Goal: Task Accomplishment & Management: Complete application form

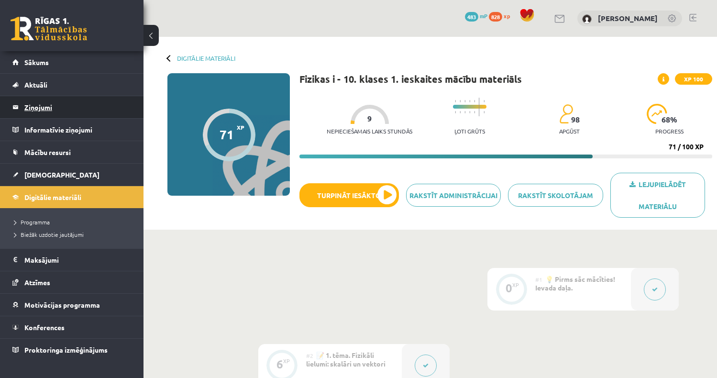
scroll to position [1100, 0]
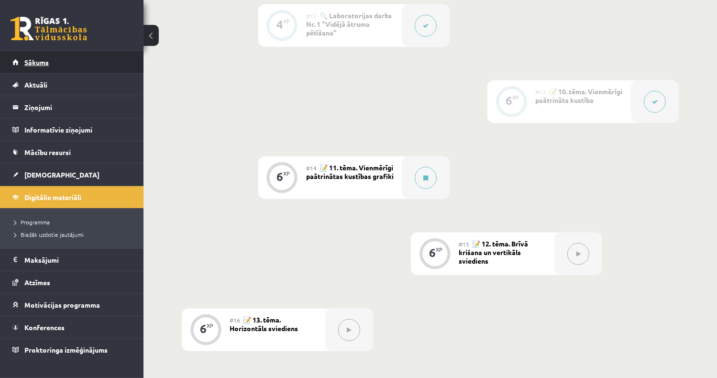
click at [49, 58] on link "Sākums" at bounding box center [71, 62] width 119 height 22
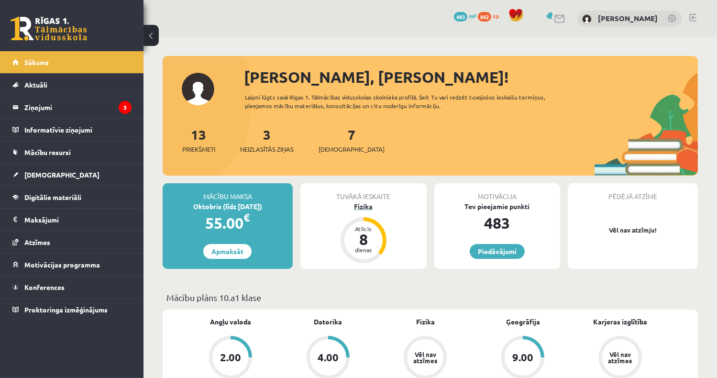
click at [370, 242] on div "8" at bounding box center [363, 239] width 29 height 15
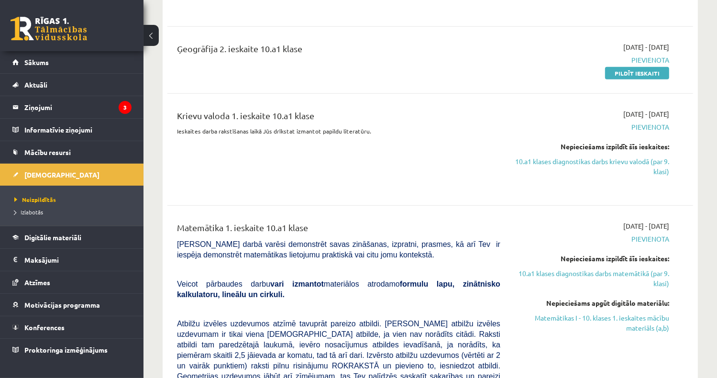
scroll to position [431, 0]
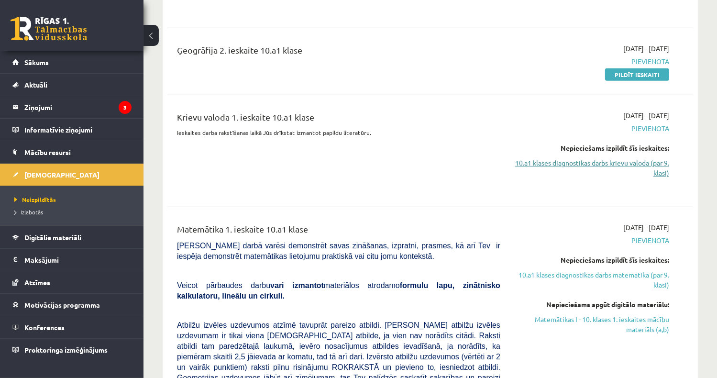
click at [620, 165] on link "10.a1 klases diagnostikas darbs krievu valodā (par 9. klasi)" at bounding box center [592, 168] width 155 height 20
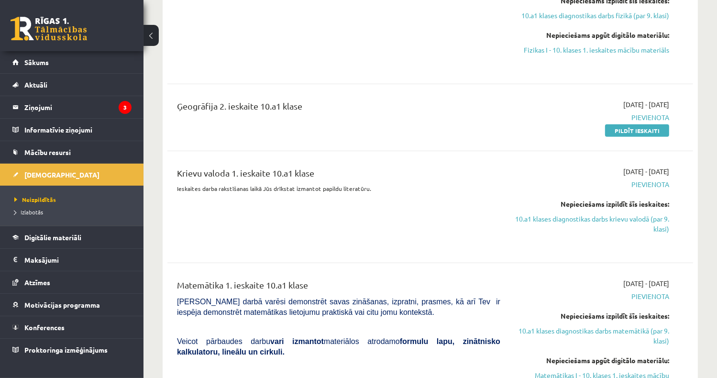
scroll to position [433, 0]
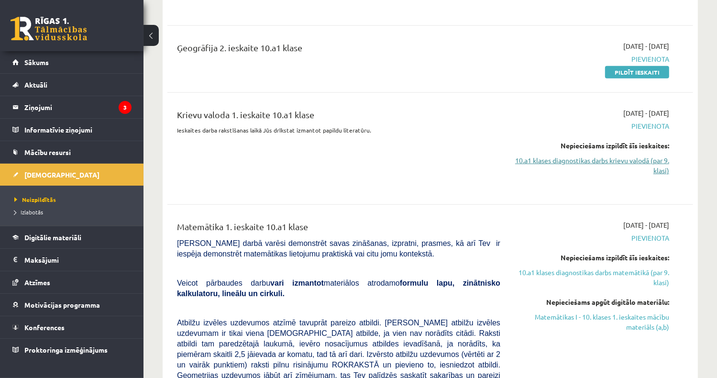
click at [624, 160] on link "10.a1 klases diagnostikas darbs krievu valodā (par 9. klasi)" at bounding box center [592, 165] width 155 height 20
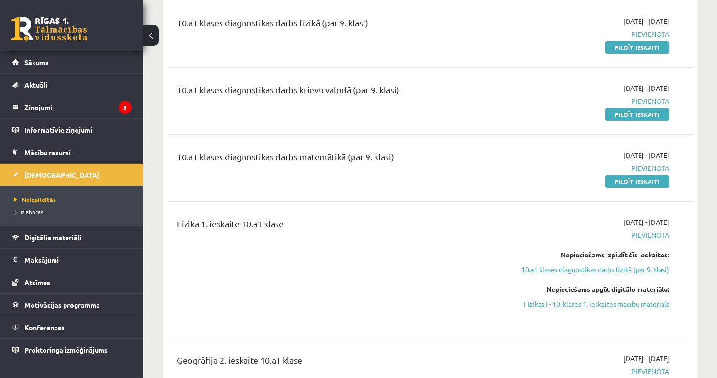
scroll to position [98, 0]
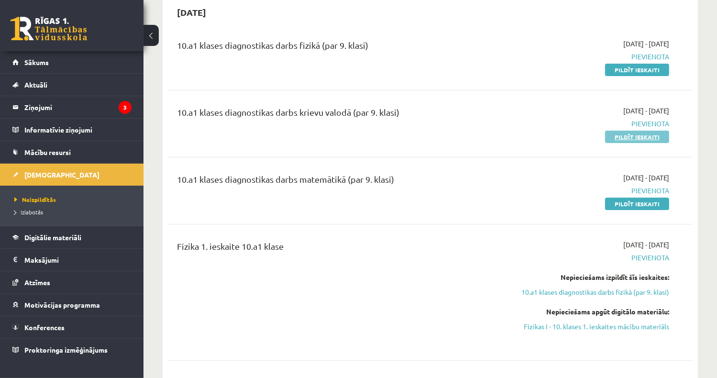
click at [640, 138] on link "Pildīt ieskaiti" at bounding box center [637, 137] width 64 height 12
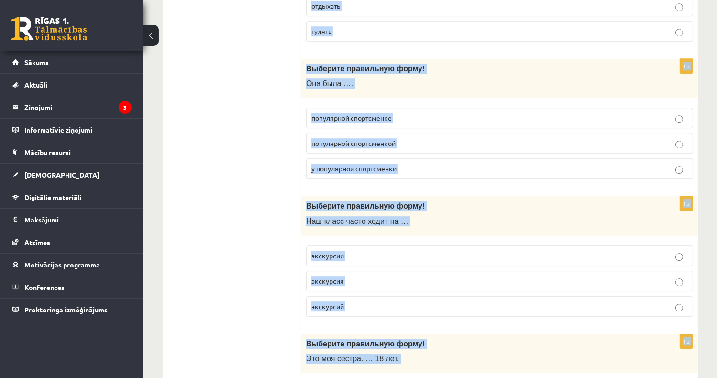
scroll to position [2823, 0]
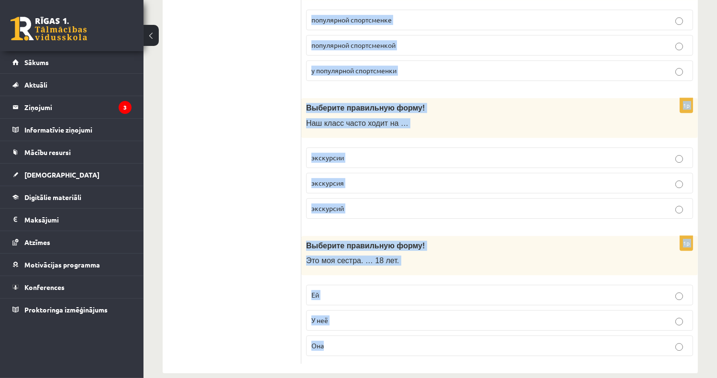
drag, startPoint x: 306, startPoint y: 91, endPoint x: 439, endPoint y: 274, distance: 226.0
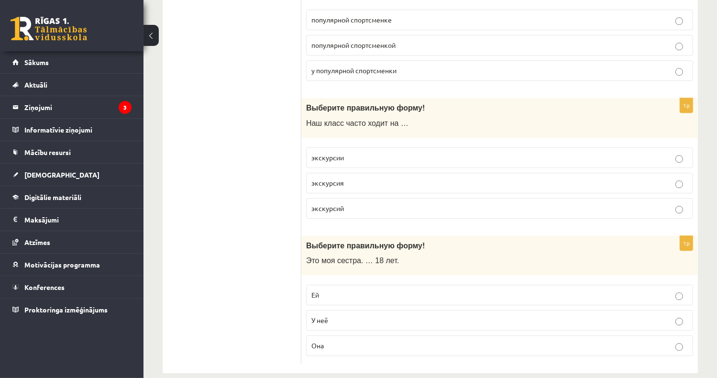
drag, startPoint x: 456, startPoint y: 364, endPoint x: 468, endPoint y: 313, distance: 52.2
drag, startPoint x: 470, startPoint y: 345, endPoint x: 488, endPoint y: 313, distance: 36.6
click at [488, 313] on fieldset "Ей У неё Она" at bounding box center [499, 319] width 387 height 79
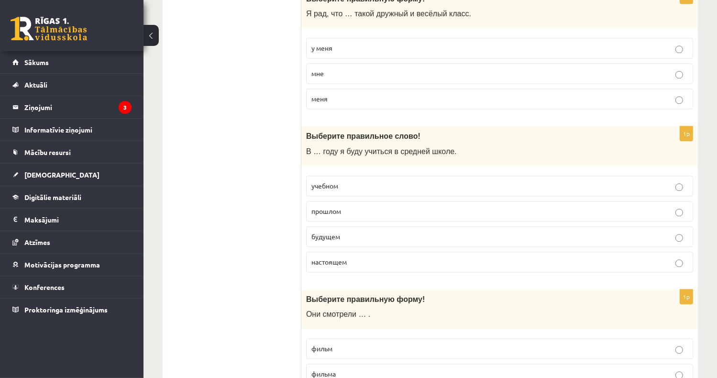
scroll to position [2201, 0]
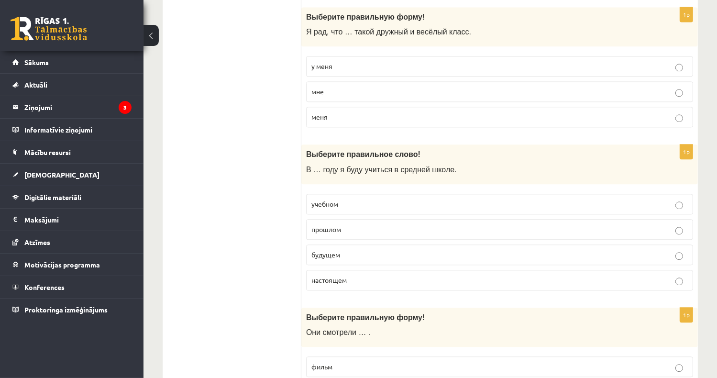
drag, startPoint x: 243, startPoint y: 140, endPoint x: 443, endPoint y: 123, distance: 201.2
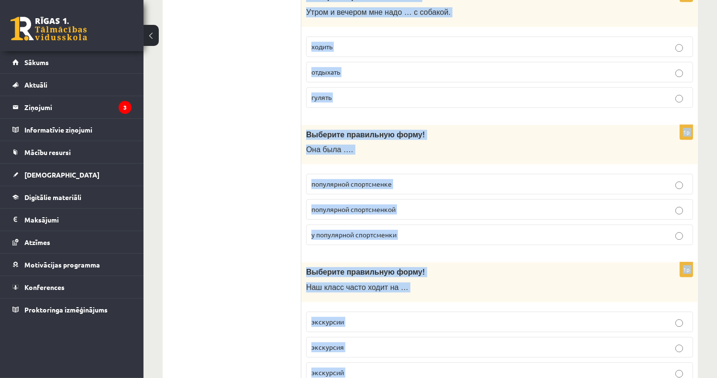
scroll to position [2823, 0]
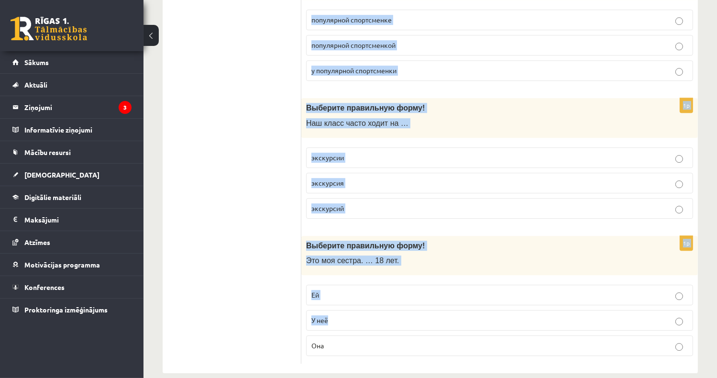
drag, startPoint x: 306, startPoint y: 204, endPoint x: 522, endPoint y: 312, distance: 241.1
copy form "В старом городе продаются изделия … янтаря. из от с 1p Выберите правильное слов…"
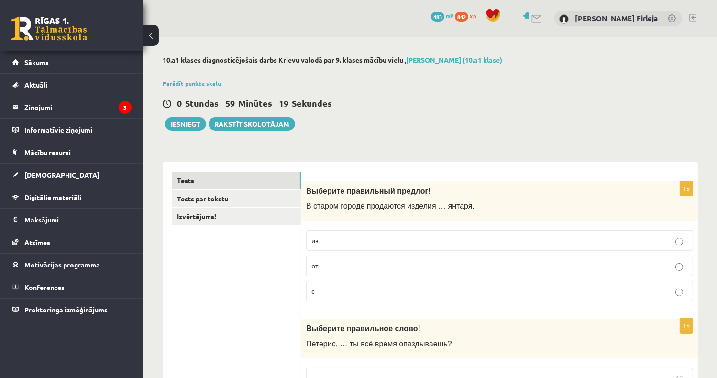
scroll to position [48, 0]
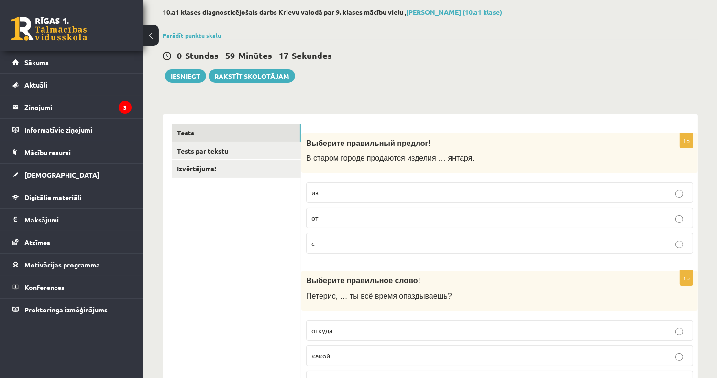
click at [333, 194] on p "из" at bounding box center [499, 193] width 377 height 10
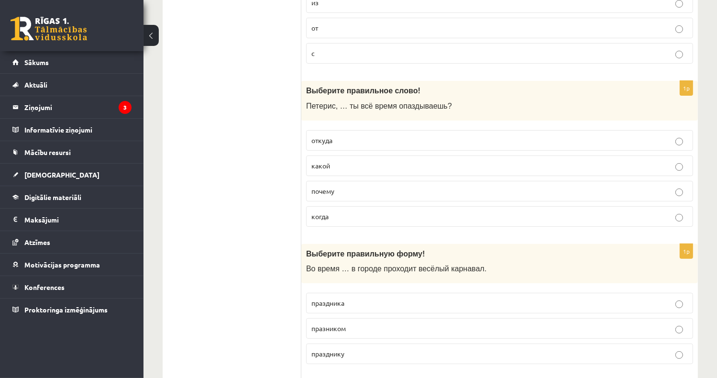
scroll to position [239, 0]
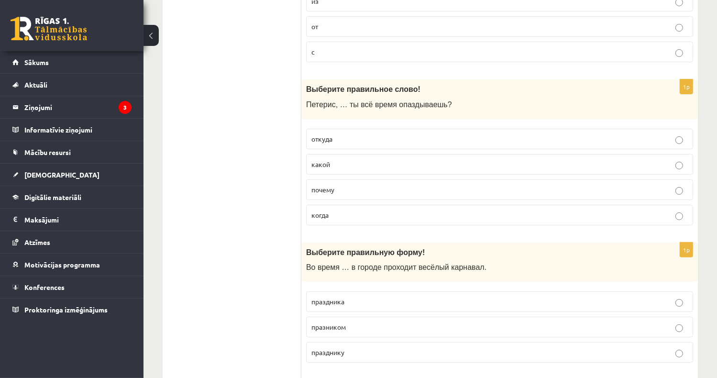
click at [377, 194] on label "почему" at bounding box center [499, 189] width 387 height 21
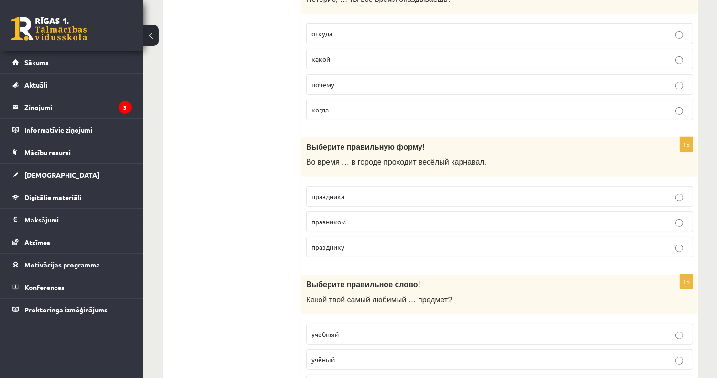
scroll to position [383, 0]
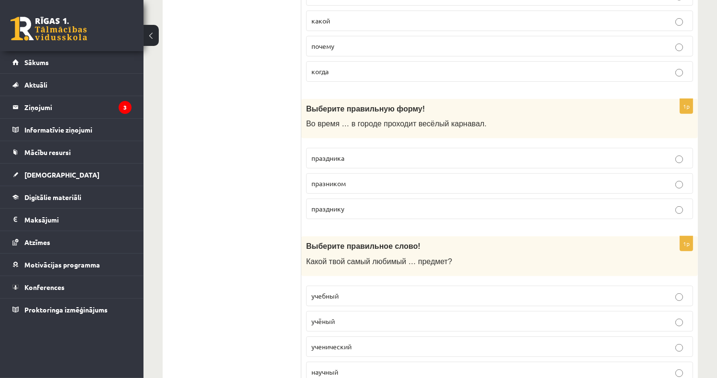
click at [368, 154] on p "праздника" at bounding box center [499, 158] width 377 height 10
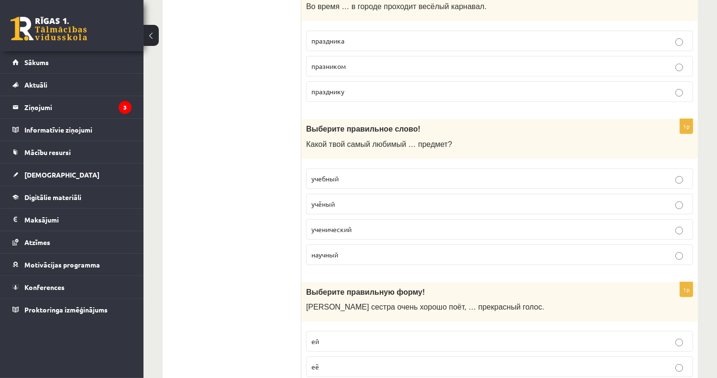
scroll to position [526, 0]
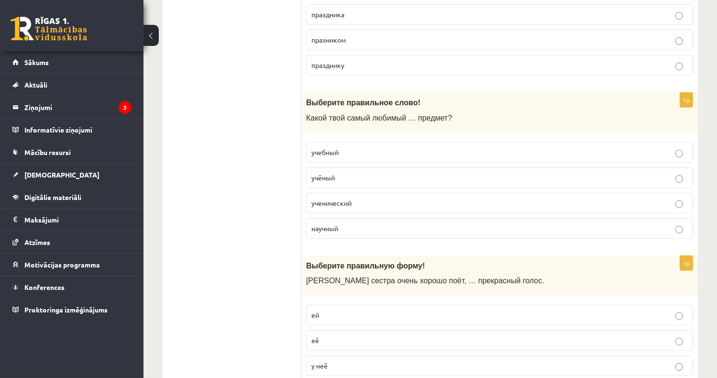
click at [359, 152] on p "учебный" at bounding box center [499, 152] width 377 height 10
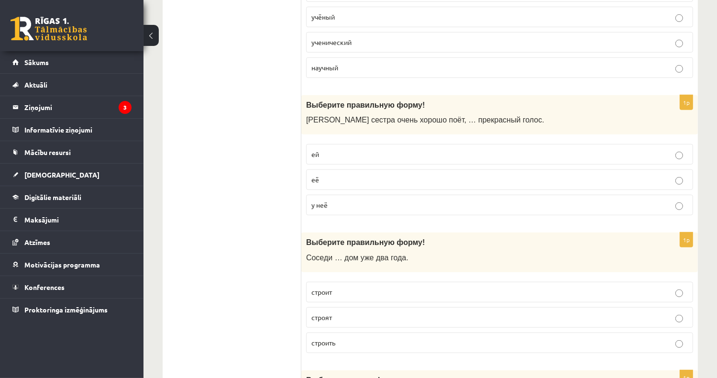
scroll to position [718, 0]
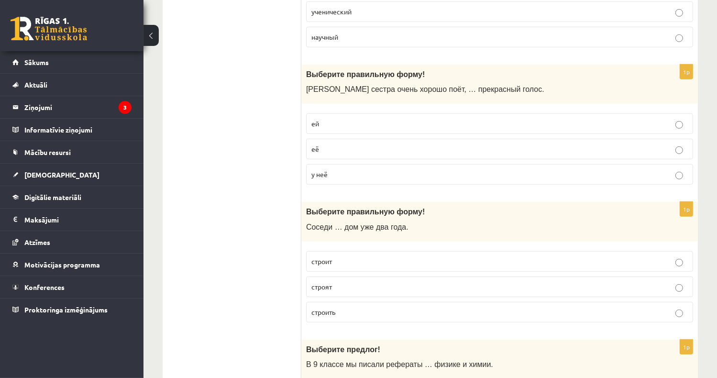
click at [349, 169] on p "у неё" at bounding box center [499, 174] width 377 height 10
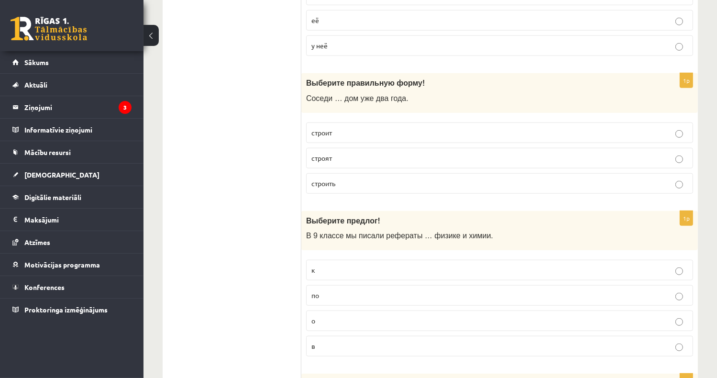
scroll to position [861, 0]
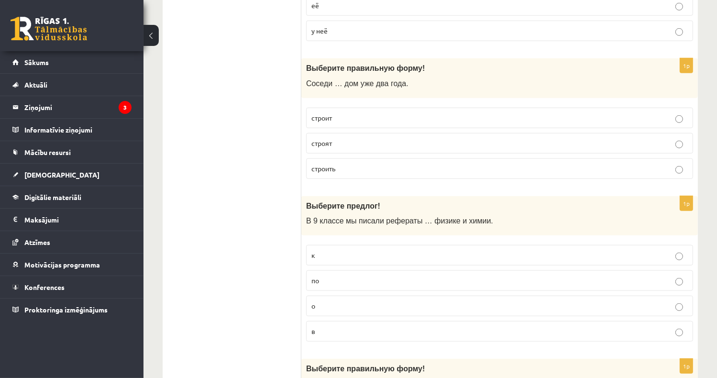
click at [339, 139] on p "строят" at bounding box center [499, 143] width 377 height 10
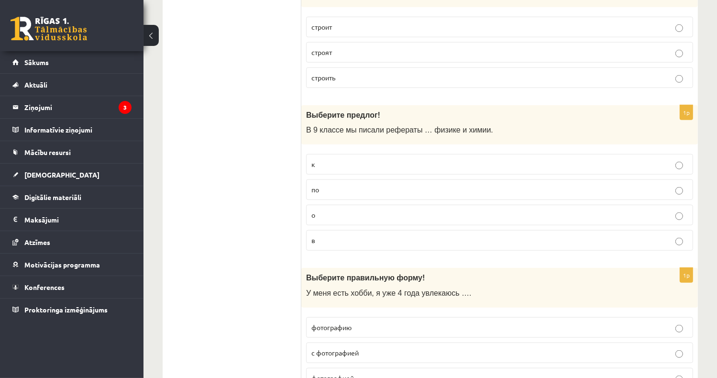
scroll to position [957, 0]
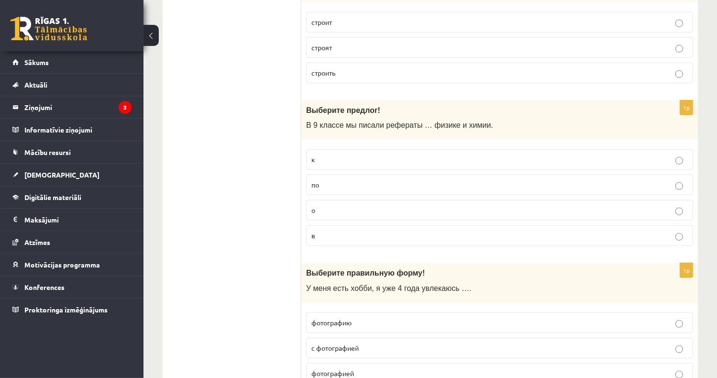
click at [347, 180] on p "по" at bounding box center [499, 185] width 377 height 10
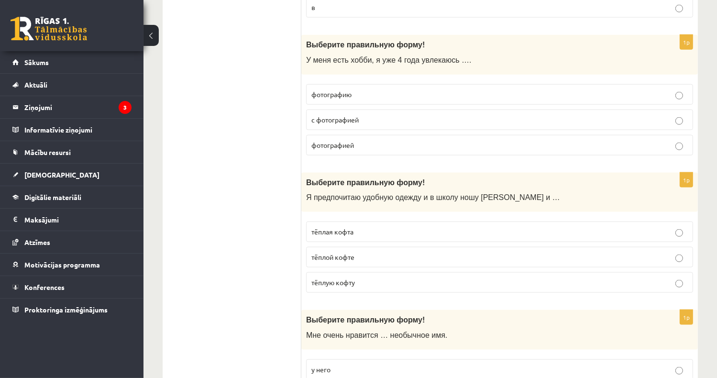
scroll to position [1196, 0]
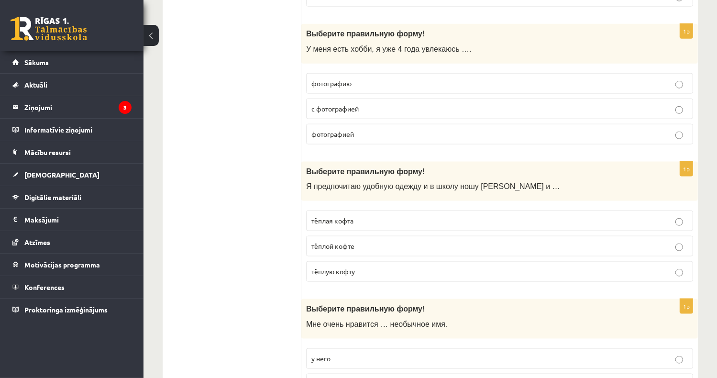
click at [360, 129] on p "фотографией" at bounding box center [499, 134] width 377 height 10
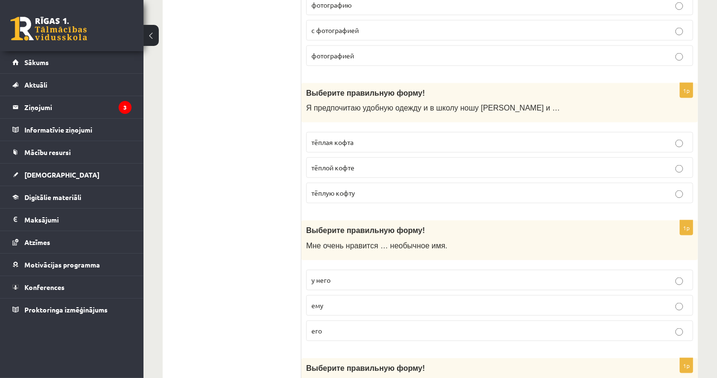
scroll to position [1340, 0]
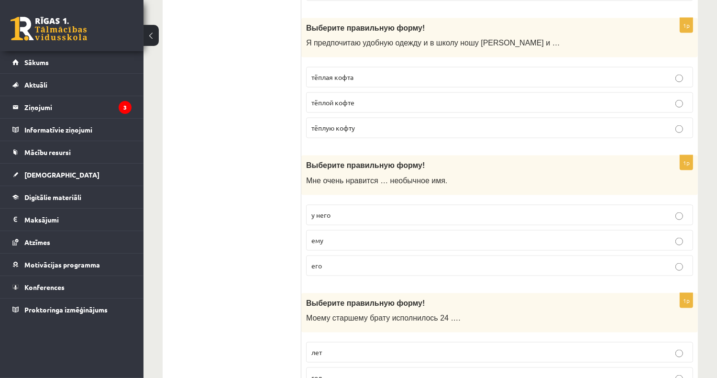
click at [366, 123] on p "тёплую кофту" at bounding box center [499, 128] width 377 height 10
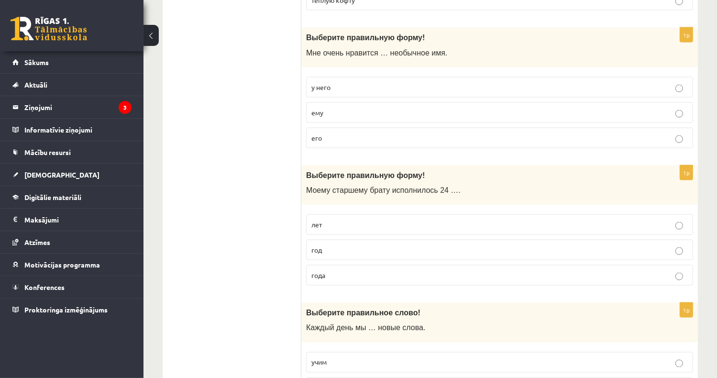
scroll to position [1483, 0]
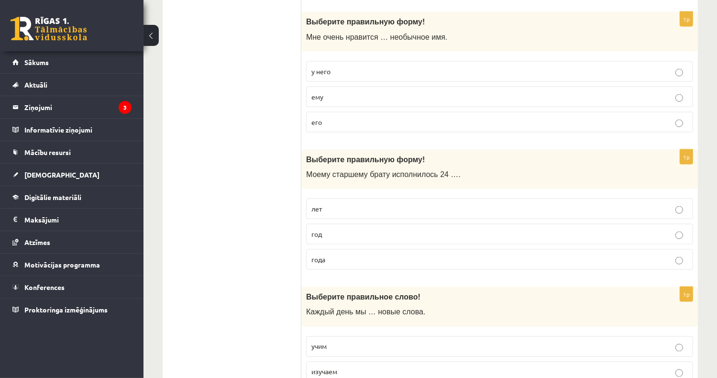
click at [355, 67] on p "у него" at bounding box center [499, 72] width 377 height 10
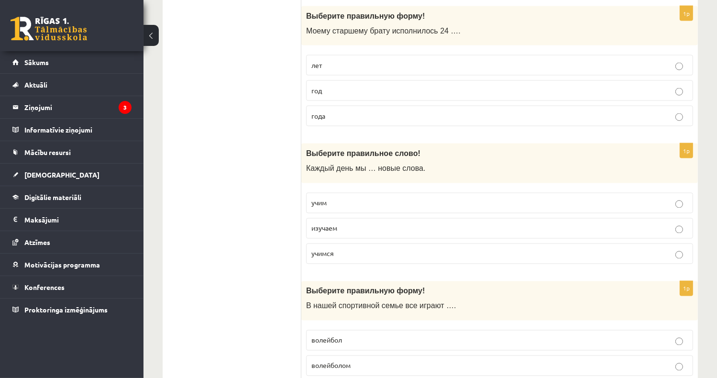
click at [364, 111] on p "года" at bounding box center [499, 116] width 377 height 10
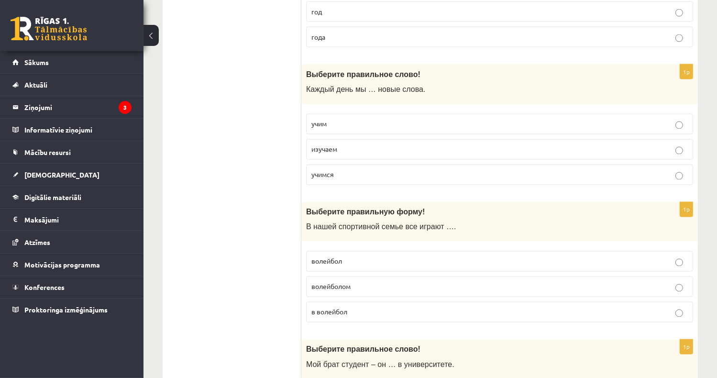
scroll to position [1722, 0]
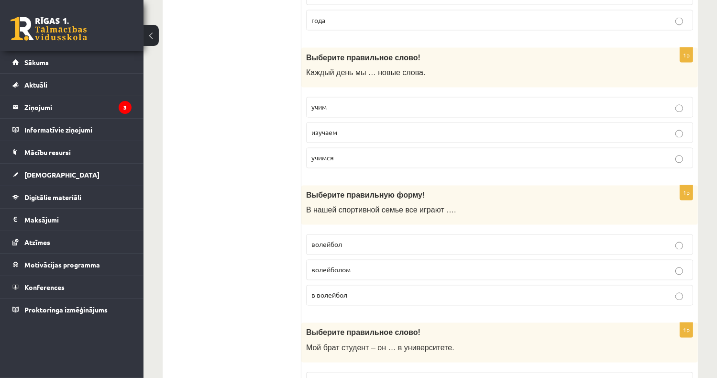
click at [346, 102] on p "учим" at bounding box center [499, 107] width 377 height 10
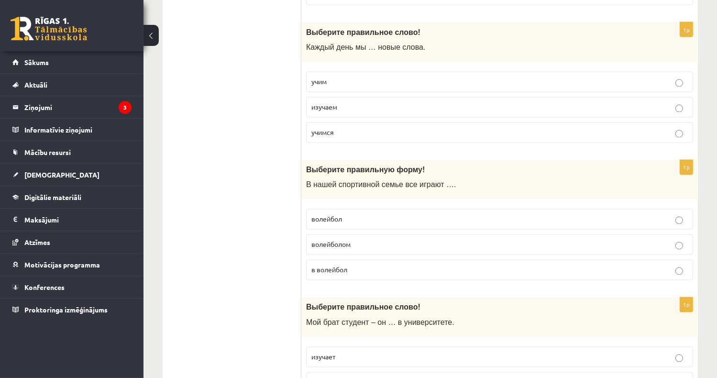
scroll to position [1818, 0]
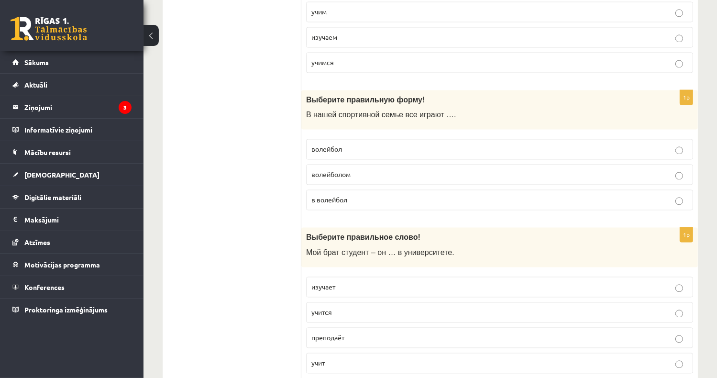
click at [348, 144] on p "волейбол" at bounding box center [499, 149] width 377 height 10
click at [349, 196] on p "в волейбол" at bounding box center [499, 200] width 377 height 10
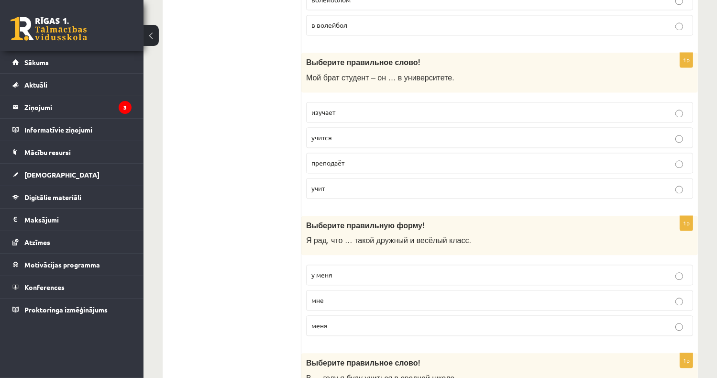
scroll to position [2009, 0]
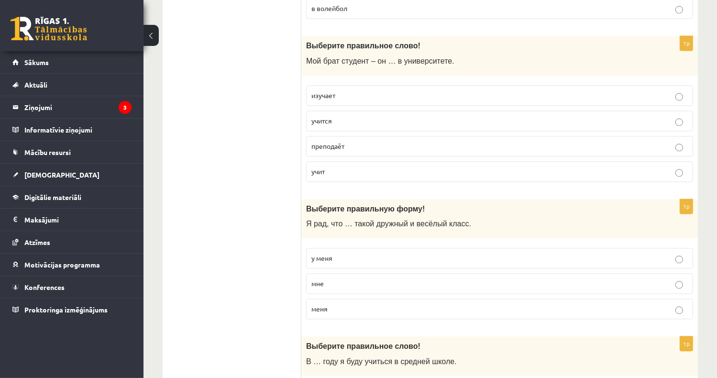
click at [358, 116] on p "учится" at bounding box center [499, 121] width 377 height 10
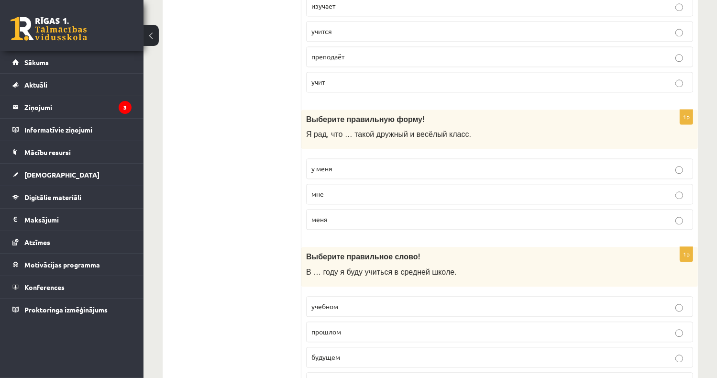
scroll to position [2153, 0]
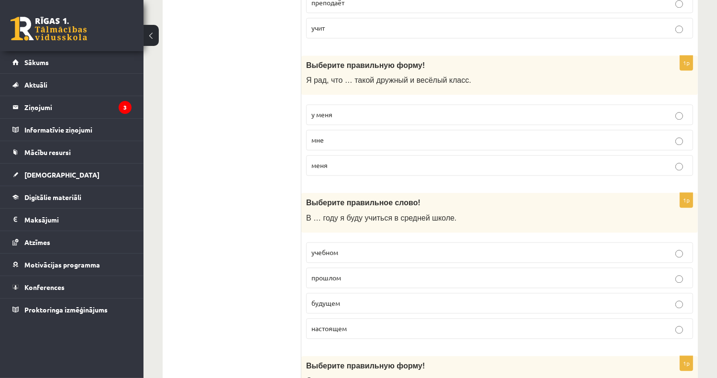
click at [341, 110] on p "у меня" at bounding box center [499, 115] width 377 height 10
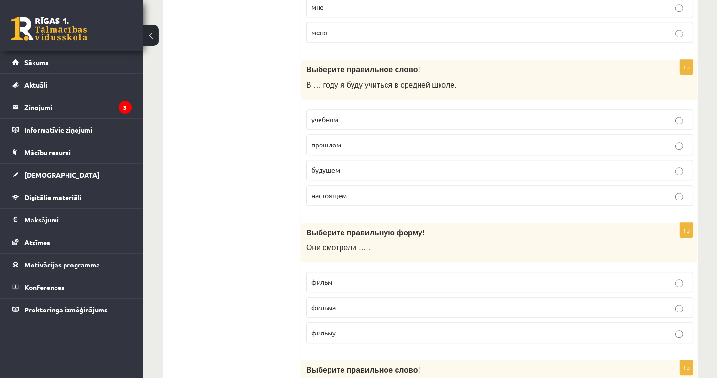
scroll to position [2296, 0]
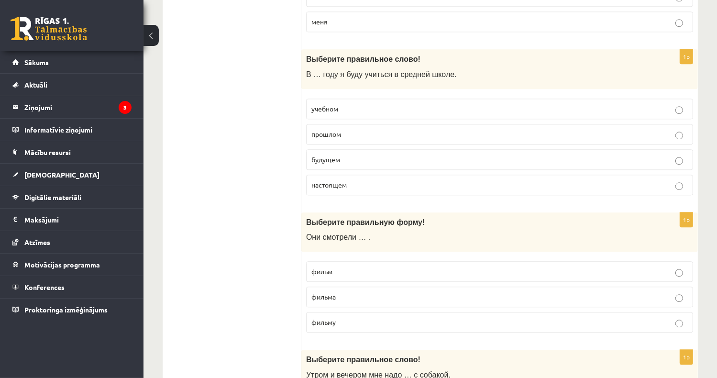
click at [351, 155] on p "будущем" at bounding box center [499, 160] width 377 height 10
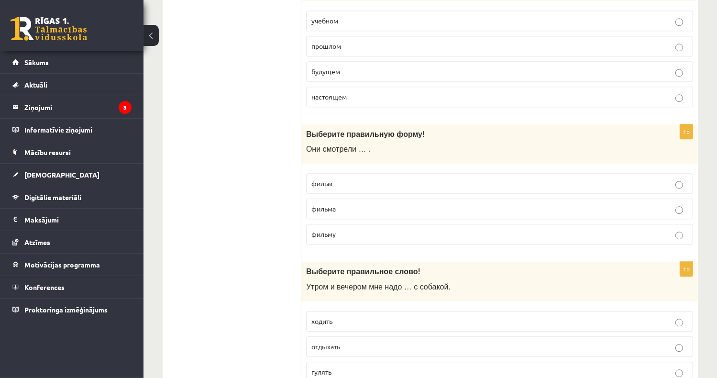
scroll to position [2440, 0]
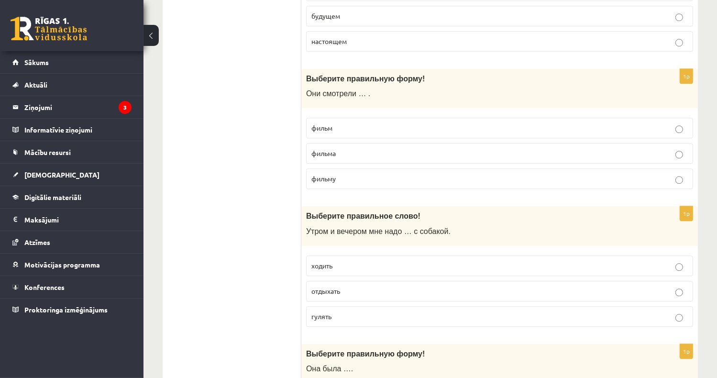
click at [347, 123] on p "фильм" at bounding box center [499, 128] width 377 height 10
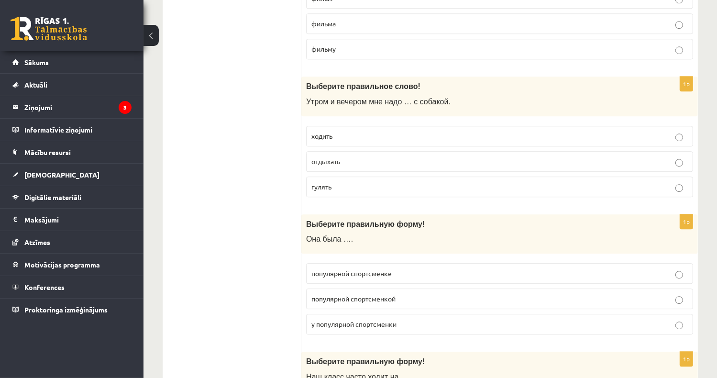
scroll to position [2584, 0]
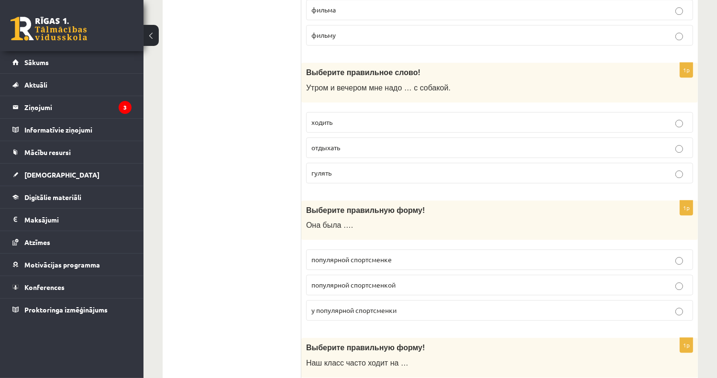
click at [355, 168] on p "гулять" at bounding box center [499, 173] width 377 height 10
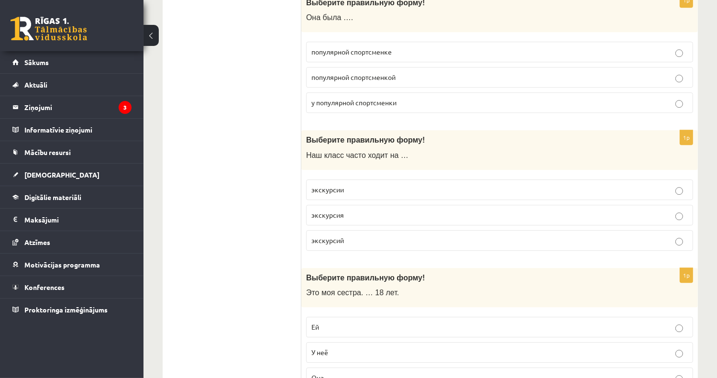
scroll to position [2775, 0]
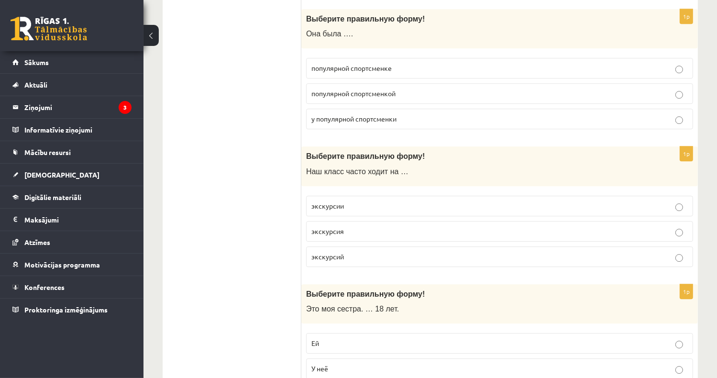
click at [404, 89] on p "популярной спортсменкой" at bounding box center [499, 94] width 377 height 10
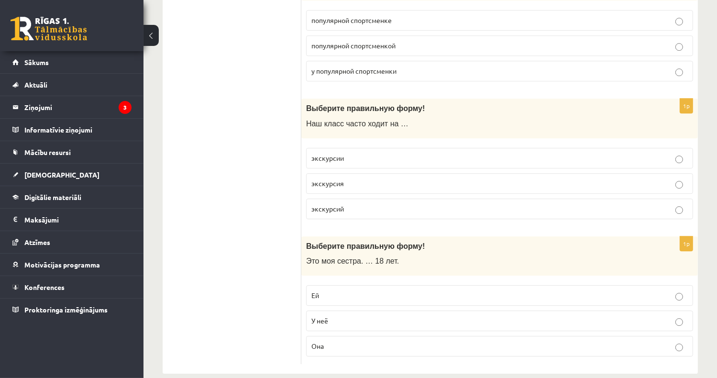
scroll to position [2823, 0]
click at [360, 153] on p "экскурсии" at bounding box center [499, 158] width 377 height 10
click at [347, 290] on p "Ей" at bounding box center [499, 295] width 377 height 10
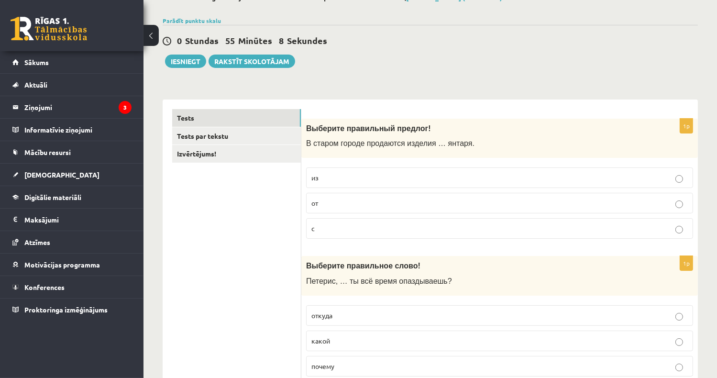
scroll to position [0, 0]
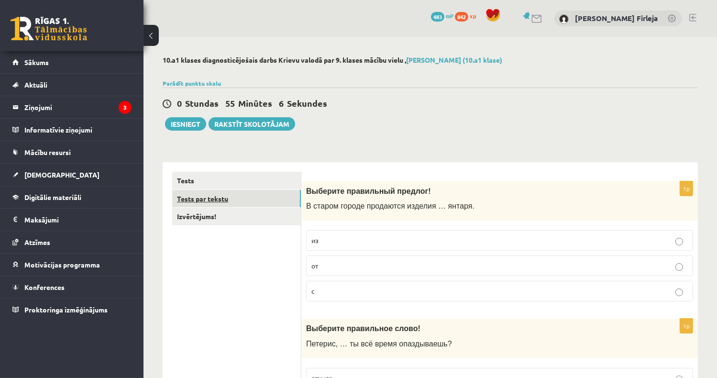
click at [219, 199] on link "Tests par tekstu" at bounding box center [236, 199] width 129 height 18
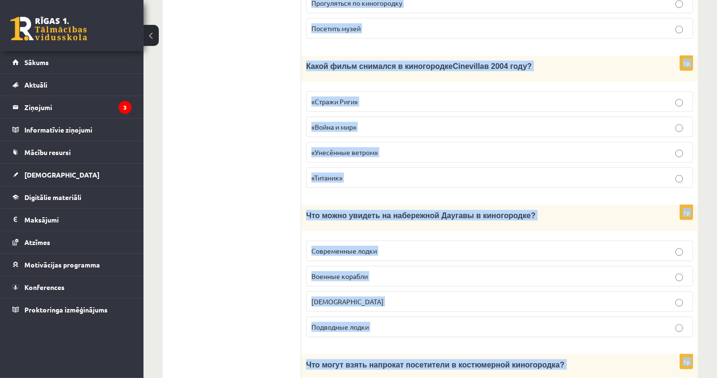
scroll to position [1333, 0]
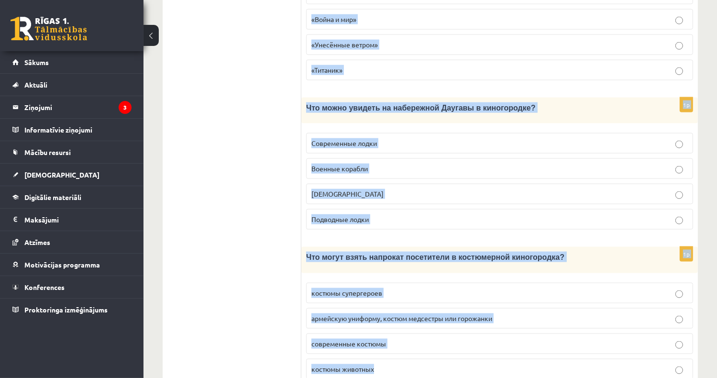
drag, startPoint x: 309, startPoint y: 78, endPoint x: 693, endPoint y: 341, distance: 465.0
copy form "Прочитайте текст «Киногородок Cinevilla », выберите правильный вариант. Киногор…"
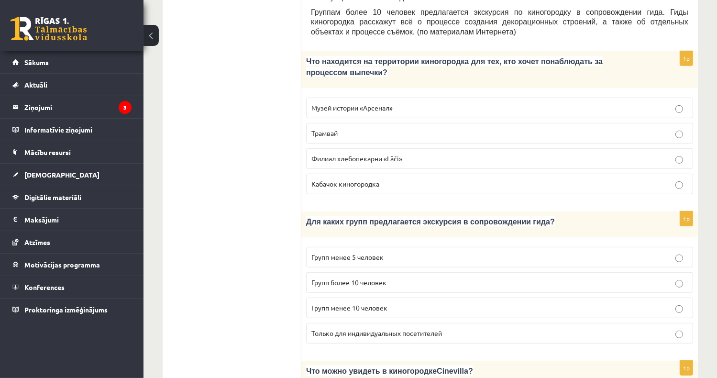
scroll to position [424, 0]
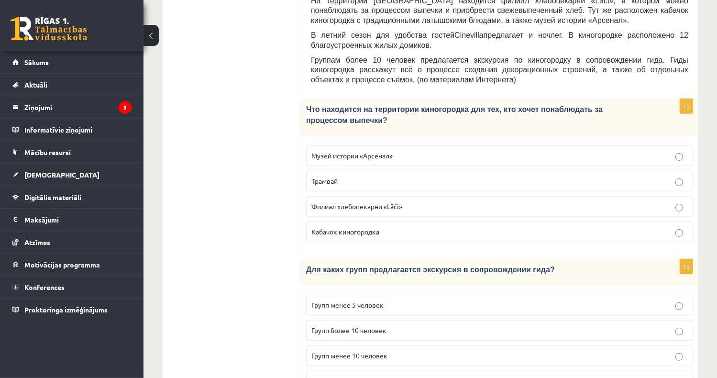
click at [421, 201] on p "Филиал хлебопекарни «Lāči»" at bounding box center [499, 206] width 377 height 10
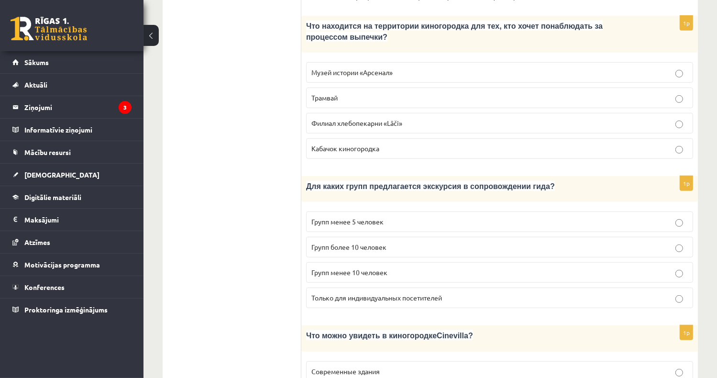
scroll to position [520, 0]
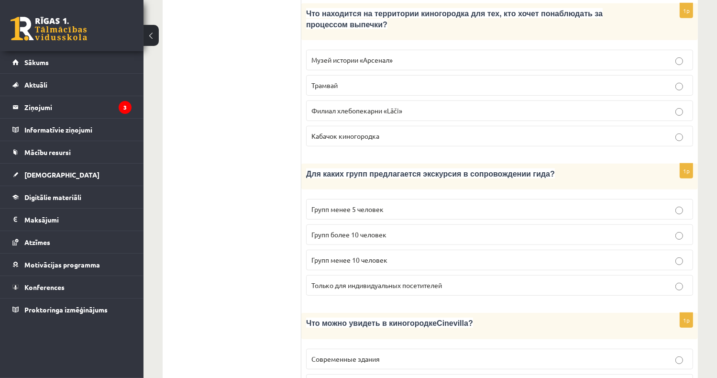
click at [355, 230] on span "Групп более 10 человек" at bounding box center [348, 234] width 75 height 9
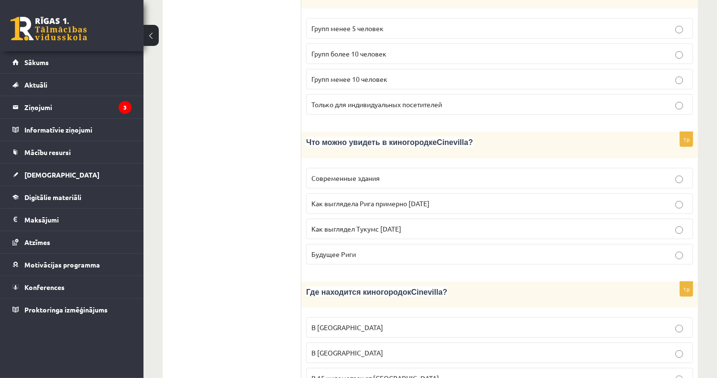
scroll to position [711, 0]
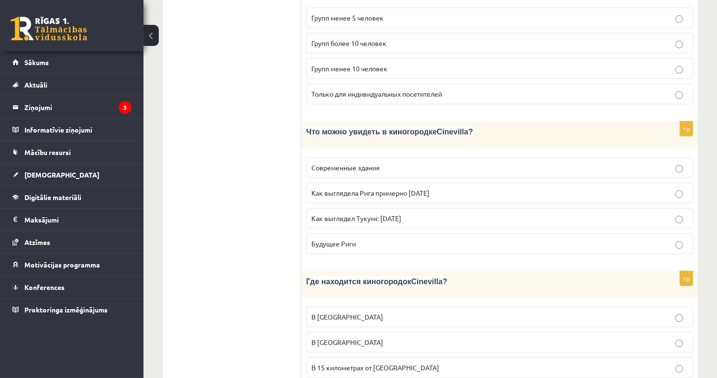
click at [377, 189] on span "Как выглядела Рига примерно 100 лет назад" at bounding box center [370, 193] width 118 height 9
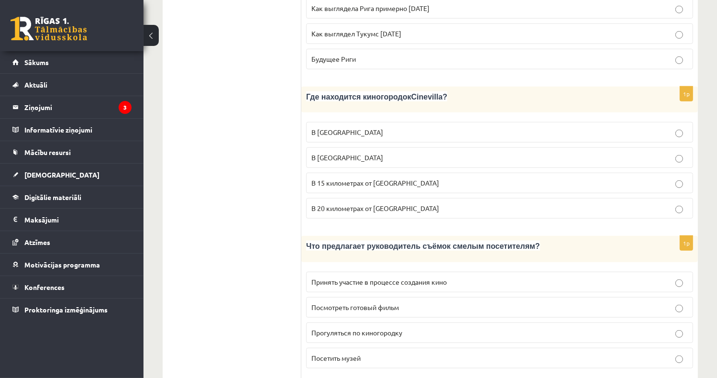
scroll to position [950, 0]
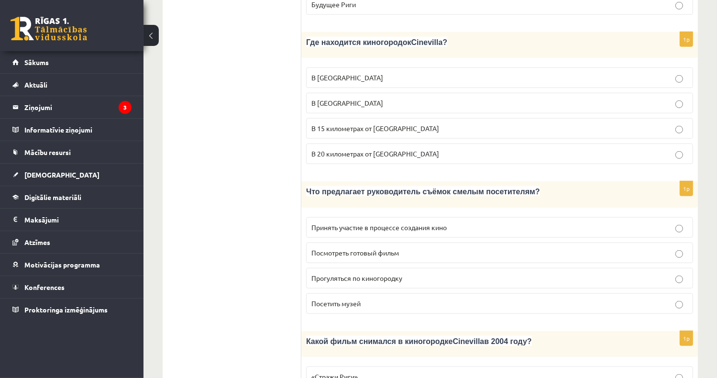
click at [359, 124] on span "В 15 километрах от Тукумса" at bounding box center [375, 128] width 128 height 9
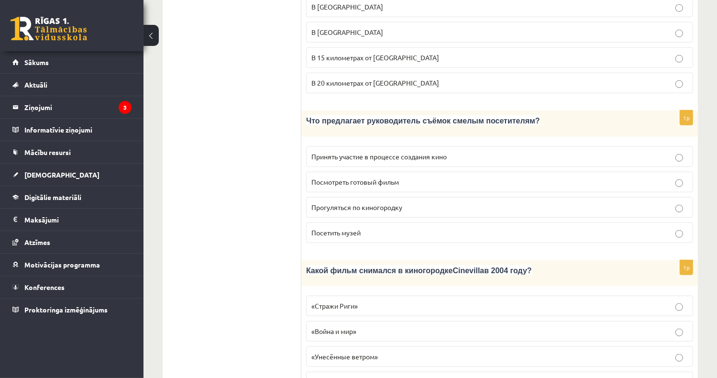
scroll to position [1046, 0]
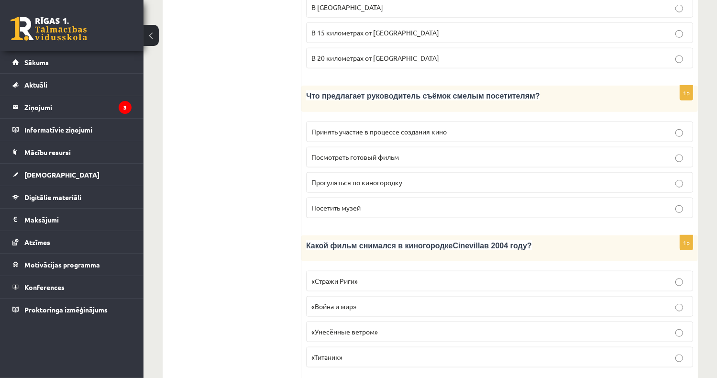
click at [383, 127] on span "Принять участие в процессе создания кино" at bounding box center [378, 131] width 135 height 9
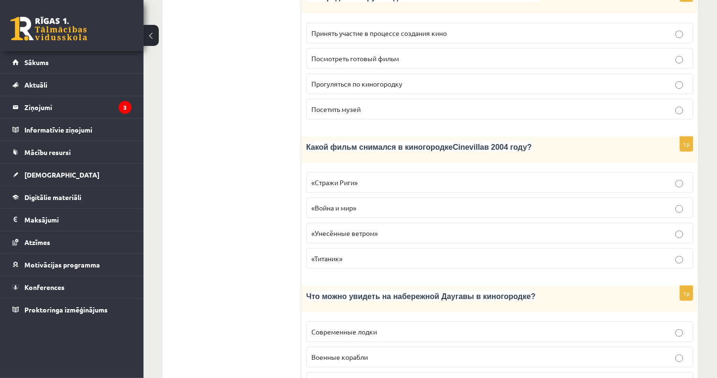
scroll to position [1189, 0]
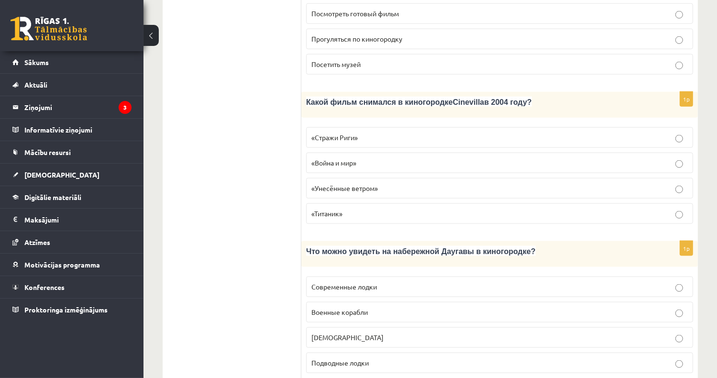
click at [372, 133] on p "«Стражи Риги»" at bounding box center [499, 138] width 377 height 10
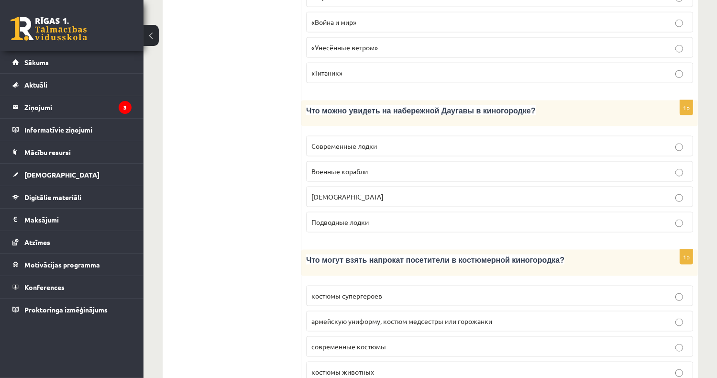
scroll to position [1333, 0]
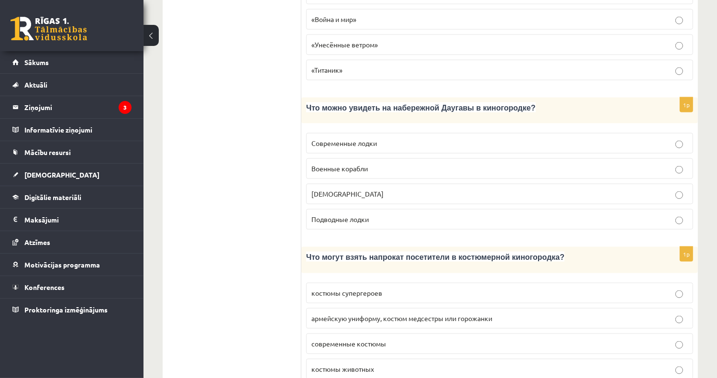
click at [364, 189] on p "Кораблики" at bounding box center [499, 194] width 377 height 10
click at [423, 314] on span "армейскую униформу, костюм медсестры или горожанки" at bounding box center [401, 318] width 181 height 9
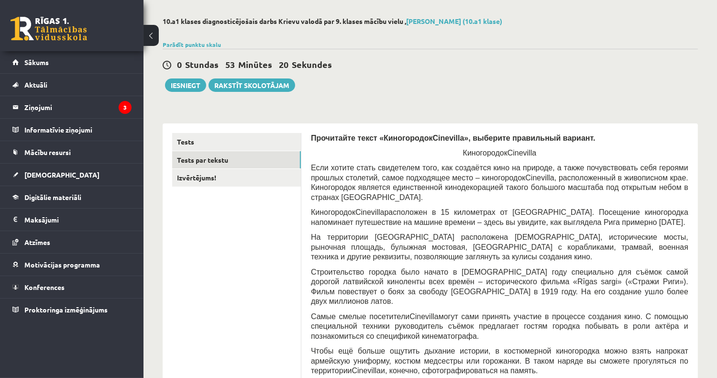
scroll to position [0, 0]
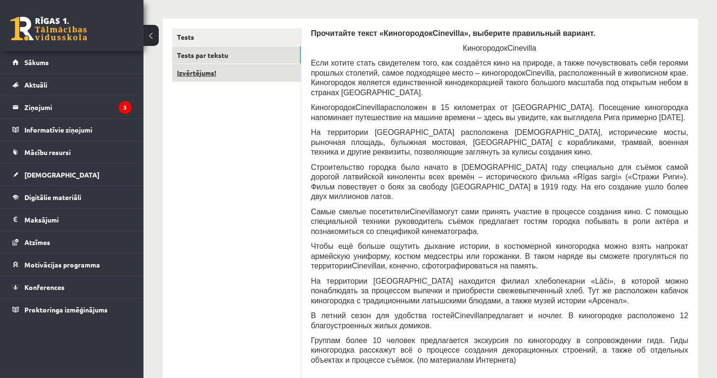
click at [238, 73] on link "Izvērtējums!" at bounding box center [236, 73] width 129 height 18
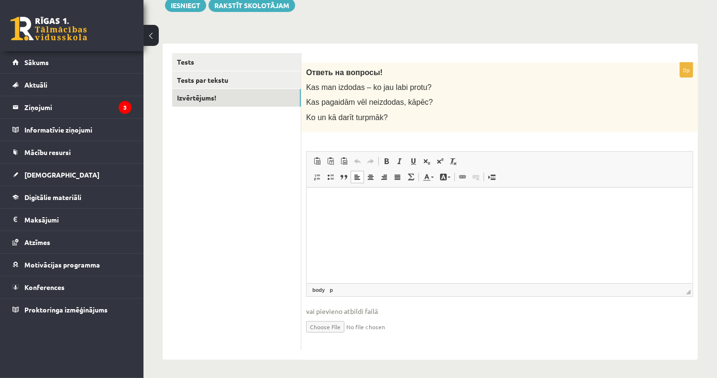
click at [367, 216] on html at bounding box center [499, 201] width 386 height 29
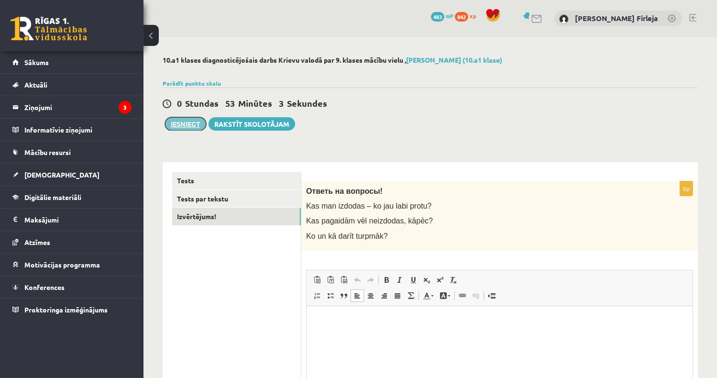
click at [189, 123] on button "Iesniegt" at bounding box center [185, 123] width 41 height 13
click at [327, 327] on html at bounding box center [499, 320] width 386 height 29
click at [195, 125] on button "Iesniegt" at bounding box center [185, 123] width 41 height 13
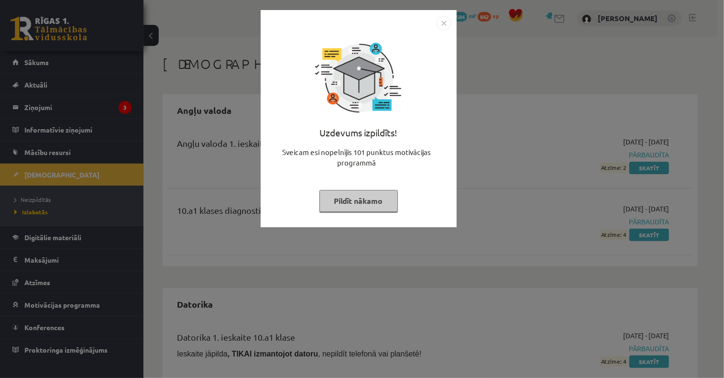
click at [390, 199] on button "Pildīt nākamo" at bounding box center [359, 201] width 78 height 22
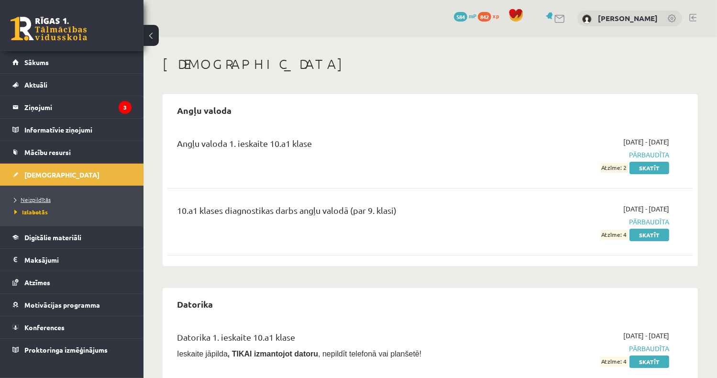
click at [42, 200] on span "Neizpildītās" at bounding box center [32, 200] width 36 height 8
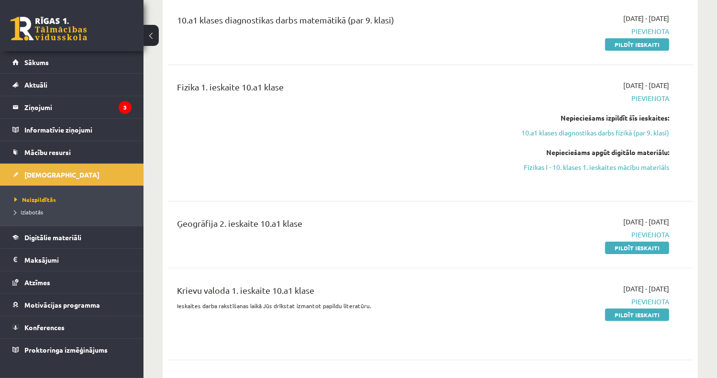
scroll to position [191, 0]
click at [567, 132] on link "10.a1 klases diagnostikas darbs fizikā (par 9. klasi)" at bounding box center [592, 132] width 155 height 10
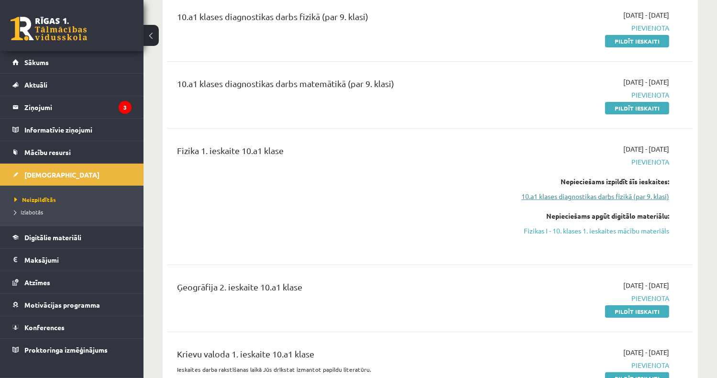
click at [599, 197] on link "10.a1 klases diagnostikas darbs fizikā (par 9. klasi)" at bounding box center [592, 196] width 155 height 10
click at [597, 230] on link "Fizikas I - 10. klases 1. ieskaites mācību materiāls" at bounding box center [592, 231] width 155 height 10
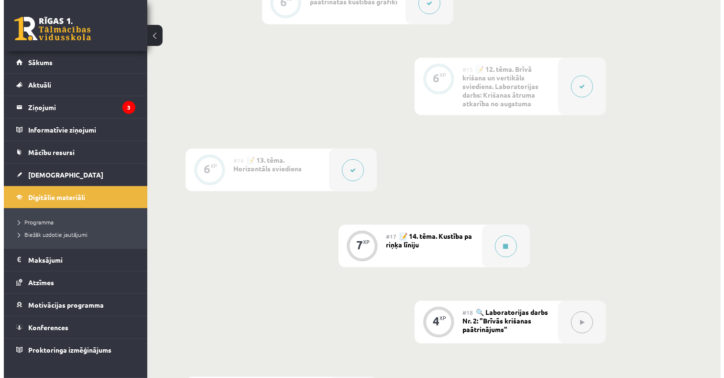
scroll to position [1292, 0]
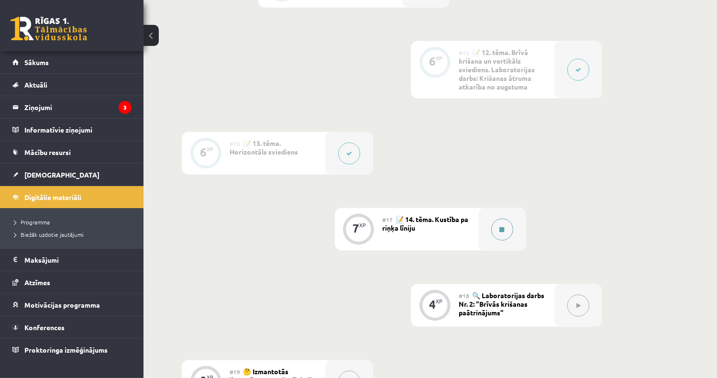
click at [505, 232] on button at bounding box center [502, 230] width 22 height 22
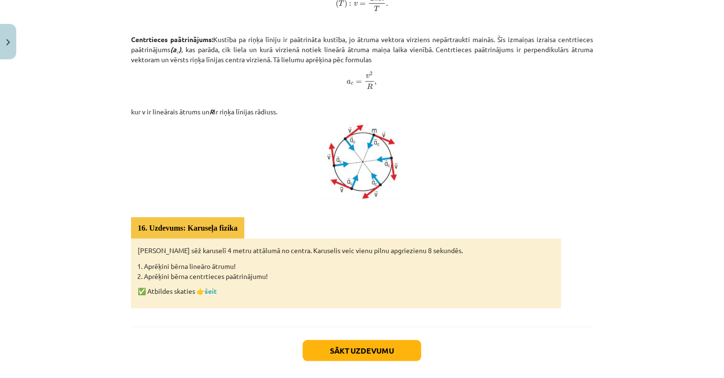
scroll to position [477, 0]
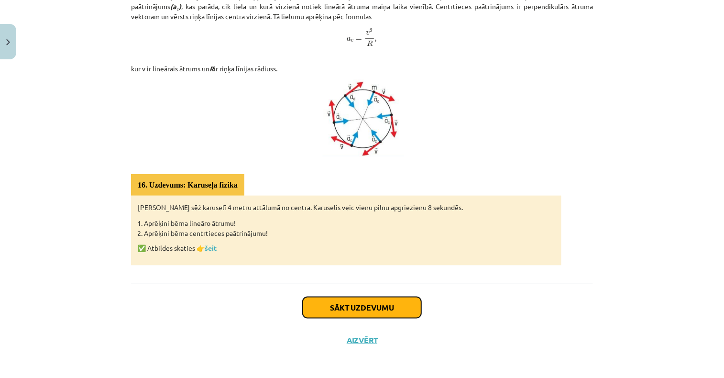
click at [356, 311] on button "Sākt uzdevumu" at bounding box center [362, 307] width 119 height 21
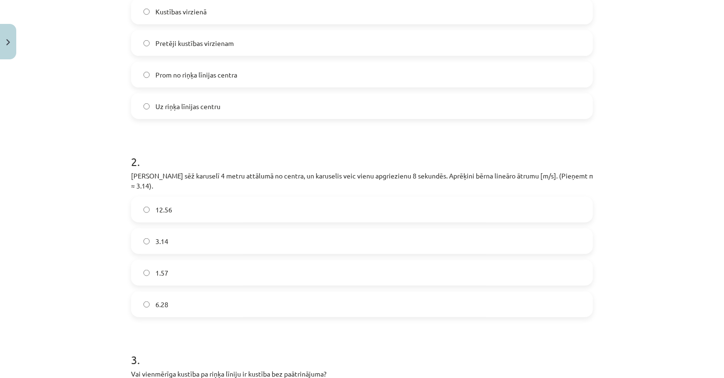
scroll to position [405, 0]
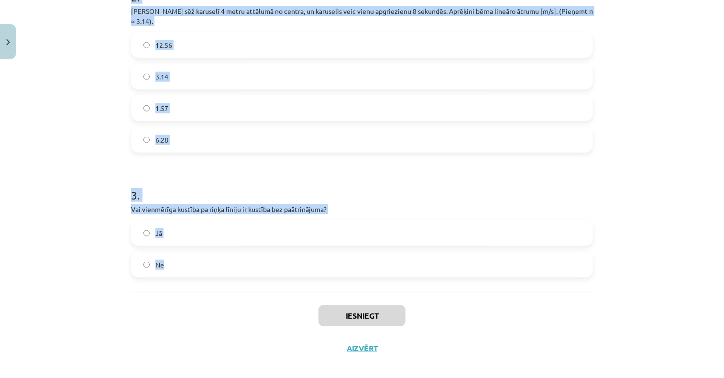
drag, startPoint x: 118, startPoint y: 192, endPoint x: 324, endPoint y: 281, distance: 224.8
click at [324, 281] on div "Mācību tēma: Fizikas i - 10. klases 1. ieskaites mācību materiāls #17 📝 14. tēm…" at bounding box center [362, 189] width 724 height 378
drag, startPoint x: 324, startPoint y: 281, endPoint x: 264, endPoint y: 198, distance: 102.9
copy form "1 . Kādā virzienā ir vērsts centrtieces paātrinājums? Kustības virzienā Pretēji…"
click at [68, 120] on div "Mācību tēma: Fizikas i - 10. klases 1. ieskaites mācību materiāls #17 📝 14. tēm…" at bounding box center [362, 189] width 724 height 378
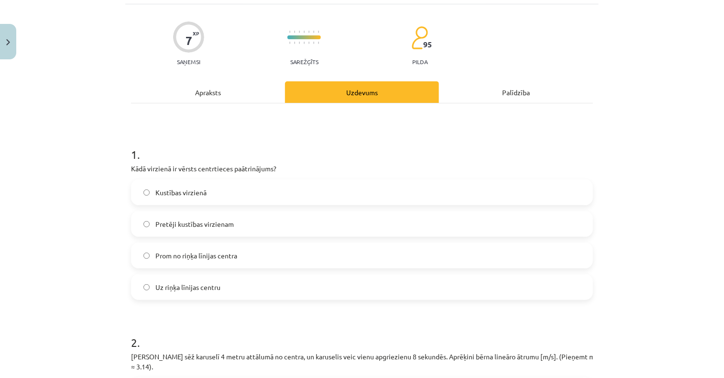
scroll to position [144, 0]
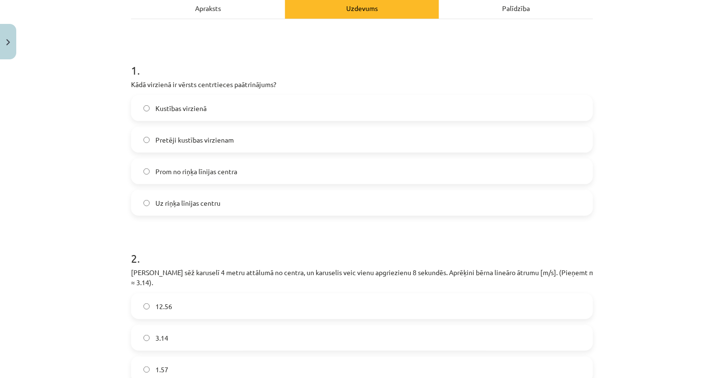
click at [223, 205] on label "Uz riņķa līnijas centru" at bounding box center [362, 203] width 460 height 24
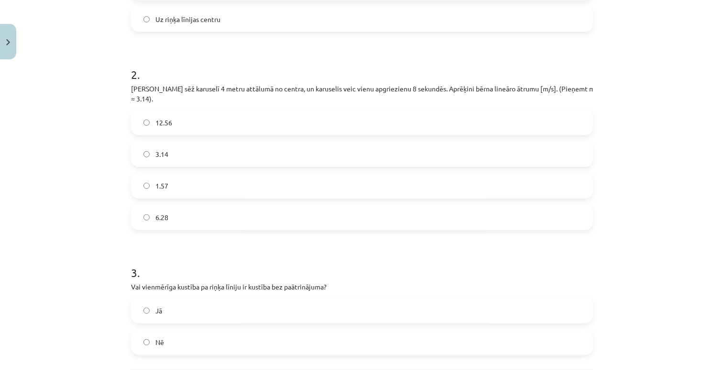
scroll to position [335, 0]
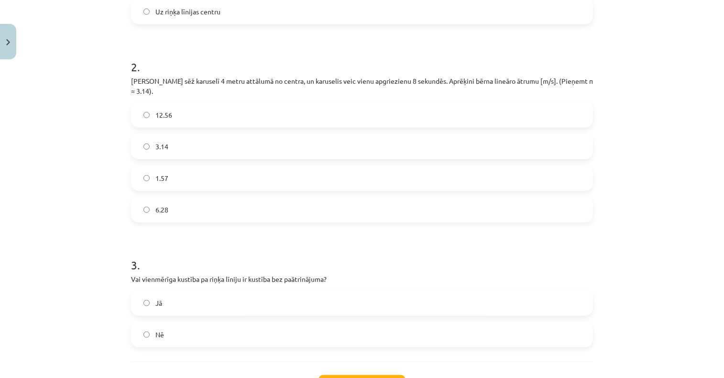
click at [210, 134] on label "3.14" at bounding box center [362, 146] width 460 height 24
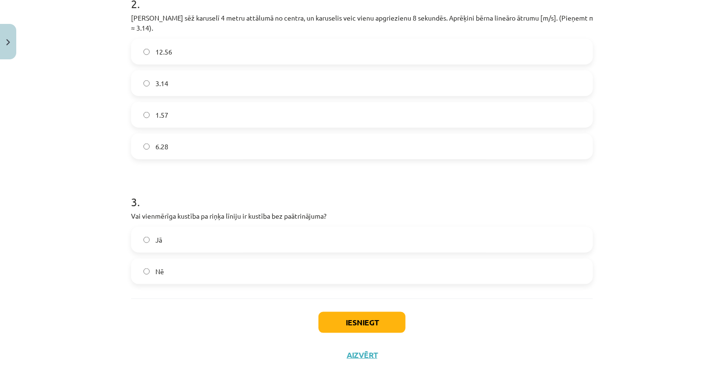
scroll to position [405, 0]
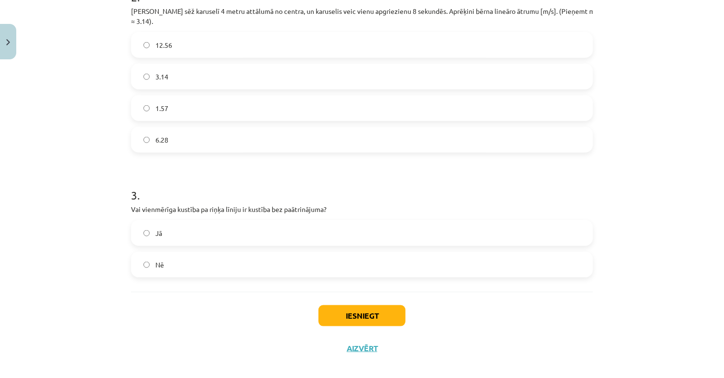
click at [193, 253] on label "Nē" at bounding box center [362, 265] width 460 height 24
click at [387, 305] on button "Iesniegt" at bounding box center [362, 315] width 87 height 21
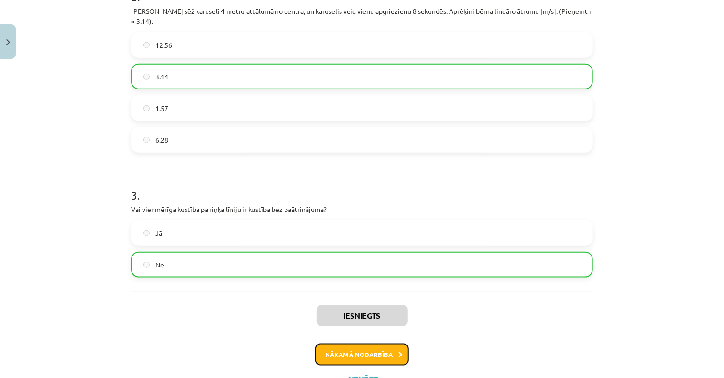
click at [367, 346] on button "Nākamā nodarbība" at bounding box center [362, 355] width 94 height 22
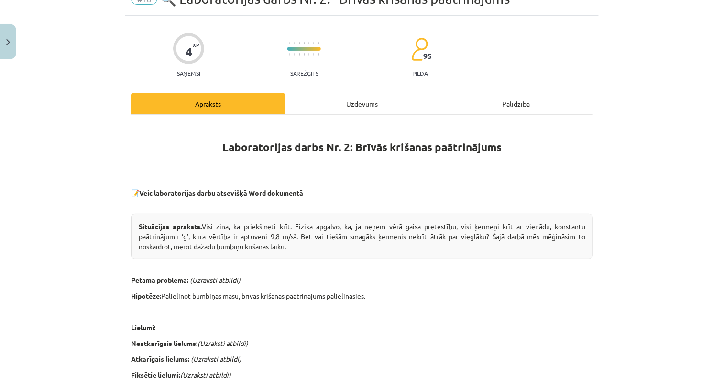
scroll to position [24, 0]
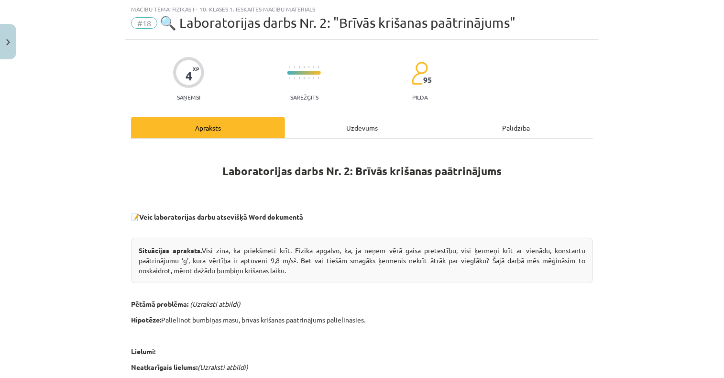
click at [366, 126] on div "Uzdevums" at bounding box center [362, 128] width 154 height 22
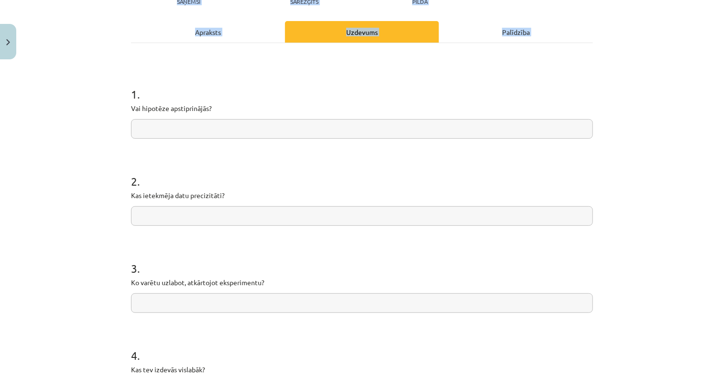
scroll to position [246, 0]
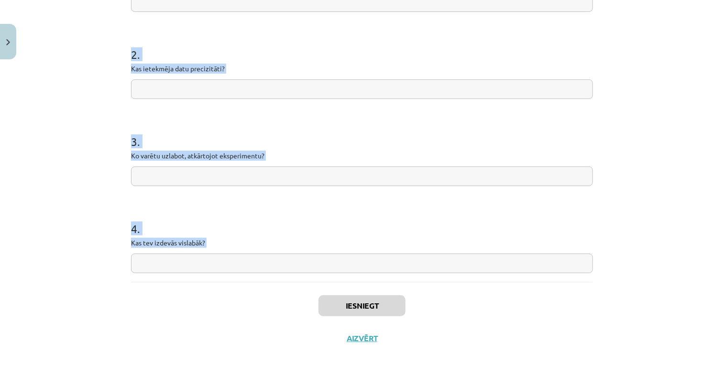
drag, startPoint x: 117, startPoint y: 90, endPoint x: 244, endPoint y: 283, distance: 231.0
click at [244, 283] on div "Mācību tēma: Fizikas i - 10. klases 1. ieskaites mācību materiāls #18 🔍 Laborat…" at bounding box center [362, 189] width 724 height 378
drag, startPoint x: 244, startPoint y: 283, endPoint x: 224, endPoint y: 152, distance: 132.6
copy form "1 . Vai hipotēze apstiprinājās? 2 . Kas ietekmēja datu precizitāti? 3 . Ko varē…"
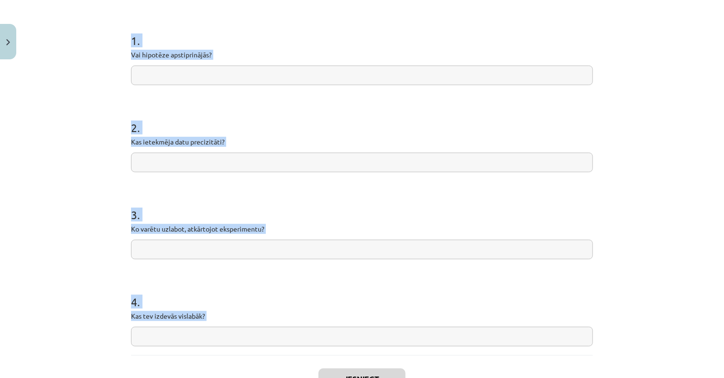
scroll to position [103, 0]
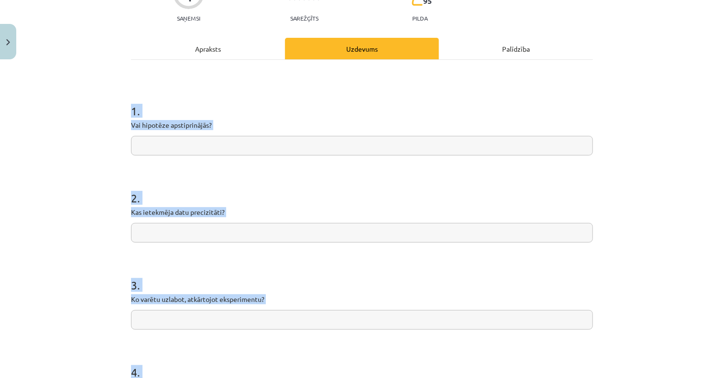
drag, startPoint x: 200, startPoint y: 143, endPoint x: 166, endPoint y: 152, distance: 34.6
drag, startPoint x: 166, startPoint y: 152, endPoint x: 151, endPoint y: 141, distance: 18.9
click at [151, 141] on input "text" at bounding box center [362, 146] width 462 height 20
drag, startPoint x: 158, startPoint y: 148, endPoint x: 91, endPoint y: 150, distance: 67.0
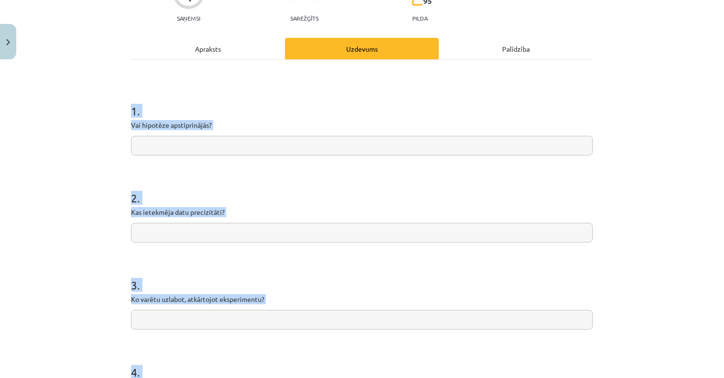
click at [157, 148] on input "text" at bounding box center [362, 146] width 462 height 20
drag, startPoint x: 199, startPoint y: 157, endPoint x: 201, endPoint y: 151, distance: 6.7
click at [200, 156] on form "1 . Vai hipotēze apstiprinājās? 2 . Kas ietekmēja datu precizitāti? 3 . Ko varē…" at bounding box center [362, 252] width 462 height 329
click at [208, 147] on input "text" at bounding box center [362, 146] width 462 height 20
click at [293, 145] on input "text" at bounding box center [362, 146] width 462 height 20
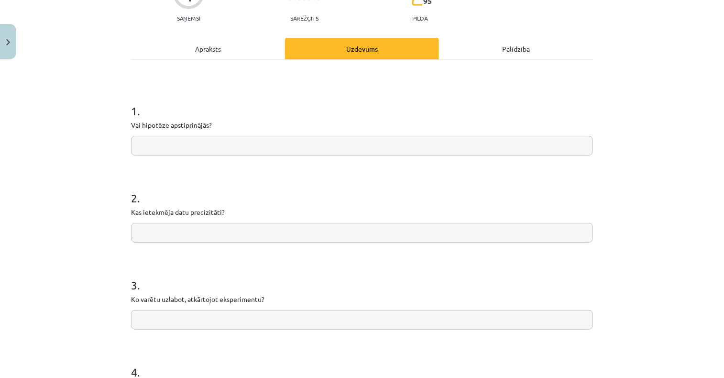
drag, startPoint x: 63, startPoint y: 101, endPoint x: 364, endPoint y: 173, distance: 309.4
click at [65, 101] on div "Mācību tēma: Fizikas i - 10. klases 1. ieskaites mācību materiāls #18 🔍 Laborat…" at bounding box center [362, 189] width 724 height 378
paste input "**********"
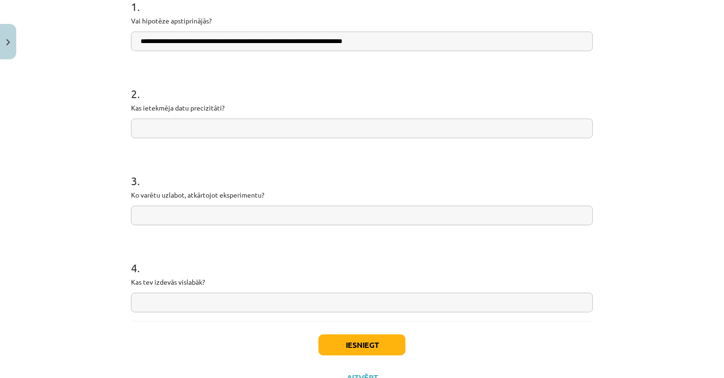
scroll to position [246, 0]
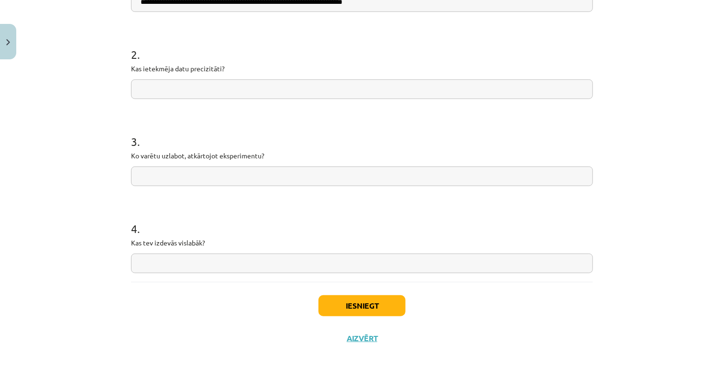
type input "**********"
paste input "**********"
type input "**********"
paste input "**********"
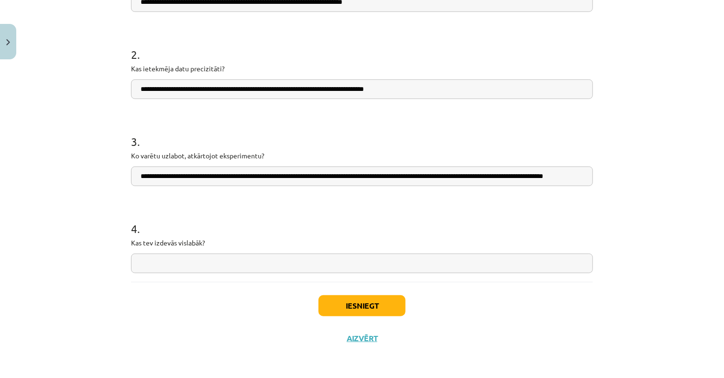
scroll to position [0, 60]
type input "**********"
paste input "**********"
type input "**********"
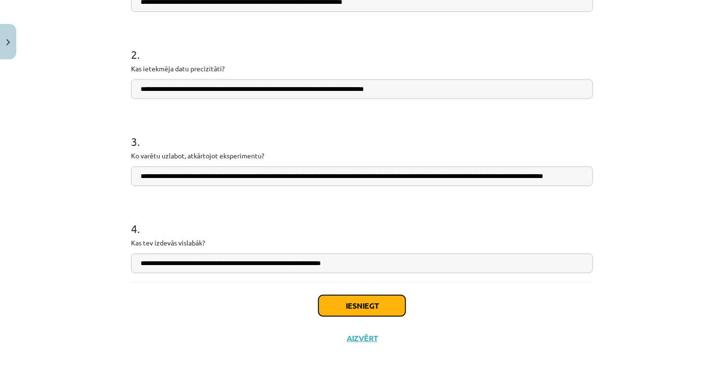
click at [356, 305] on button "Iesniegt" at bounding box center [362, 305] width 87 height 21
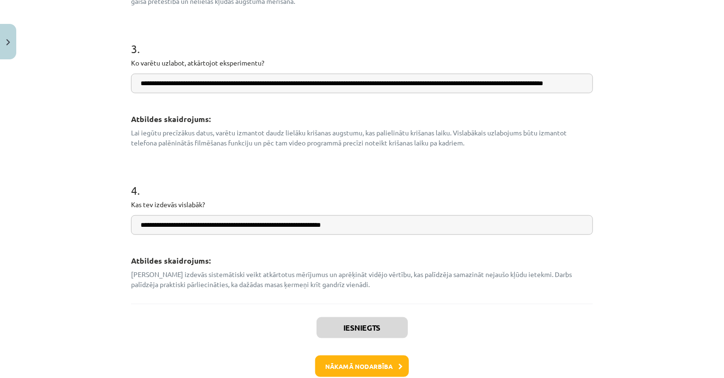
scroll to position [478, 0]
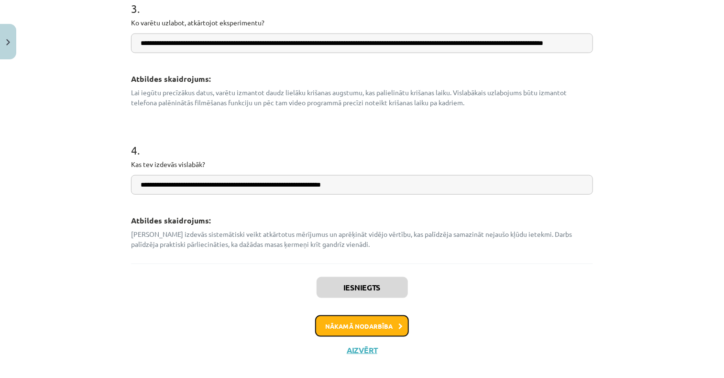
click at [377, 326] on button "Nākamā nodarbība" at bounding box center [362, 326] width 94 height 22
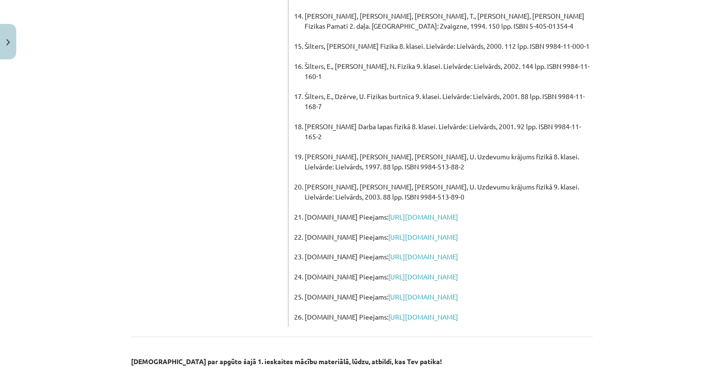
scroll to position [701, 0]
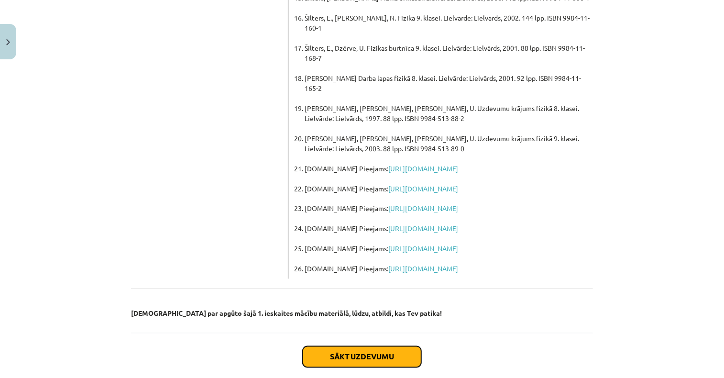
click at [378, 346] on button "Sākt uzdevumu" at bounding box center [362, 356] width 119 height 21
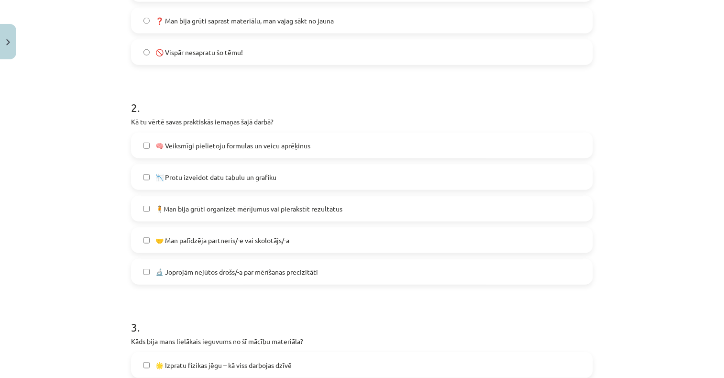
scroll to position [359, 0]
click at [138, 271] on label "🔬 Joprojām nejūtos drošs/-a par mērīšanas precizitāti" at bounding box center [362, 270] width 460 height 24
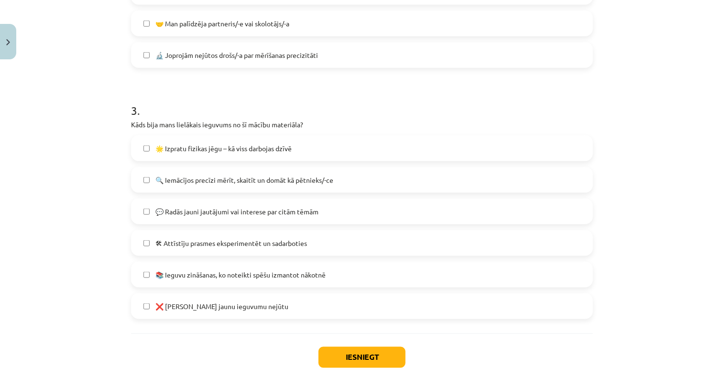
scroll to position [598, 0]
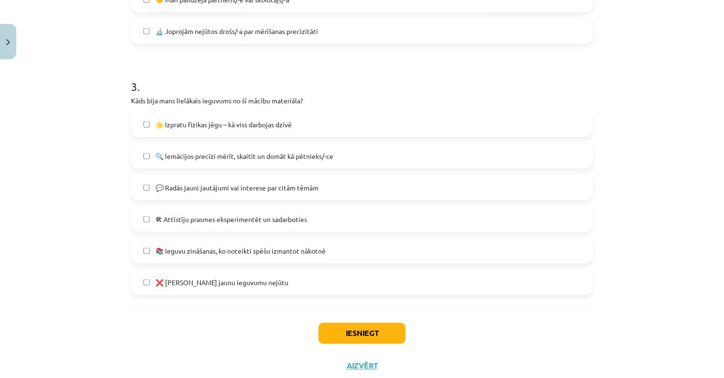
click at [138, 278] on label "❌ Šoreiz jaunu ieguvumu nejūtu" at bounding box center [362, 282] width 460 height 24
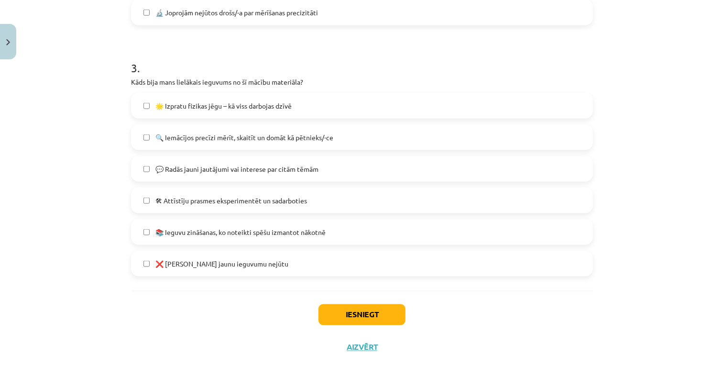
scroll to position [626, 0]
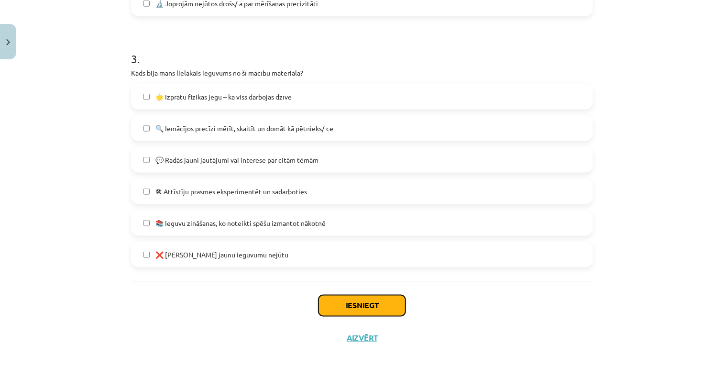
click at [349, 300] on button "Iesniegt" at bounding box center [362, 305] width 87 height 21
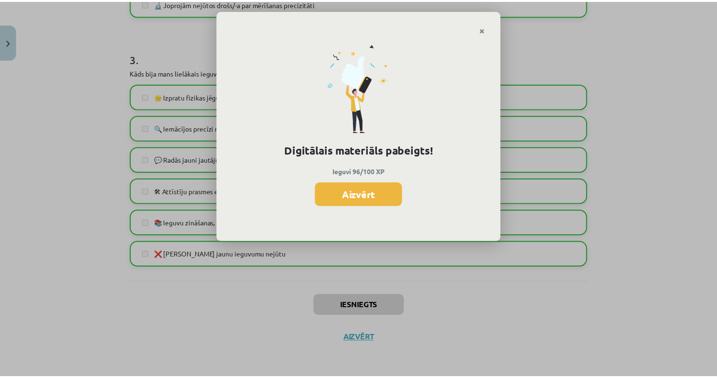
scroll to position [1282, 0]
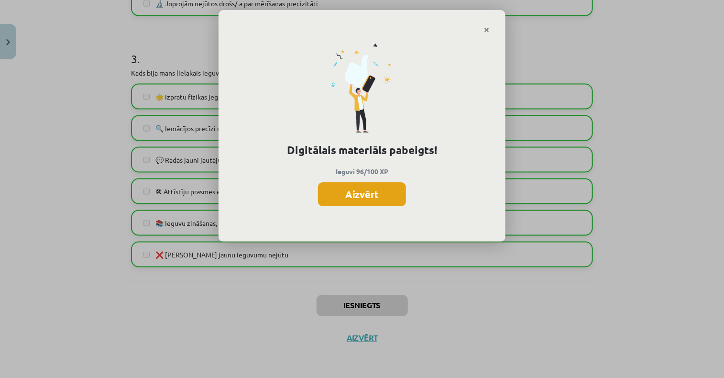
click at [352, 195] on button "Aizvērt" at bounding box center [362, 194] width 88 height 24
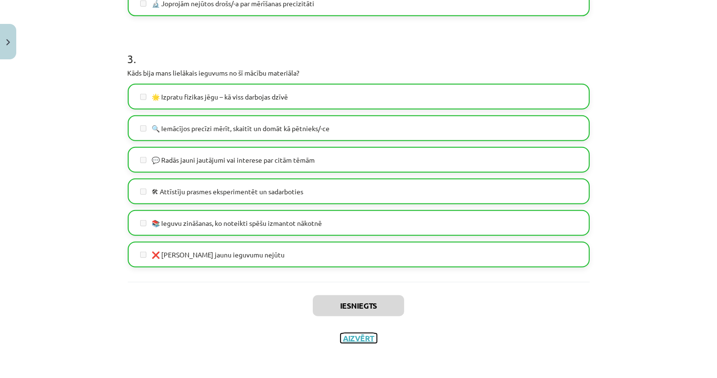
click at [359, 335] on button "Aizvērt" at bounding box center [359, 338] width 36 height 10
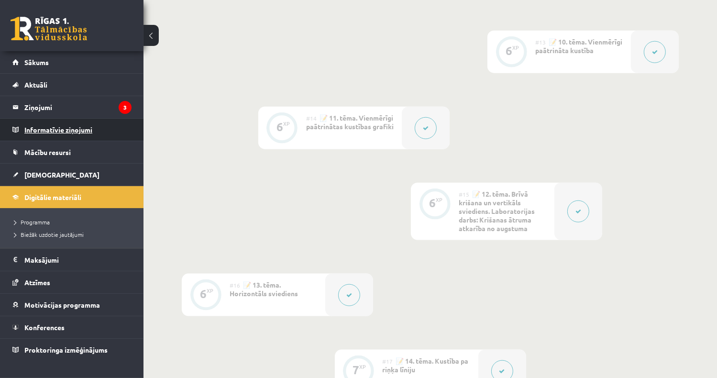
scroll to position [1043, 0]
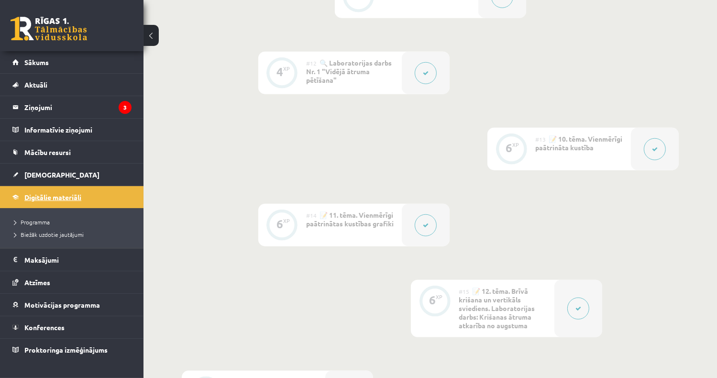
click at [65, 198] on span "Digitālie materiāli" at bounding box center [52, 197] width 57 height 9
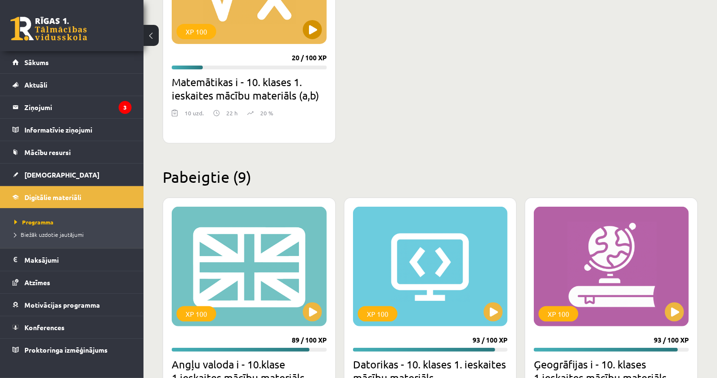
scroll to position [239, 0]
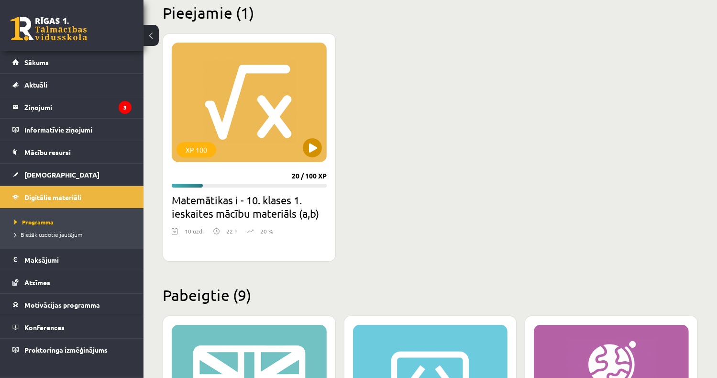
click at [255, 114] on div "XP 100" at bounding box center [249, 103] width 155 height 120
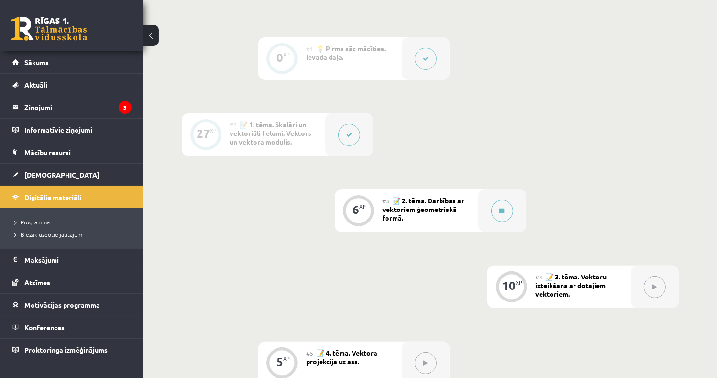
scroll to position [216, 0]
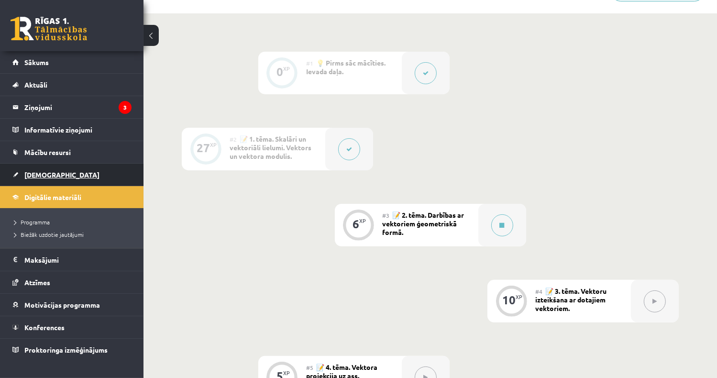
click at [48, 169] on link "[DEMOGRAPHIC_DATA]" at bounding box center [71, 175] width 119 height 22
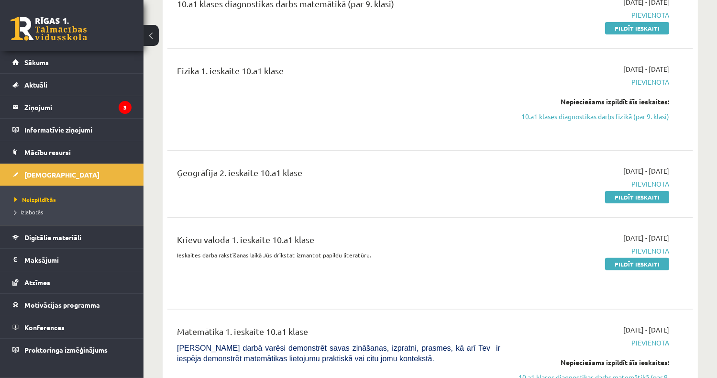
scroll to position [191, 0]
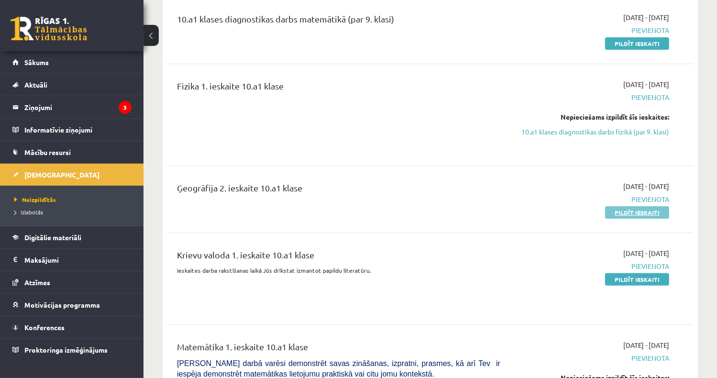
click at [644, 213] on link "Pildīt ieskaiti" at bounding box center [637, 212] width 64 height 12
click at [657, 211] on link "Pildīt ieskaiti" at bounding box center [637, 212] width 64 height 12
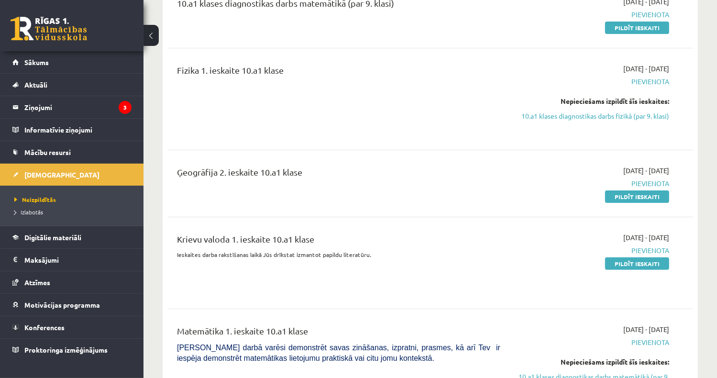
scroll to position [144, 0]
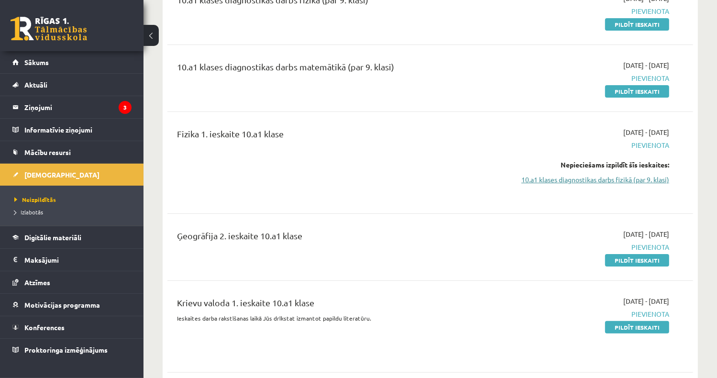
click at [624, 179] on link "10.a1 klases diagnostikas darbs fizikā (par 9. klasi)" at bounding box center [592, 180] width 155 height 10
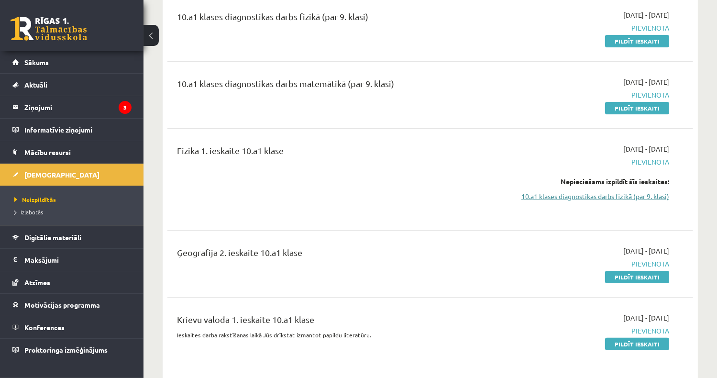
click at [614, 194] on link "10.a1 klases diagnostikas darbs fizikā (par 9. klasi)" at bounding box center [592, 196] width 155 height 10
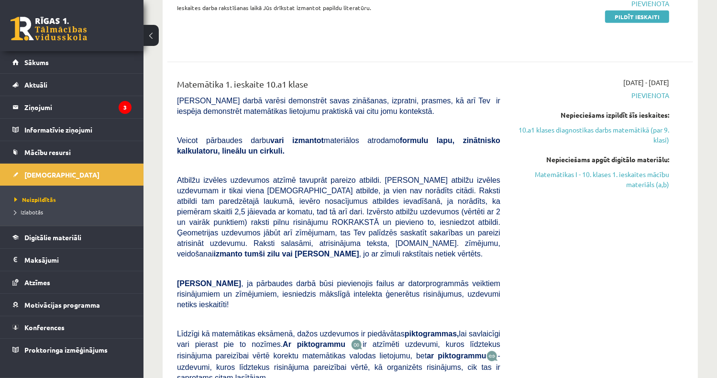
scroll to position [510, 0]
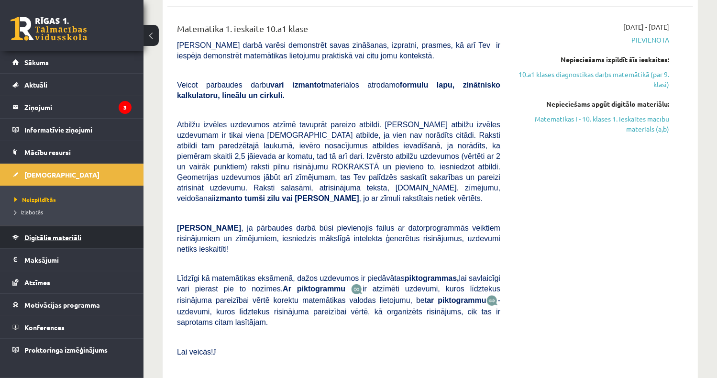
click at [59, 234] on span "Digitālie materiāli" at bounding box center [52, 237] width 57 height 9
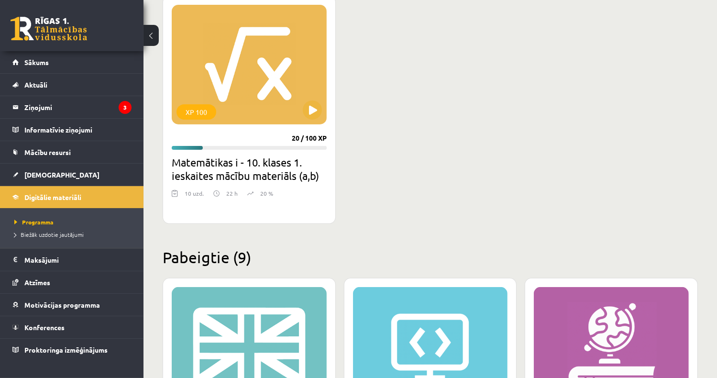
scroll to position [318, 0]
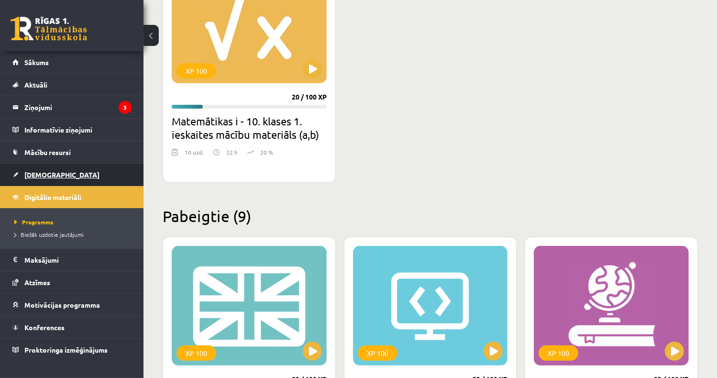
click at [60, 180] on link "[DEMOGRAPHIC_DATA]" at bounding box center [71, 175] width 119 height 22
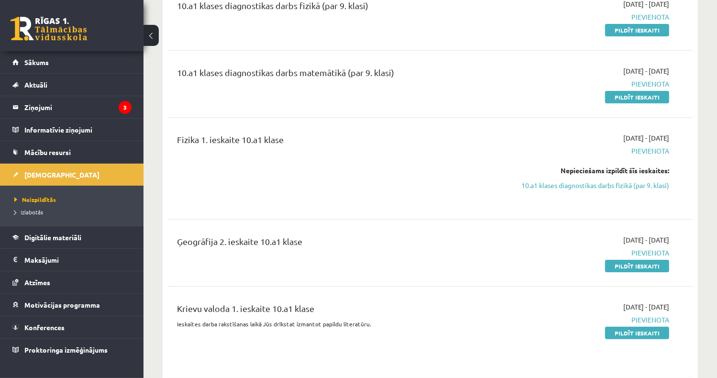
scroll to position [144, 0]
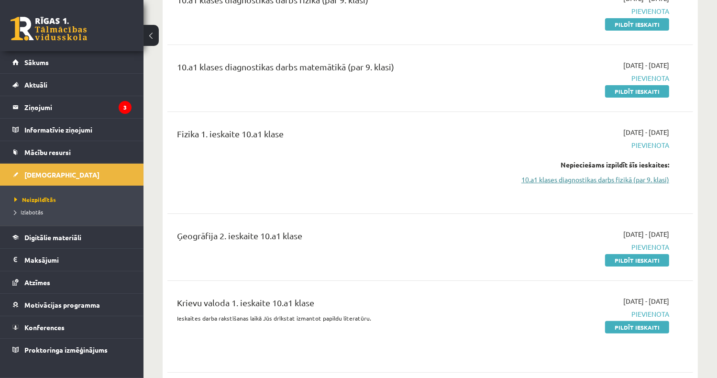
click at [592, 181] on link "10.a1 klases diagnostikas darbs fizikā (par 9. klasi)" at bounding box center [592, 180] width 155 height 10
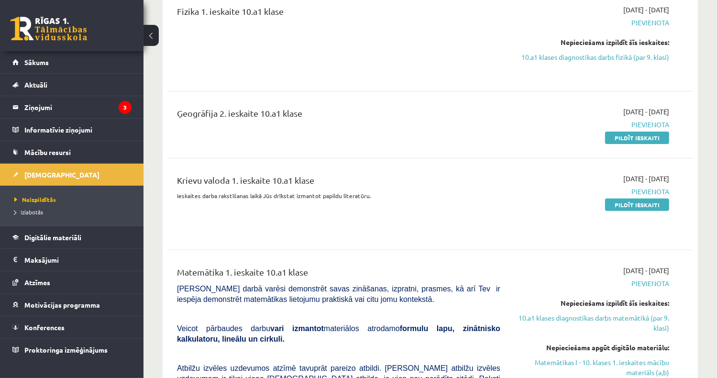
scroll to position [270, 0]
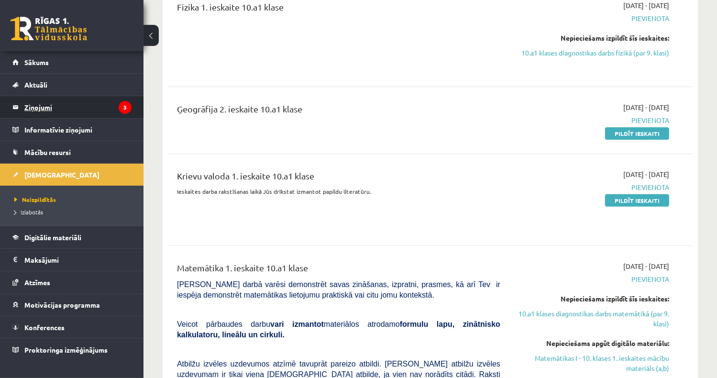
click at [82, 111] on legend "Ziņojumi 3" at bounding box center [77, 107] width 107 height 22
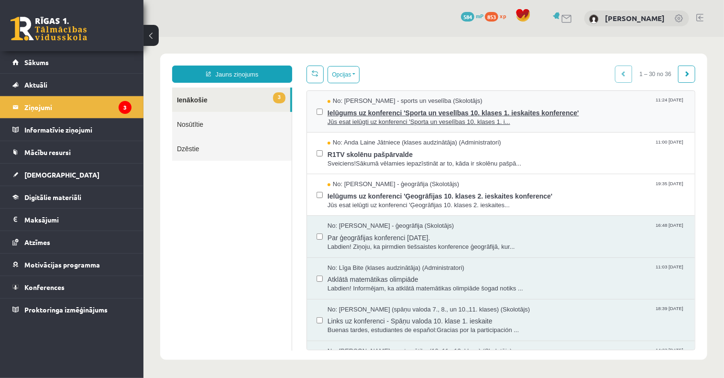
click at [361, 109] on span "Ielūgums uz konferenci 'Sporta un veselības 10. klases 1. ieskaites konference'" at bounding box center [506, 111] width 358 height 12
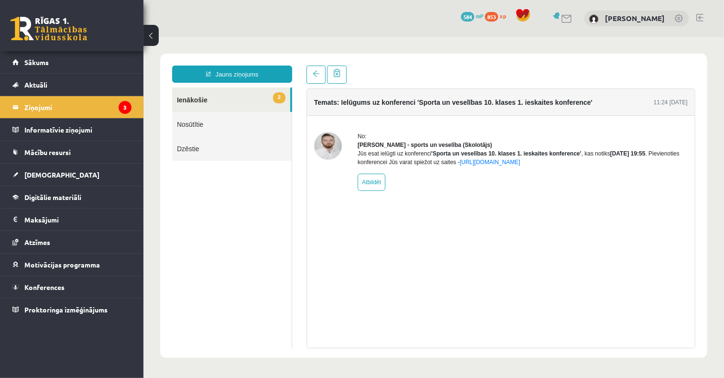
click at [216, 98] on link "2 Ienākošie" at bounding box center [231, 99] width 118 height 24
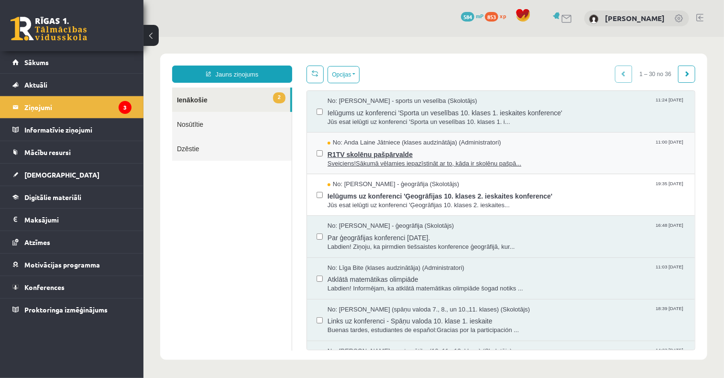
click at [355, 156] on span "R1TV skolēnu pašpārvalde" at bounding box center [506, 153] width 358 height 12
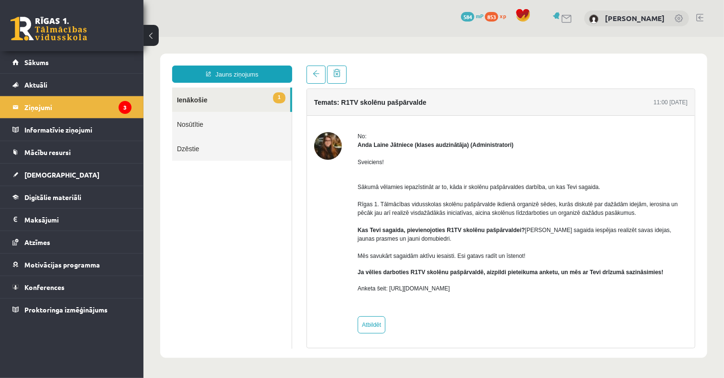
click at [203, 101] on link "1 Ienākošie" at bounding box center [231, 99] width 118 height 24
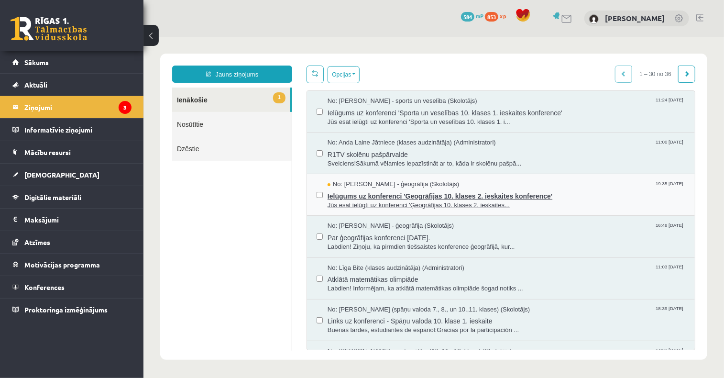
click at [364, 200] on span "Jūs esat ielūgti uz konferenci 'Ģeogrāfijas 10. klases 2. ieskaites..." at bounding box center [506, 204] width 358 height 9
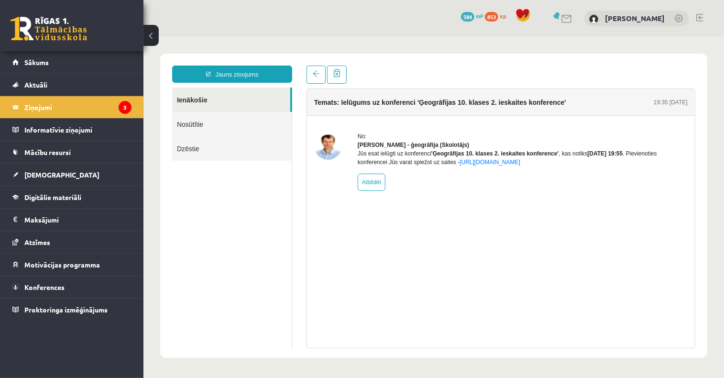
click at [211, 100] on link "Ienākošie" at bounding box center [231, 99] width 118 height 24
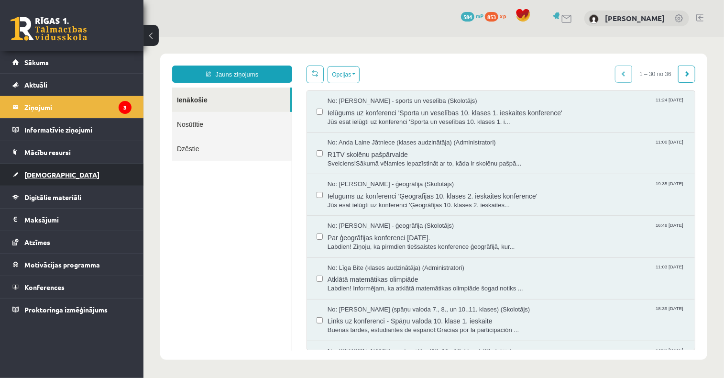
click at [66, 175] on link "[DEMOGRAPHIC_DATA]" at bounding box center [71, 175] width 119 height 22
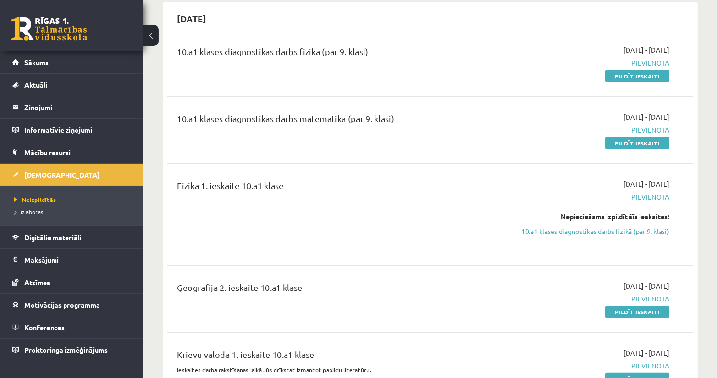
scroll to position [96, 0]
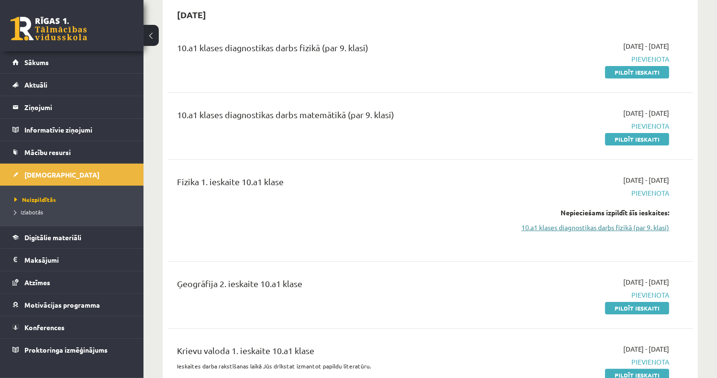
click at [608, 227] on link "10.a1 klases diagnostikas darbs fizikā (par 9. klasi)" at bounding box center [592, 227] width 155 height 10
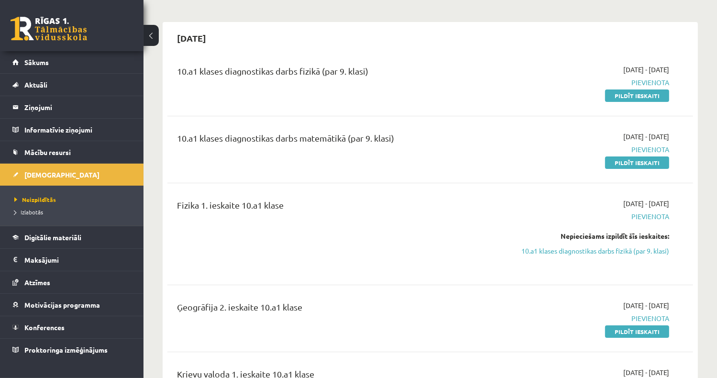
scroll to position [31, 0]
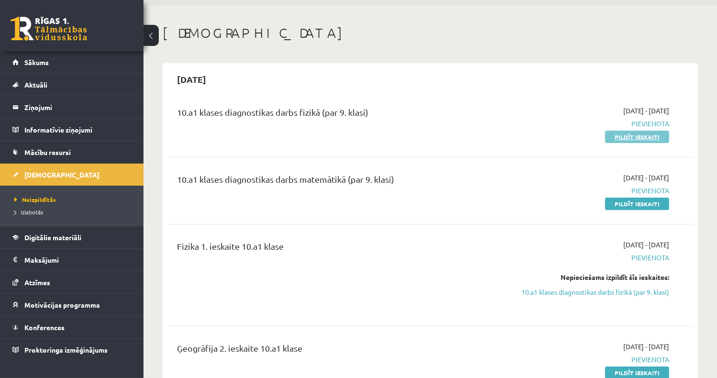
click at [659, 134] on link "Pildīt ieskaiti" at bounding box center [637, 137] width 64 height 12
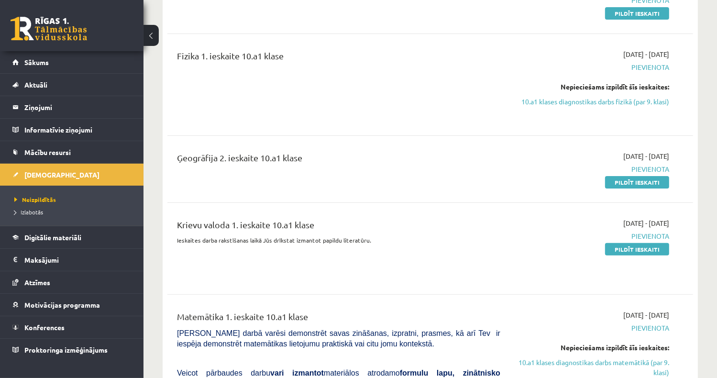
scroll to position [222, 0]
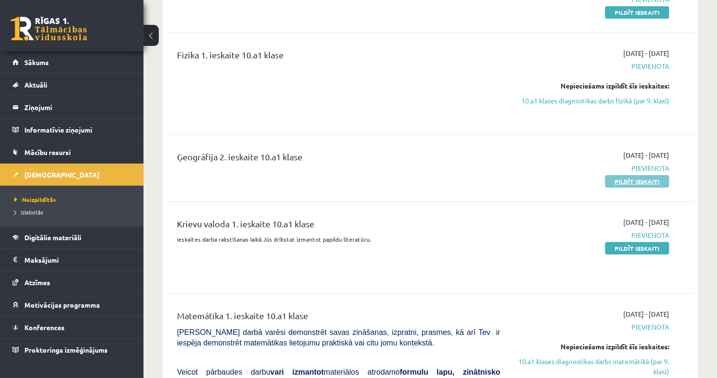
click at [637, 182] on link "Pildīt ieskaiti" at bounding box center [637, 181] width 64 height 12
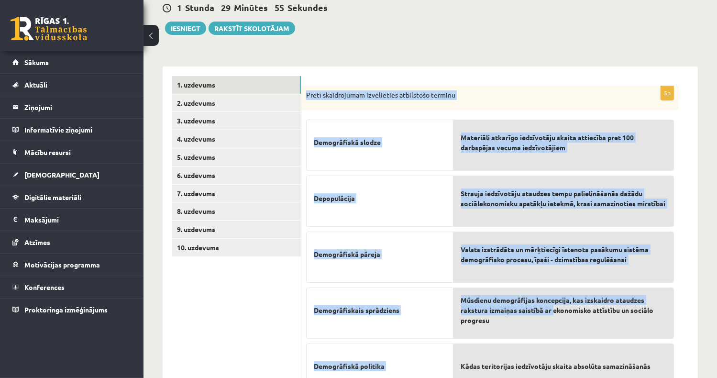
scroll to position [145, 0]
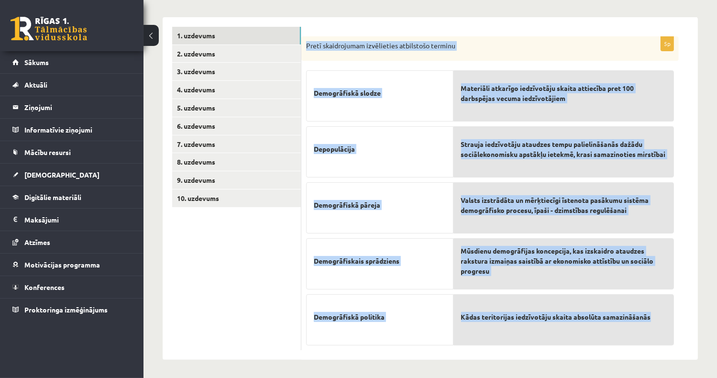
drag, startPoint x: 306, startPoint y: 93, endPoint x: 660, endPoint y: 324, distance: 422.5
click at [660, 324] on div "5p Pretī skaidrojumam izvēlieties atbilstošo terminu Demogrāfiskā slodze Depopu…" at bounding box center [489, 193] width 377 height 314
copy div "Pretī skaidrojumam izvēlieties atbilstošo terminu Demogrāfiskā slodze Depopulāc…"
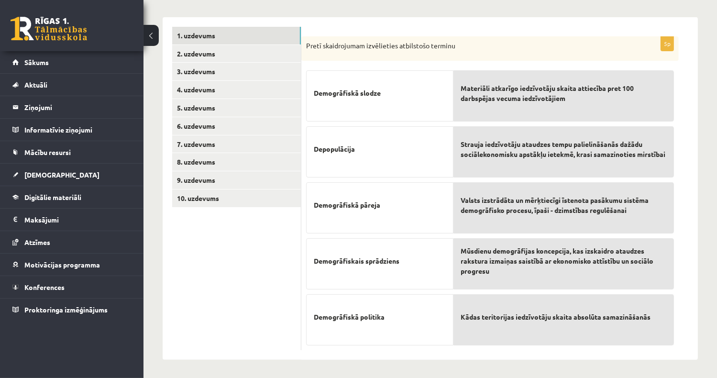
click at [227, 255] on ul "1. uzdevums 2. uzdevums 3. uzdevums 4. uzdevums 5. uzdevums 6. uzdevums 7. uzde…" at bounding box center [236, 189] width 129 height 324
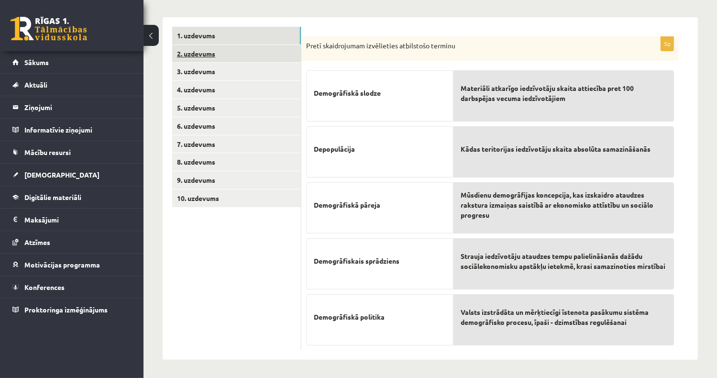
click at [216, 51] on link "2. uzdevums" at bounding box center [236, 54] width 129 height 18
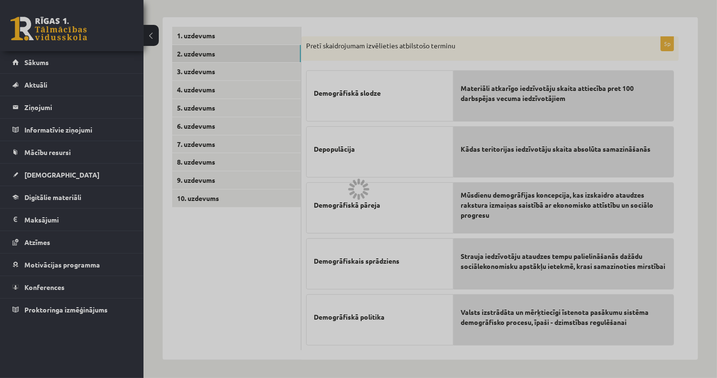
scroll to position [95, 0]
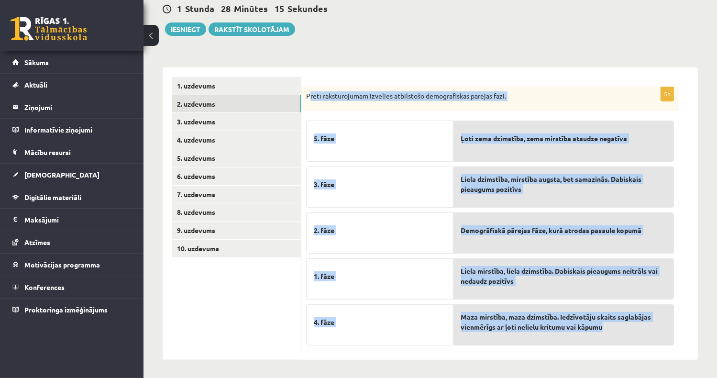
drag, startPoint x: 308, startPoint y: 96, endPoint x: 634, endPoint y: 335, distance: 404.5
click at [634, 335] on div "5p Pretī raksturojumam izvēlies atbilstošo demogrāfiskās pārejas fāzi. 5. fāze …" at bounding box center [489, 219] width 377 height 264
copy div "retī raksturojumam izvēlies atbilstošo demogrāfiskās pārejas fāzi. 5. fāze 3. f…"
click at [572, 48] on div "**********" at bounding box center [431, 160] width 574 height 437
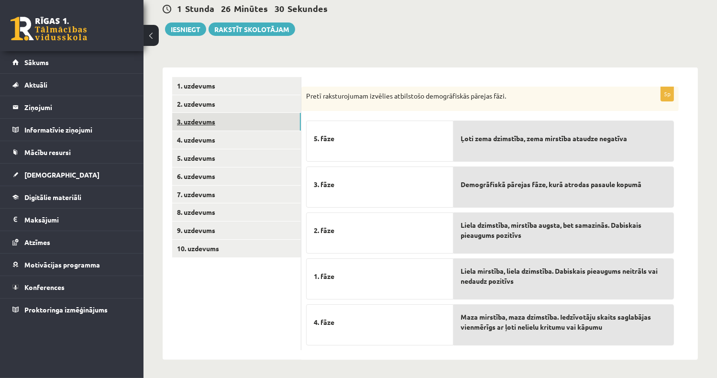
click at [219, 122] on link "3. uzdevums" at bounding box center [236, 122] width 129 height 18
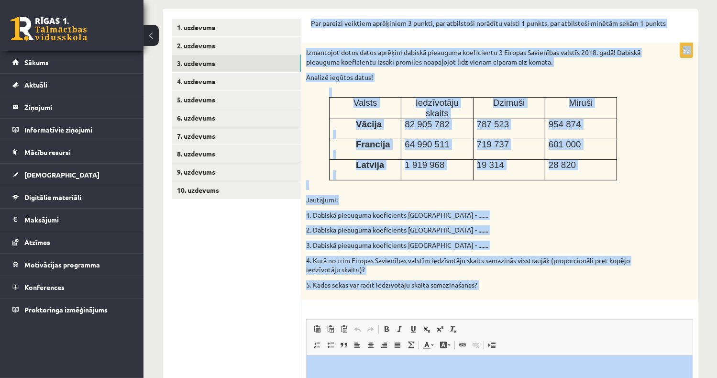
scroll to position [177, 0]
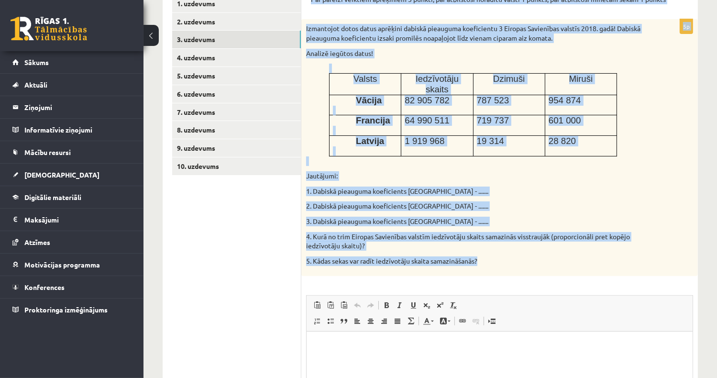
drag, startPoint x: 310, startPoint y: 104, endPoint x: 552, endPoint y: 245, distance: 280.5
click at [552, 245] on div "Par pareizi veiktiem aprēķiniem 3 punkti, par atbilstoši norādītu valsti 1 punk…" at bounding box center [499, 244] width 397 height 519
copy form "Par pareizi veiktiem aprēķiniem 3 punkti, par atbilstoši norādītu valsti 1 punk…"
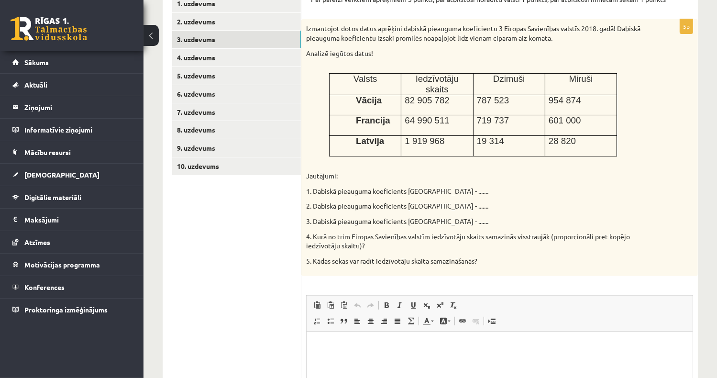
drag, startPoint x: 252, startPoint y: 222, endPoint x: 256, endPoint y: 219, distance: 5.4
click at [252, 222] on ul "1. uzdevums 2. uzdevums 3. uzdevums 4. uzdevums 5. uzdevums 6. uzdevums 7. uzde…" at bounding box center [236, 245] width 129 height 500
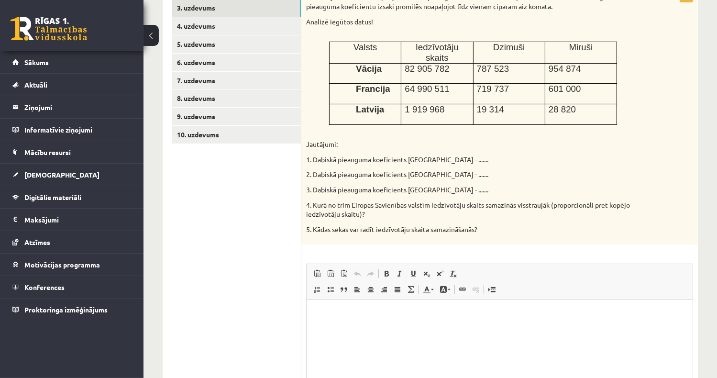
scroll to position [225, 0]
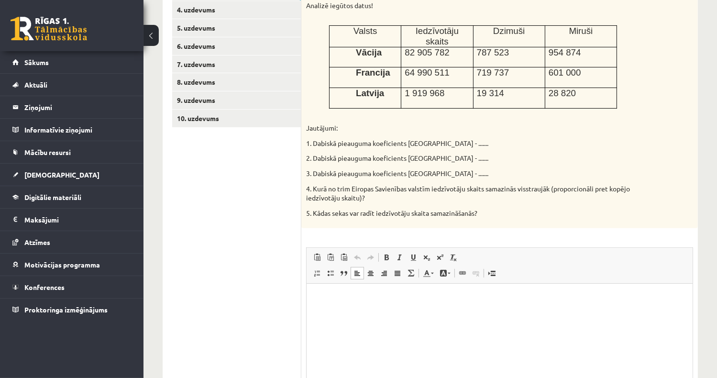
drag, startPoint x: 366, startPoint y: 305, endPoint x: 338, endPoint y: 324, distance: 34.0
drag, startPoint x: 338, startPoint y: 324, endPoint x: 325, endPoint y: 302, distance: 25.5
drag, startPoint x: 349, startPoint y: 299, endPoint x: 394, endPoint y: 325, distance: 52.8
click at [349, 299] on span "Paste" at bounding box center [352, 300] width 30 height 14
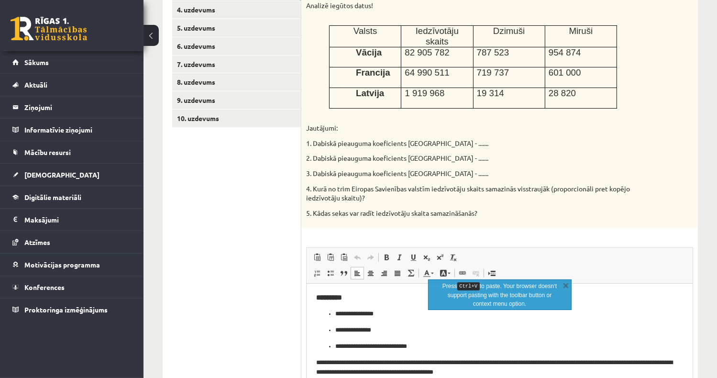
scroll to position [12, 0]
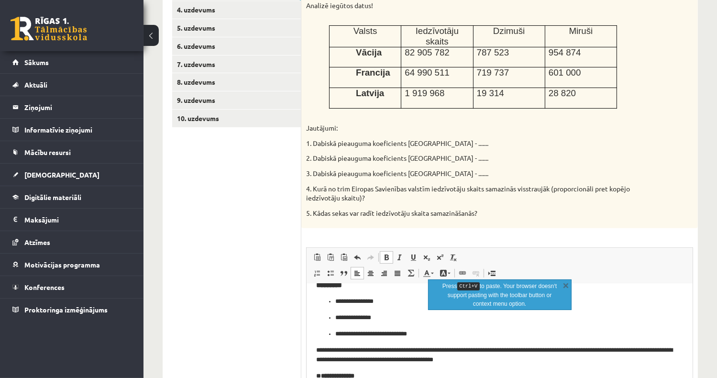
drag, startPoint x: 240, startPoint y: 248, endPoint x: 251, endPoint y: 250, distance: 11.6
click at [244, 248] on ul "1. uzdevums 2. uzdevums 3. uzdevums 4. uzdevums 5. uzdevums 6. uzdevums 7. uzde…" at bounding box center [236, 197] width 129 height 500
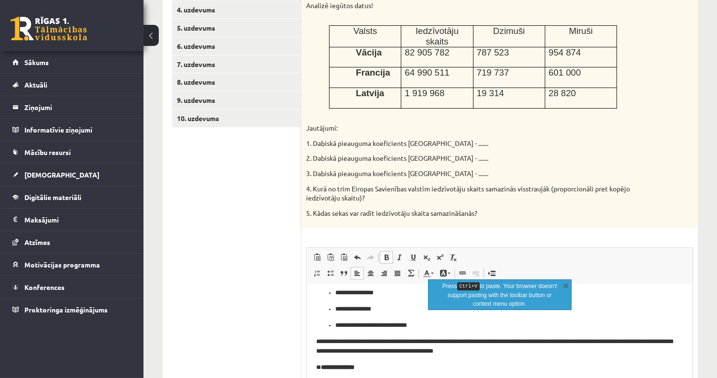
scroll to position [24, 0]
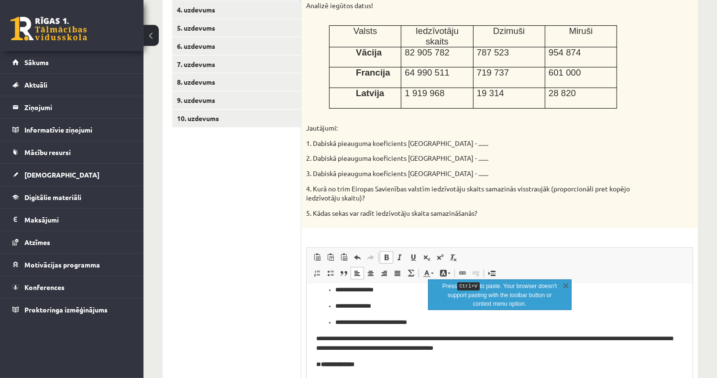
click at [324, 365] on p "**********" at bounding box center [496, 365] width 360 height 10
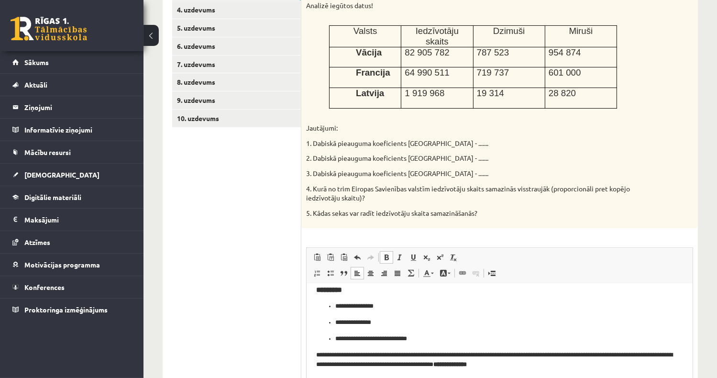
scroll to position [312, 0]
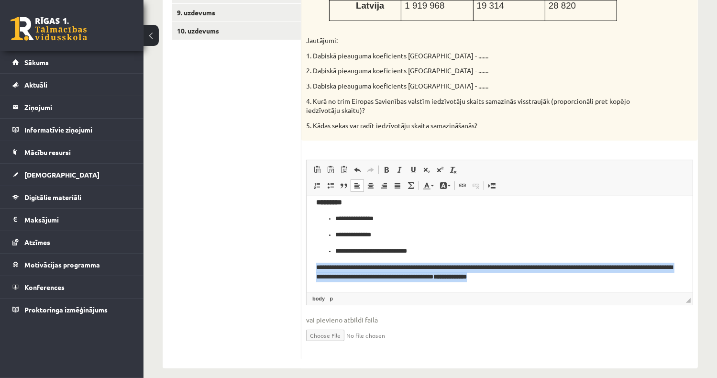
drag, startPoint x: 311, startPoint y: 267, endPoint x: 676, endPoint y: 278, distance: 365.2
click at [676, 278] on html "**********" at bounding box center [499, 240] width 386 height 103
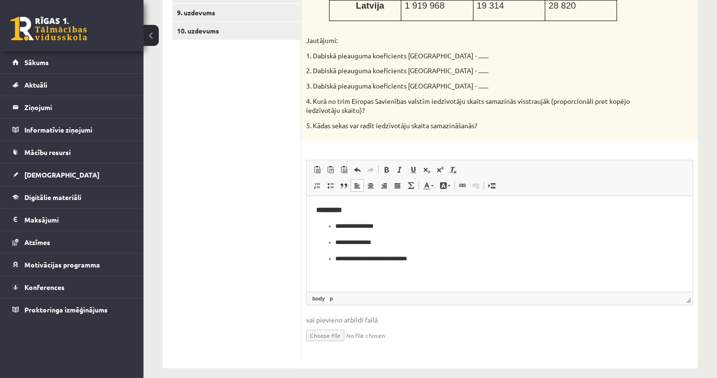
drag, startPoint x: 341, startPoint y: 280, endPoint x: 322, endPoint y: 273, distance: 20.9
click at [322, 273] on p "Editor, wiswyg-editor-user-answer-47433752990060" at bounding box center [499, 275] width 367 height 10
click at [343, 273] on span "Paste" at bounding box center [347, 273] width 30 height 14
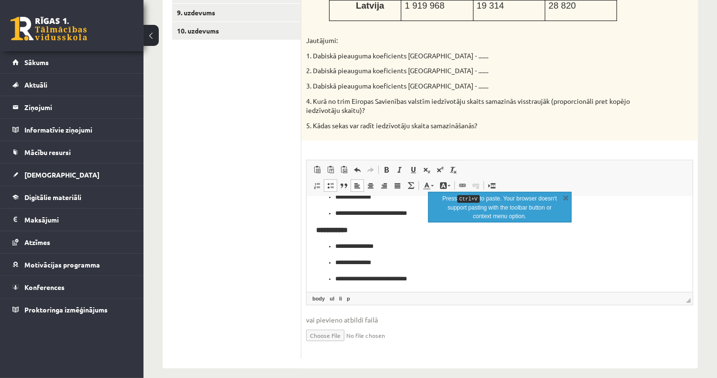
scroll to position [47, 0]
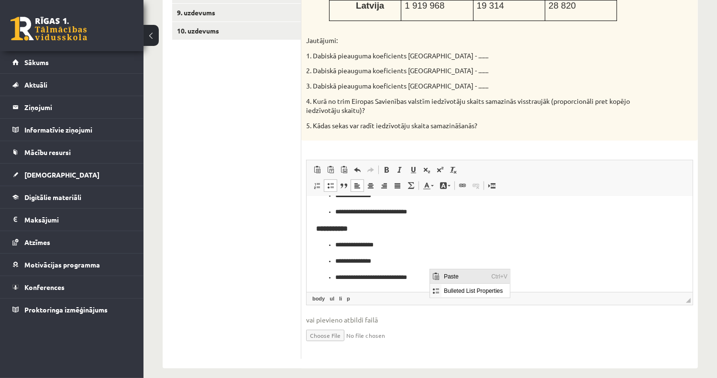
click at [443, 274] on span "Paste" at bounding box center [464, 276] width 47 height 14
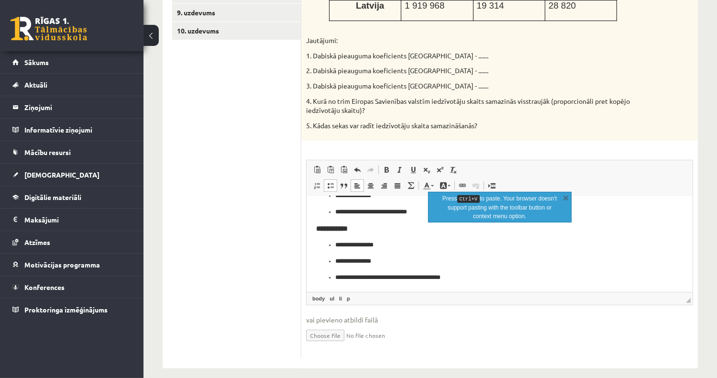
click at [414, 278] on p "**********" at bounding box center [496, 278] width 322 height 10
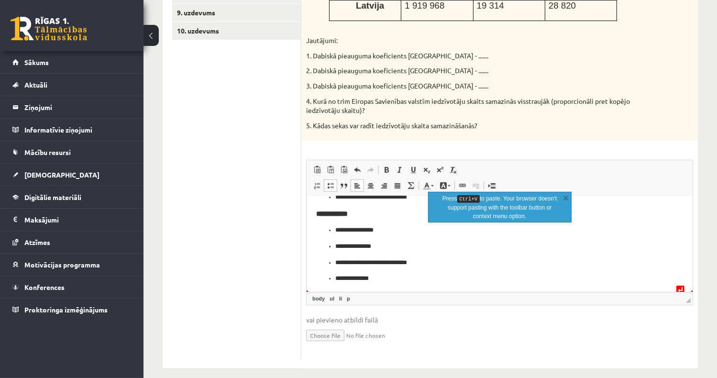
scroll to position [63, 0]
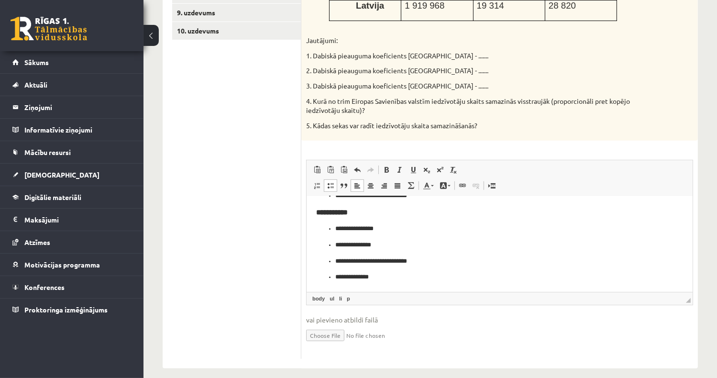
click at [386, 273] on p "**********" at bounding box center [496, 277] width 322 height 10
drag, startPoint x: 410, startPoint y: 274, endPoint x: 506, endPoint y: 351, distance: 122.5
click at [410, 274] on span "Paste" at bounding box center [431, 273] width 47 height 14
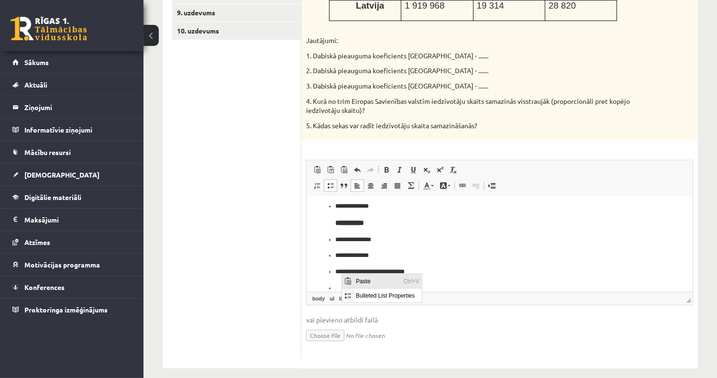
click at [357, 281] on span "Paste" at bounding box center [376, 281] width 47 height 14
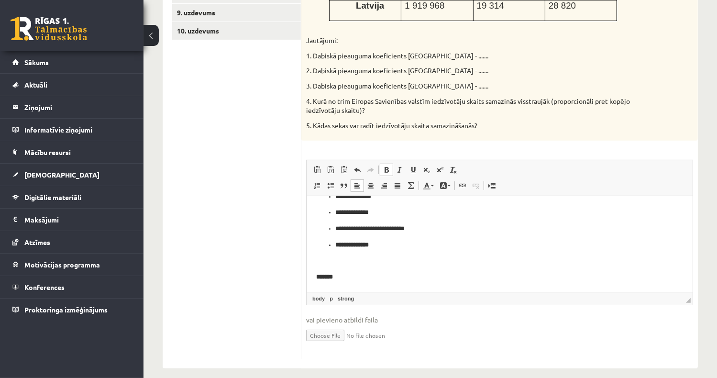
scroll to position [177, 0]
click at [354, 276] on p "**" at bounding box center [499, 277] width 367 height 10
drag, startPoint x: 342, startPoint y: 283, endPoint x: 631, endPoint y: 465, distance: 341.8
click at [346, 277] on span "Paste" at bounding box center [352, 276] width 30 height 14
click at [344, 276] on span "Paste" at bounding box center [351, 276] width 30 height 14
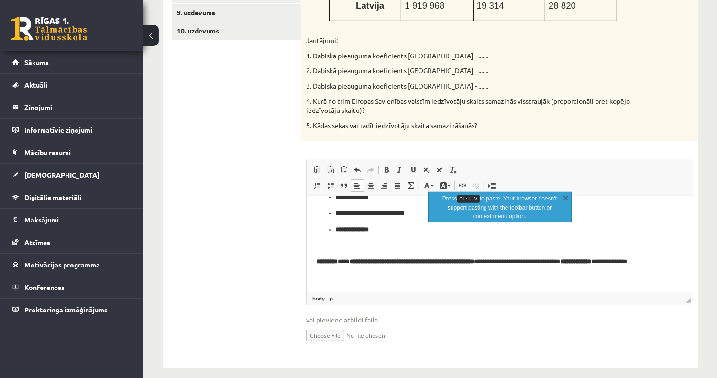
scroll to position [193, 0]
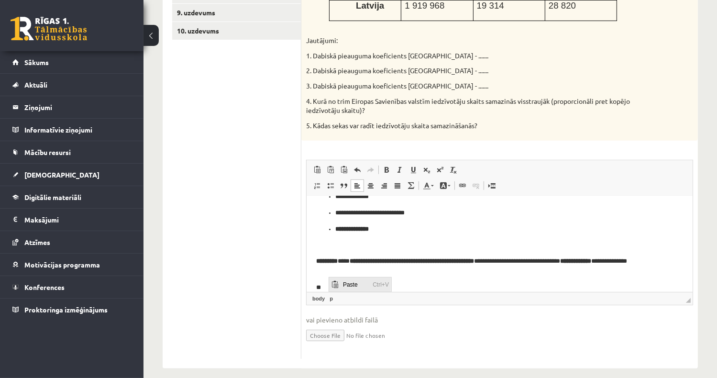
drag, startPoint x: 344, startPoint y: 284, endPoint x: 672, endPoint y: 565, distance: 431.9
click at [344, 284] on span "Paste" at bounding box center [355, 284] width 30 height 14
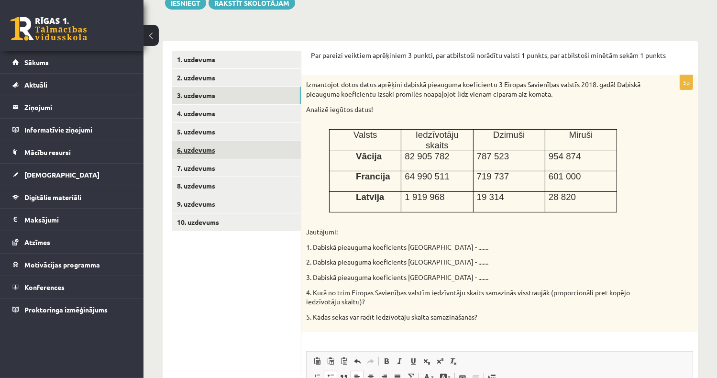
scroll to position [73, 0]
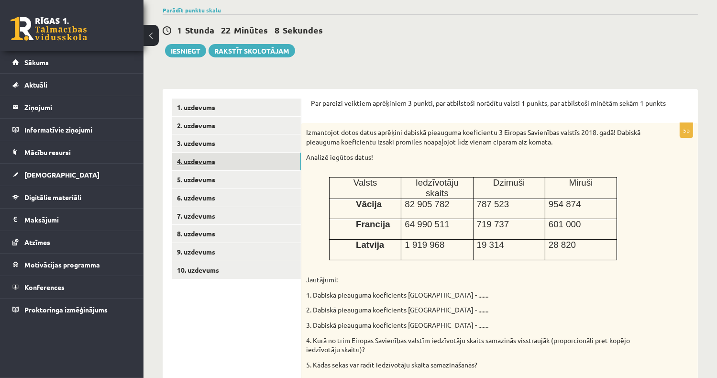
click at [200, 162] on link "4. uzdevums" at bounding box center [236, 162] width 129 height 18
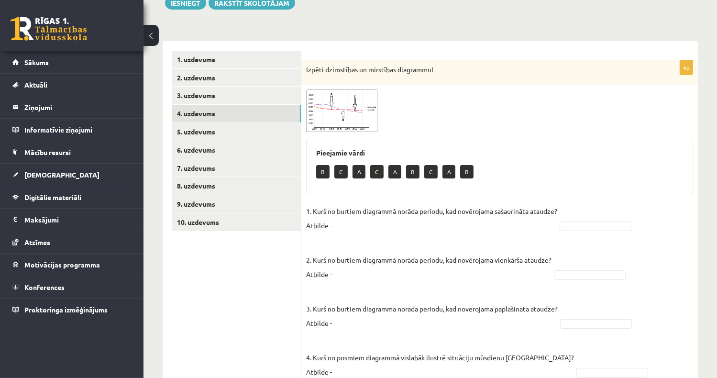
scroll to position [161, 0]
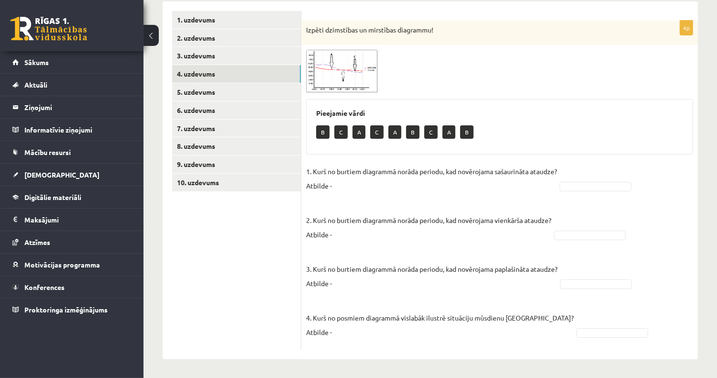
click at [350, 73] on img at bounding box center [342, 71] width 72 height 43
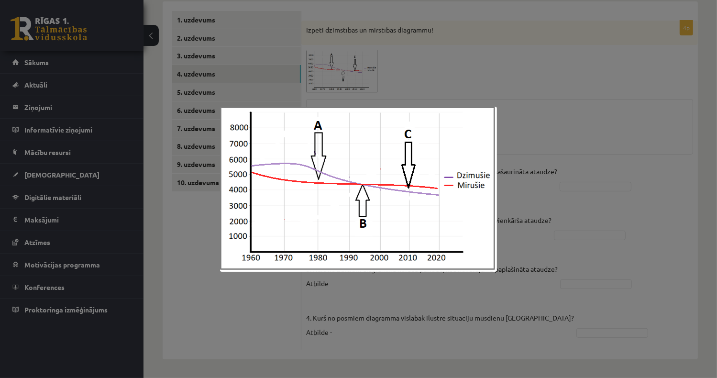
click at [523, 81] on div at bounding box center [358, 189] width 717 height 378
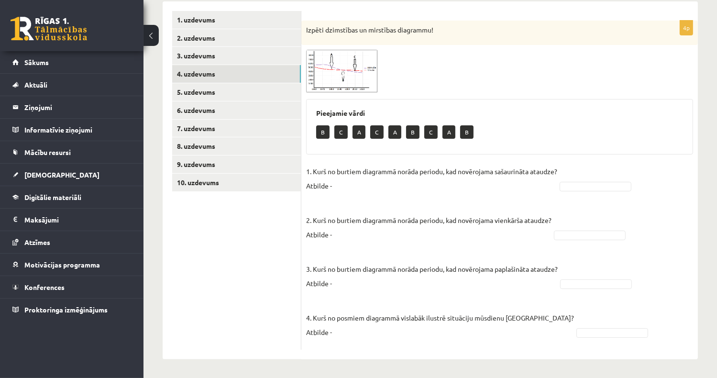
click at [339, 181] on p "1. Kurš no burtiem diagrammā norāda periodu, kad novērojama sašaurināta ataudze…" at bounding box center [431, 178] width 251 height 29
click at [345, 70] on span at bounding box center [342, 72] width 15 height 15
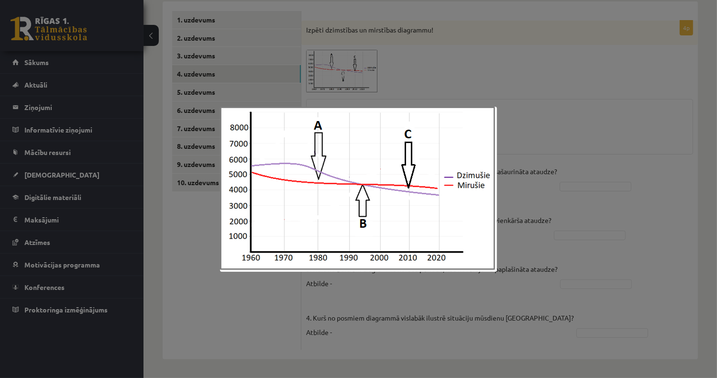
click at [506, 69] on div at bounding box center [358, 189] width 717 height 378
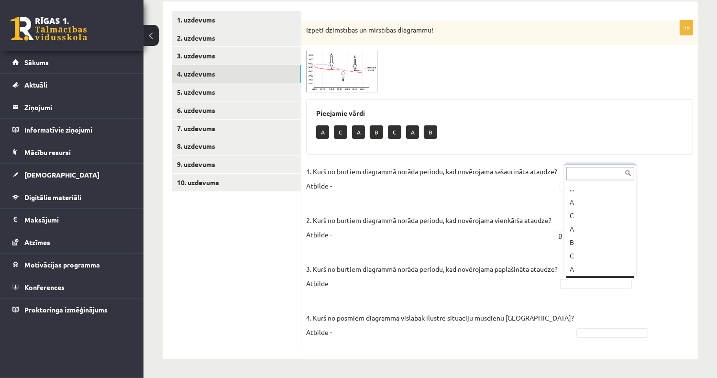
scroll to position [11, 0]
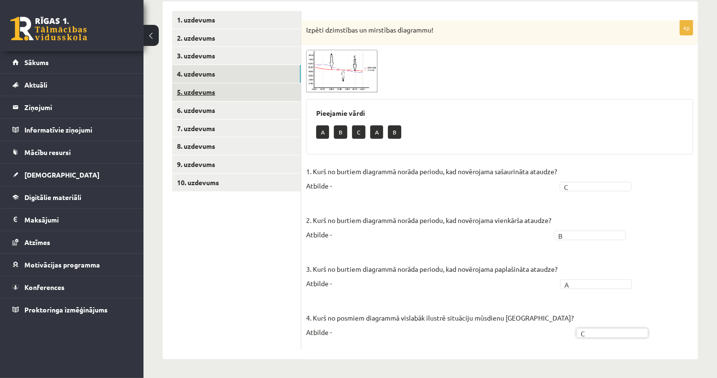
click at [203, 88] on link "5. uzdevums" at bounding box center [236, 92] width 129 height 18
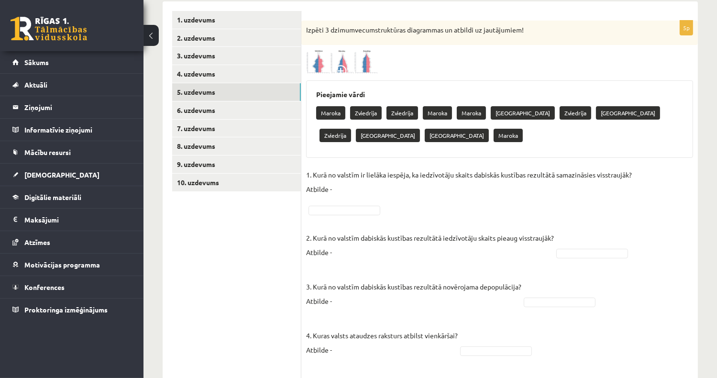
click at [335, 62] on img at bounding box center [342, 62] width 72 height 24
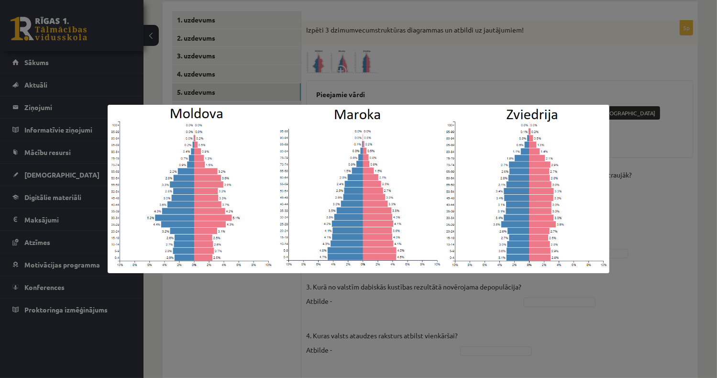
click at [472, 69] on div at bounding box center [358, 189] width 717 height 378
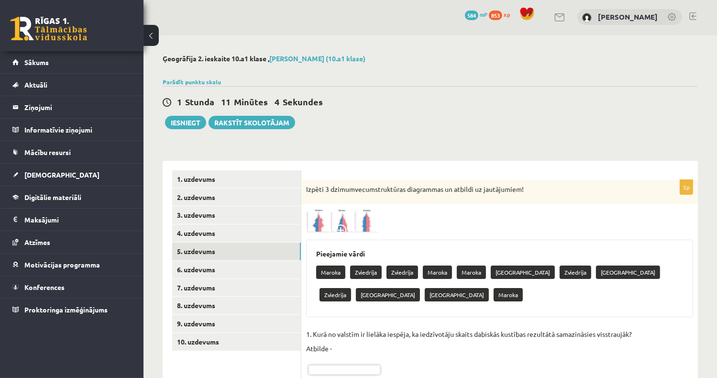
scroll to position [0, 0]
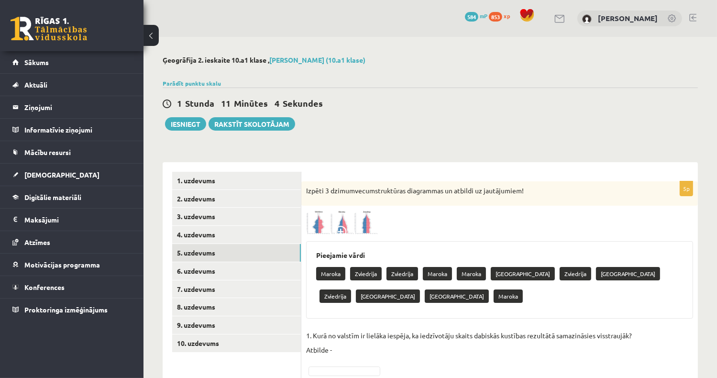
click at [351, 223] on img at bounding box center [342, 223] width 72 height 24
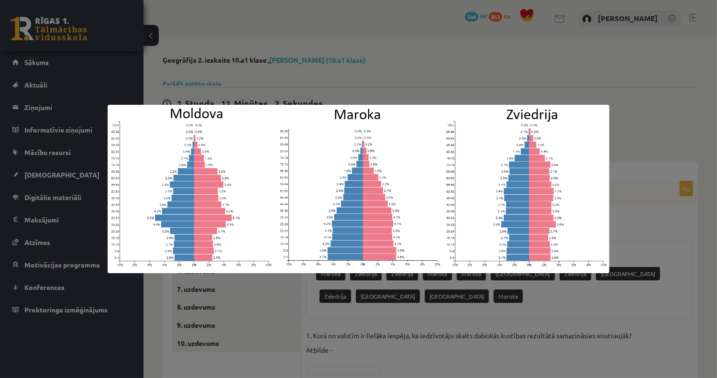
click at [464, 56] on div at bounding box center [358, 189] width 717 height 378
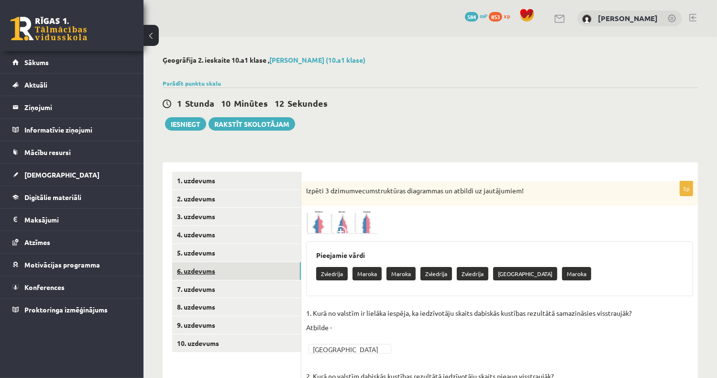
click at [187, 270] on link "6. uzdevums" at bounding box center [236, 271] width 129 height 18
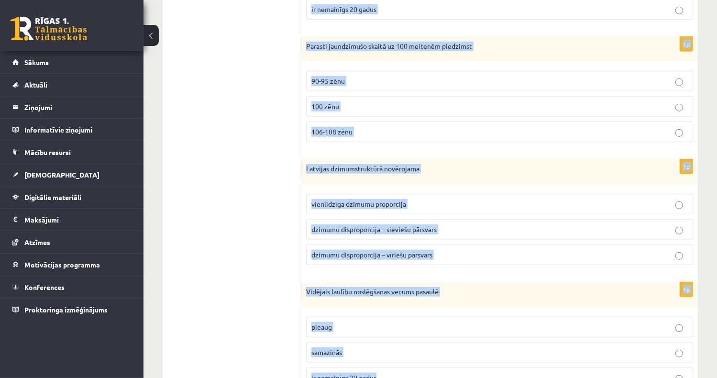
scroll to position [851, 0]
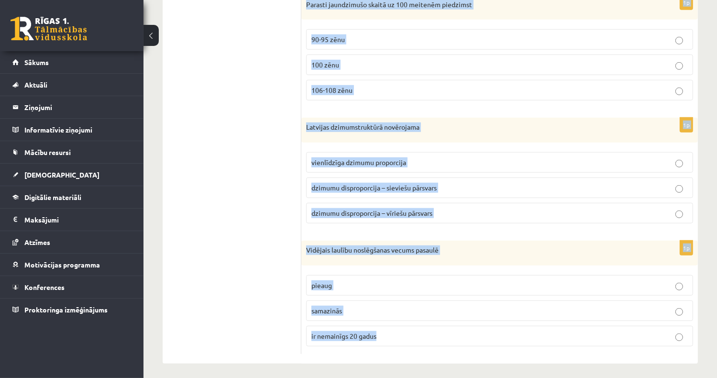
drag, startPoint x: 304, startPoint y: 94, endPoint x: 459, endPoint y: 321, distance: 275.1
copy form "Āfrikas valstīs demogrāfisko slodzi pamatā veido pirmsdarbspējas vecuma iedzīvo…"
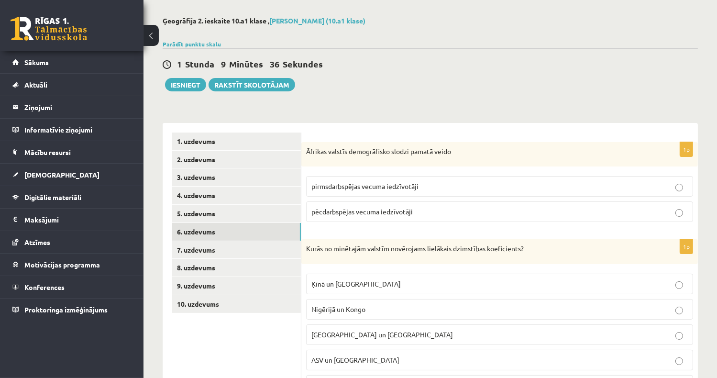
scroll to position [96, 0]
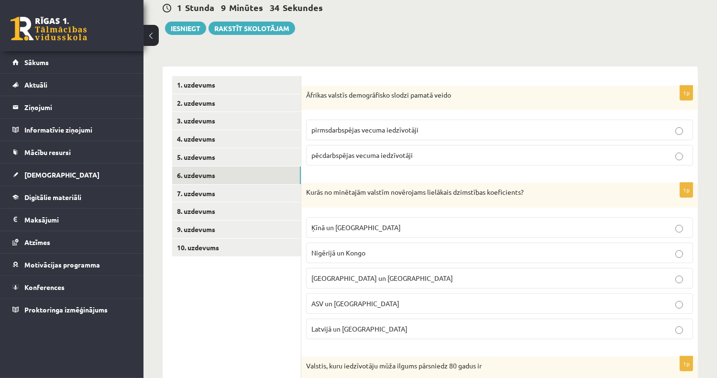
click at [386, 127] on span "pirmsdarbspējas vecuma iedzīvotāji" at bounding box center [364, 129] width 107 height 9
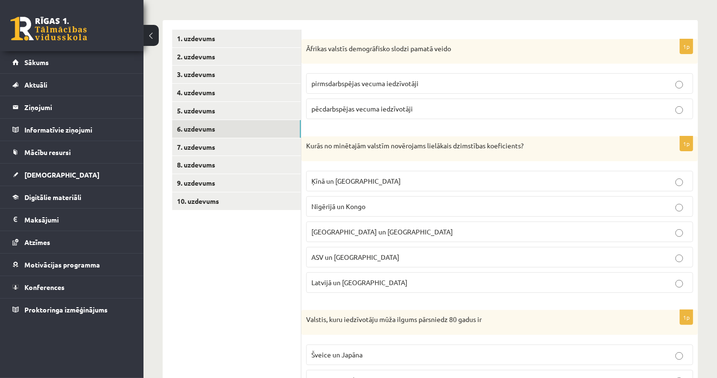
scroll to position [191, 0]
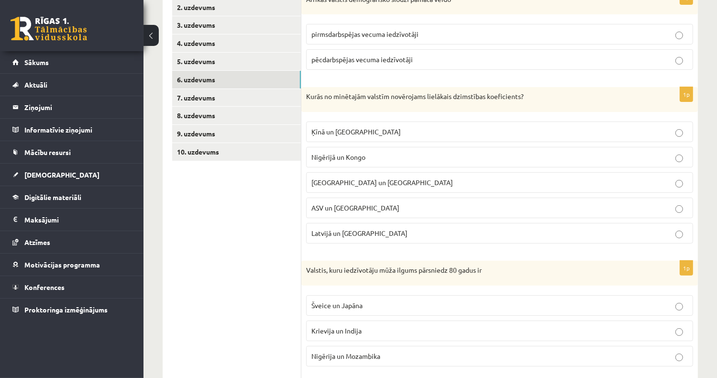
click at [362, 157] on span "Nigērijā un Kongo" at bounding box center [338, 157] width 54 height 9
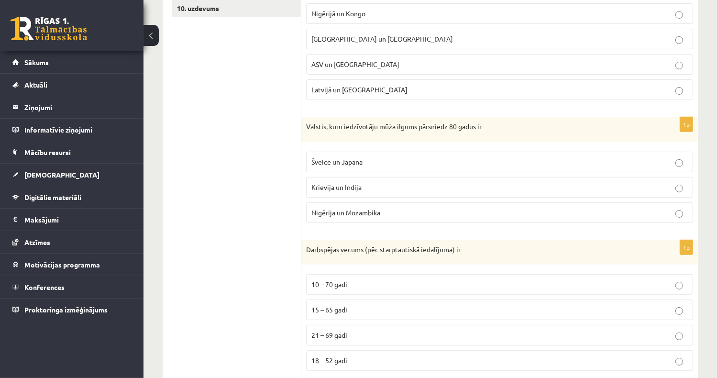
scroll to position [383, 0]
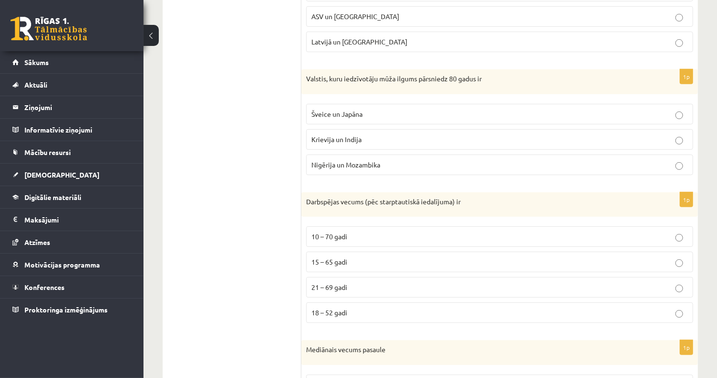
click at [364, 110] on p "Šveice un Japāna" at bounding box center [499, 114] width 377 height 10
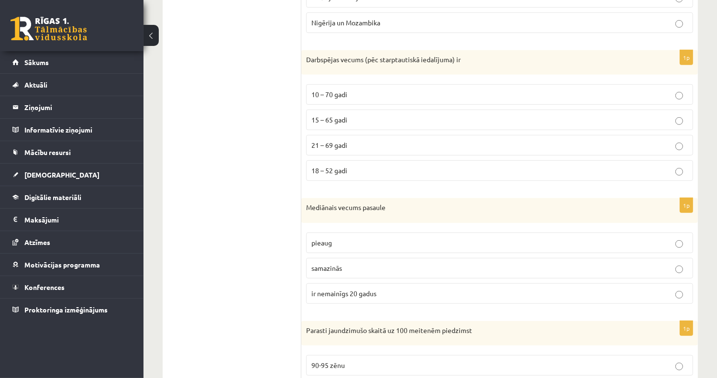
scroll to position [526, 0]
click at [339, 120] on p "15 – 65 gadi" at bounding box center [499, 118] width 377 height 10
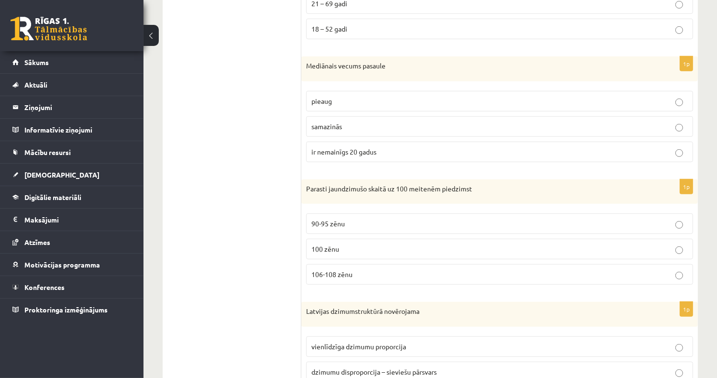
scroll to position [670, 0]
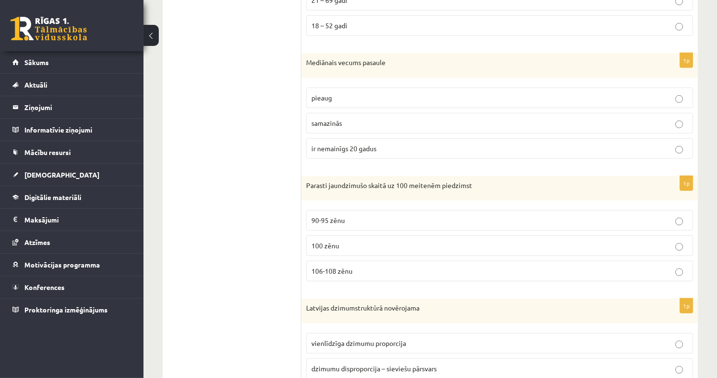
click at [347, 96] on p "pieaug" at bounding box center [499, 98] width 377 height 10
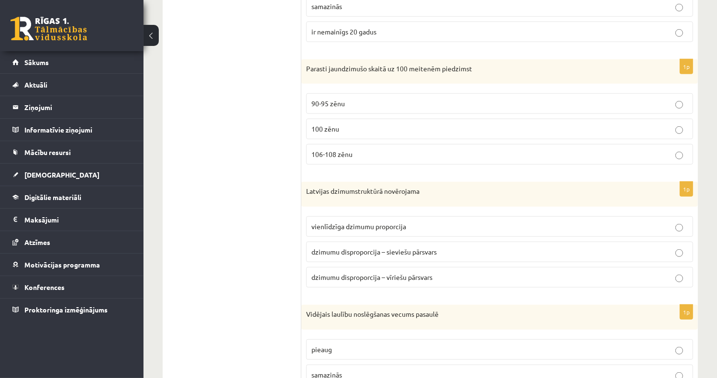
scroll to position [813, 0]
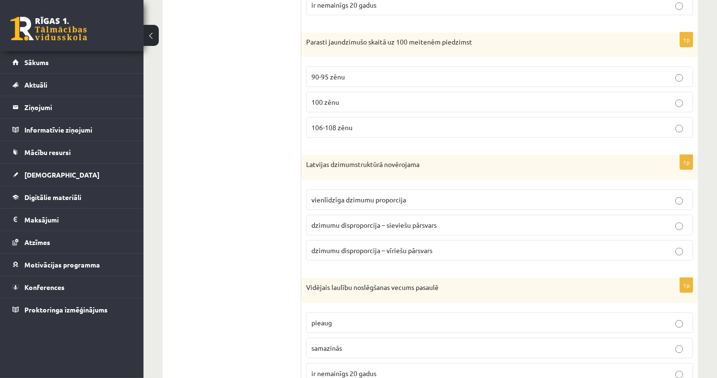
click at [360, 122] on p "106-108 zēnu" at bounding box center [499, 127] width 377 height 10
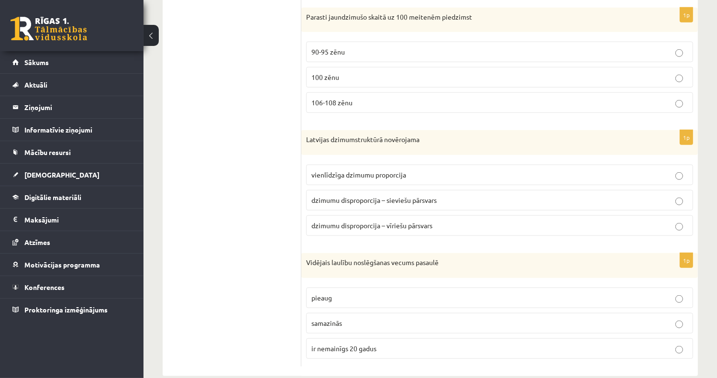
scroll to position [851, 0]
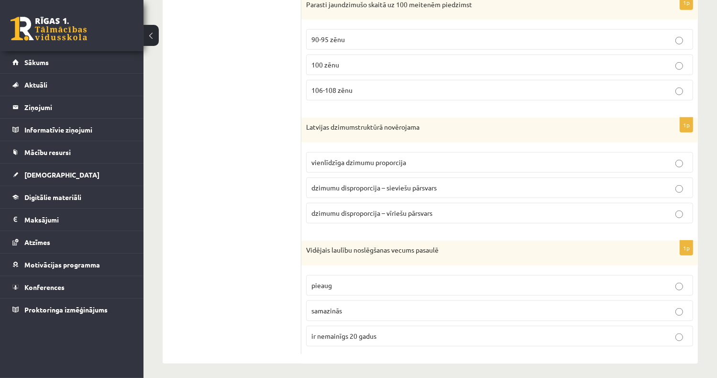
click at [353, 183] on span "dzimumu disproporcija – sieviešu pārsvars" at bounding box center [373, 187] width 125 height 9
click at [338, 280] on p "pieaug" at bounding box center [499, 285] width 377 height 10
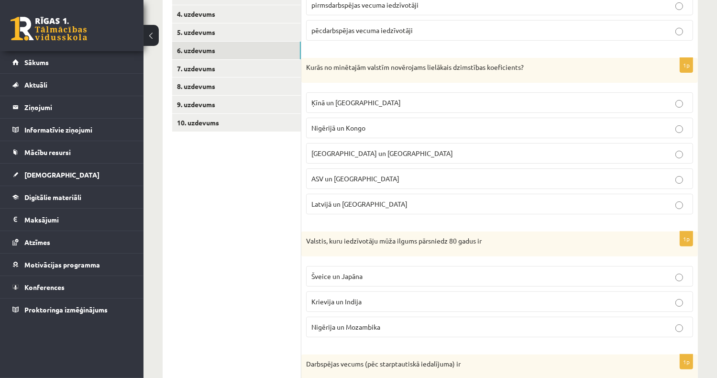
scroll to position [85, 0]
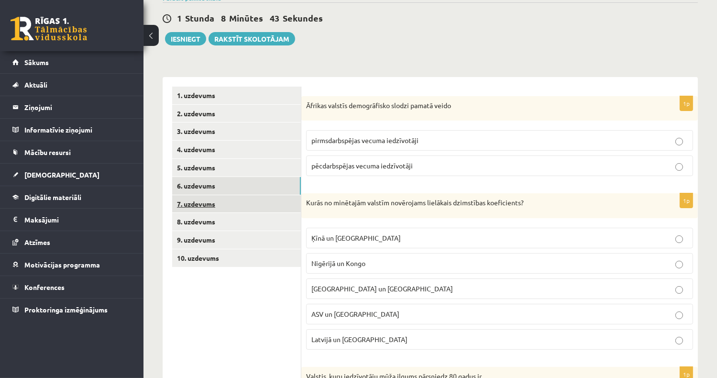
click at [209, 207] on link "7. uzdevums" at bounding box center [236, 204] width 129 height 18
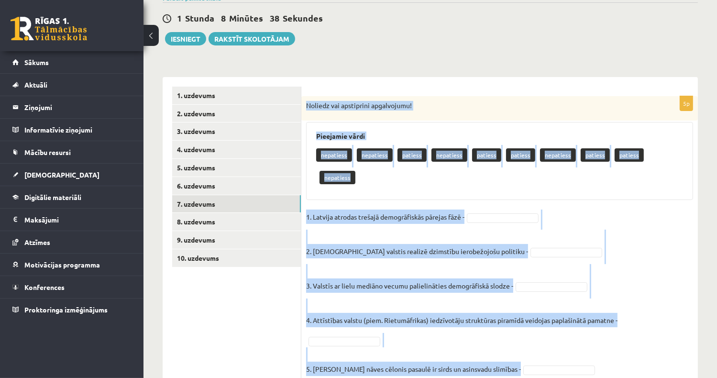
scroll to position [100, 0]
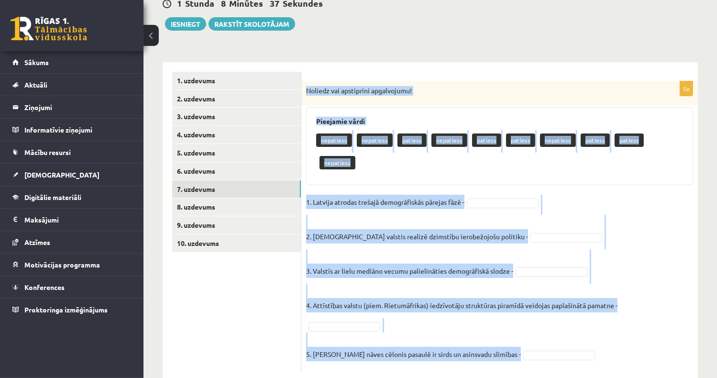
drag, startPoint x: 305, startPoint y: 103, endPoint x: 541, endPoint y: 332, distance: 327.9
click at [541, 332] on div "5p Noliedz vai apstiprini apgalvojumu! Pieejamie vārdi nepatiess nepatiess pati…" at bounding box center [499, 226] width 397 height 290
copy div "Noliedz vai apstiprini apgalvojumu! Pieejamie vārdi nepatiess nepatiess patiess…"
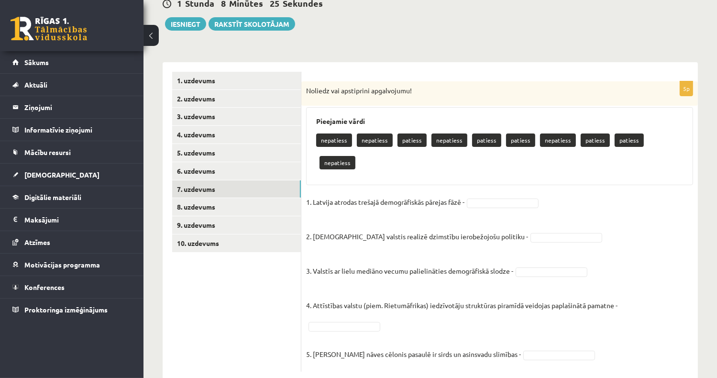
click at [245, 300] on ul "1. uzdevums 2. uzdevums 3. uzdevums 4. uzdevums 5. uzdevums 6. uzdevums 7. uzde…" at bounding box center [236, 222] width 129 height 300
click at [496, 195] on fieldset "1. Latvija atrodas trešajā demogrāfiskās pārejas fāzē - 2. Islāma valstis reali…" at bounding box center [499, 281] width 387 height 172
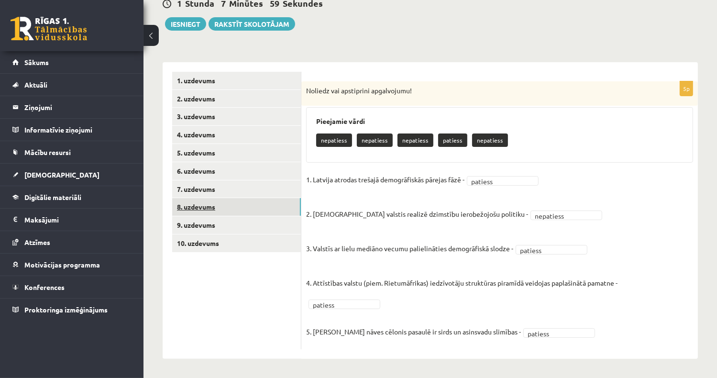
click at [225, 207] on link "8. uzdevums" at bounding box center [236, 207] width 129 height 18
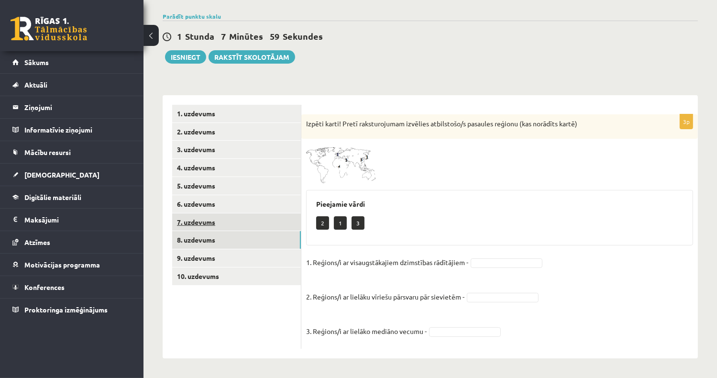
scroll to position [67, 0]
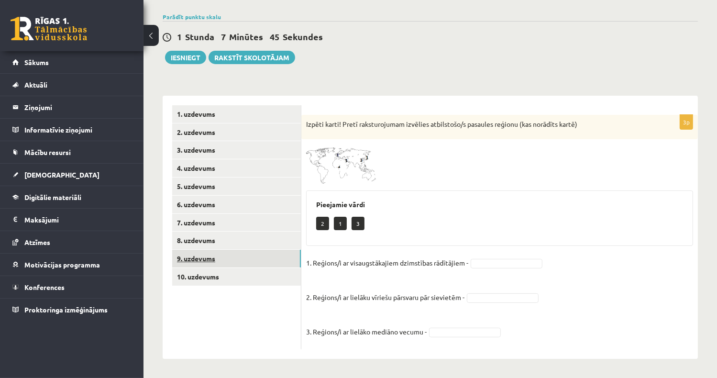
click at [247, 262] on link "9. uzdevums" at bounding box center [236, 259] width 129 height 18
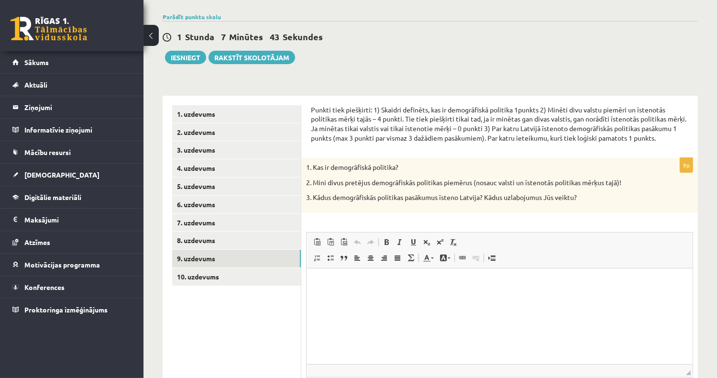
scroll to position [0, 0]
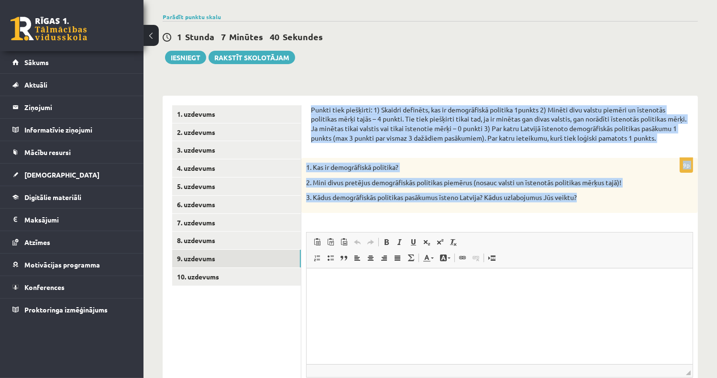
drag, startPoint x: 309, startPoint y: 106, endPoint x: 591, endPoint y: 199, distance: 297.5
click at [591, 199] on div "Punkti tiek piešķirti: 1) Skaidri definēts, kas ir demogrāfiskā politika 1punkt…" at bounding box center [499, 268] width 397 height 345
copy form "Punkti tiek piešķirti: 1) Skaidri definēts, kas ir demogrāfiskā politika 1punkt…"
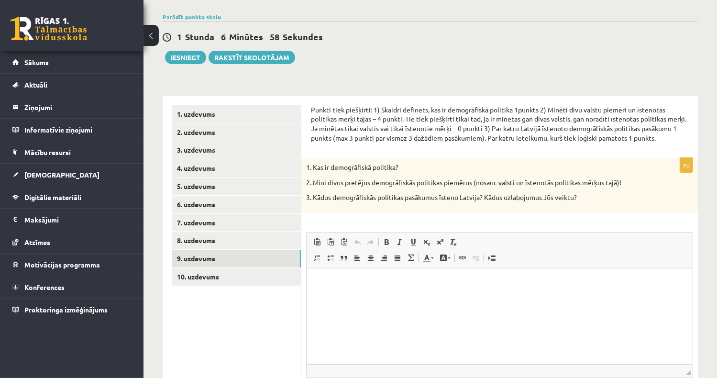
drag, startPoint x: 390, startPoint y: 26, endPoint x: 390, endPoint y: 42, distance: 15.3
click at [390, 31] on div "1 Stunda 6 Minūtes 58 Sekundes Ieskaite saglabāta! Iesniegt Rakstīt skolotājam" at bounding box center [430, 42] width 535 height 43
click at [366, 166] on p "1. Kas ir demogrāfiskā politika?" at bounding box center [475, 168] width 339 height 10
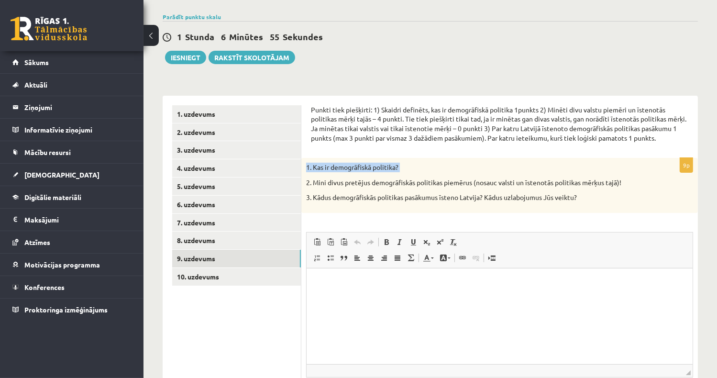
drag, startPoint x: 366, startPoint y: 166, endPoint x: 360, endPoint y: 166, distance: 5.7
copy div "1. Kas ir demogrāfiskā politika?"
drag, startPoint x: 375, startPoint y: 292, endPoint x: 423, endPoint y: 307, distance: 50.4
click at [375, 292] on span "Paste" at bounding box center [379, 291] width 30 height 14
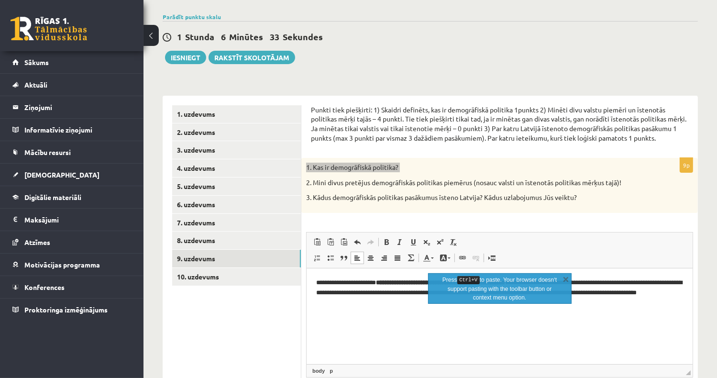
click at [313, 278] on html "**********" at bounding box center [499, 292] width 386 height 49
click at [415, 317] on html "**********" at bounding box center [499, 292] width 386 height 49
drag, startPoint x: 597, startPoint y: 331, endPoint x: 597, endPoint y: 322, distance: 8.6
click at [597, 317] on html "**********" at bounding box center [499, 292] width 386 height 49
click at [564, 277] on link "X" at bounding box center [566, 279] width 10 height 10
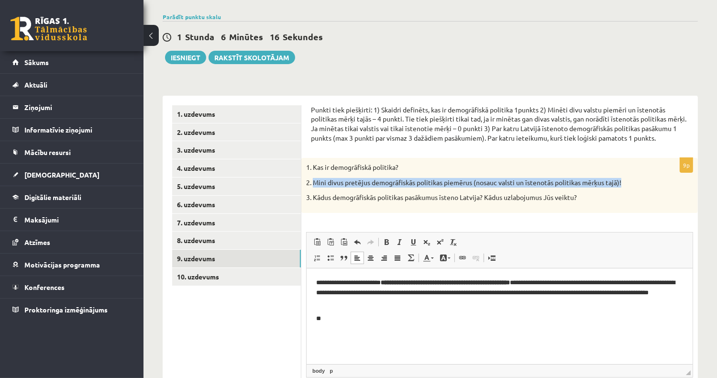
drag, startPoint x: 313, startPoint y: 181, endPoint x: 633, endPoint y: 182, distance: 320.6
click at [633, 182] on p "2. Mini divus pretējus demogrāfiskās politikas piemērus (nosauc valsti un īsten…" at bounding box center [475, 183] width 339 height 10
drag, startPoint x: 633, startPoint y: 182, endPoint x: 589, endPoint y: 181, distance: 44.0
copy p "Mini divus pretējus demogrāfiskās politikas piemērus (nosauc valsti un īstenotā…"
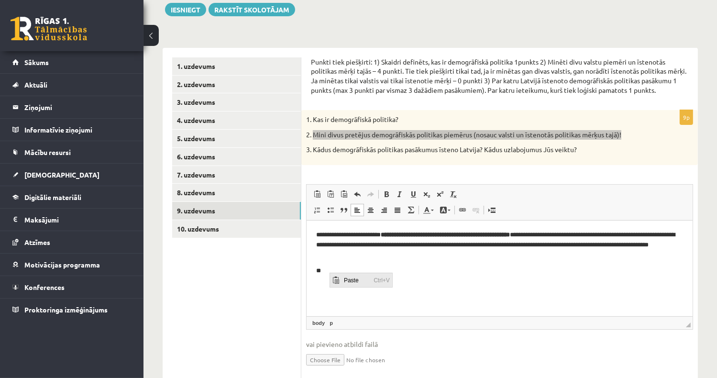
click at [345, 280] on span "Paste" at bounding box center [356, 280] width 30 height 14
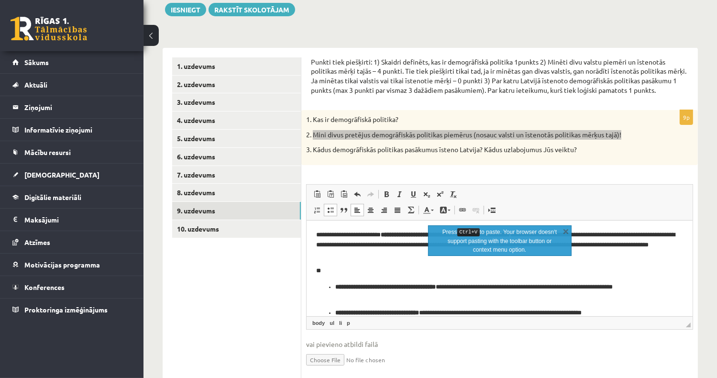
scroll to position [17, 0]
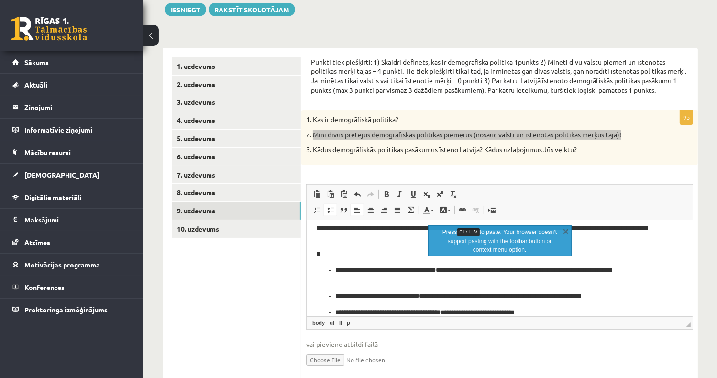
click at [327, 268] on ul "**********" at bounding box center [499, 291] width 367 height 52
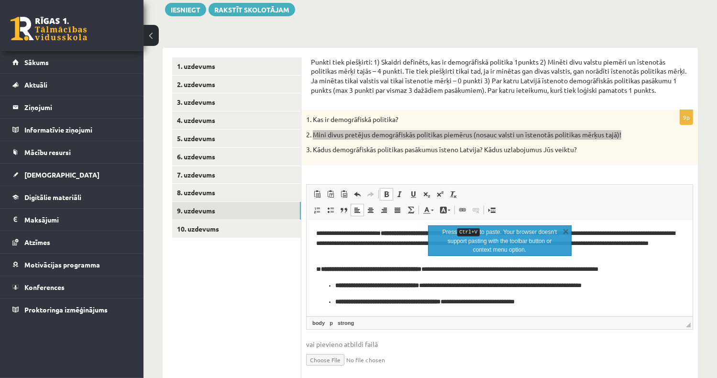
scroll to position [2, 0]
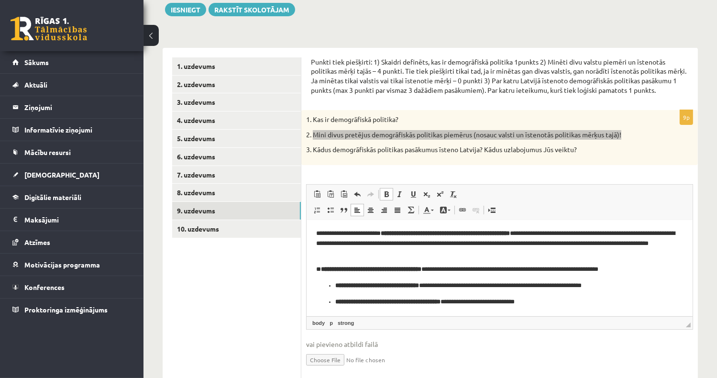
click at [333, 285] on ul "**********" at bounding box center [499, 293] width 367 height 26
click at [335, 303] on strong "**********" at bounding box center [387, 301] width 105 height 6
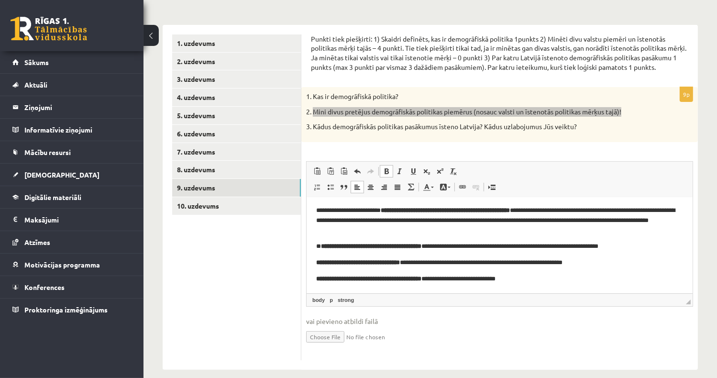
scroll to position [148, 0]
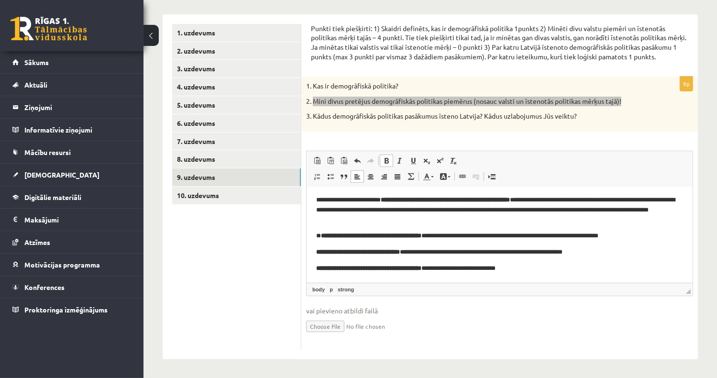
click at [557, 266] on p "**********" at bounding box center [496, 268] width 360 height 10
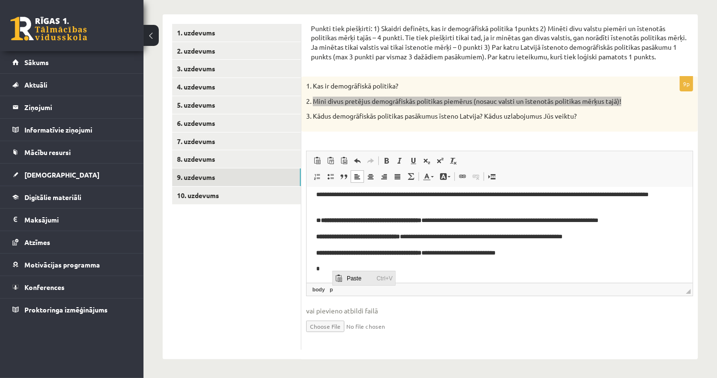
click at [361, 276] on span "Paste" at bounding box center [359, 278] width 30 height 14
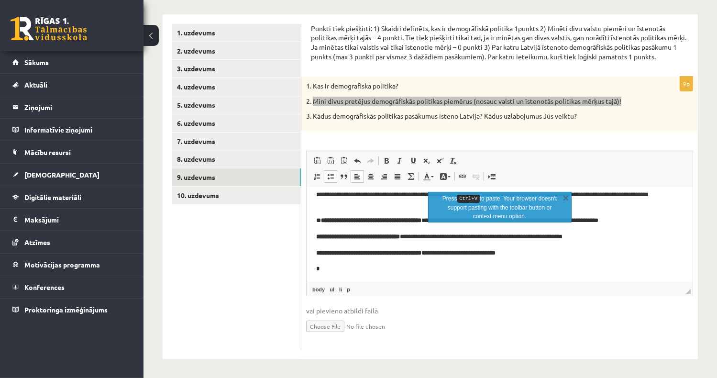
scroll to position [75, 0]
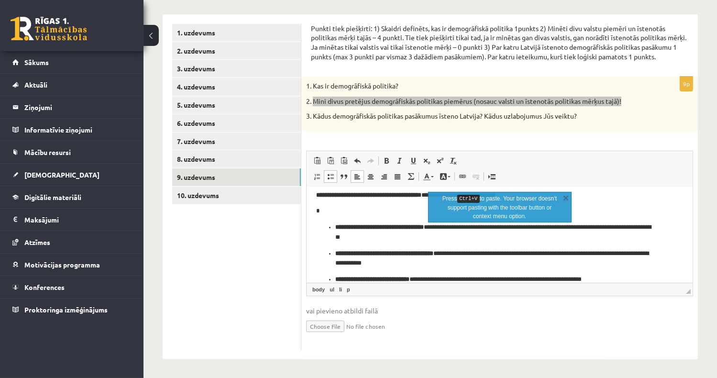
click at [331, 277] on ul "**********" at bounding box center [499, 253] width 367 height 62
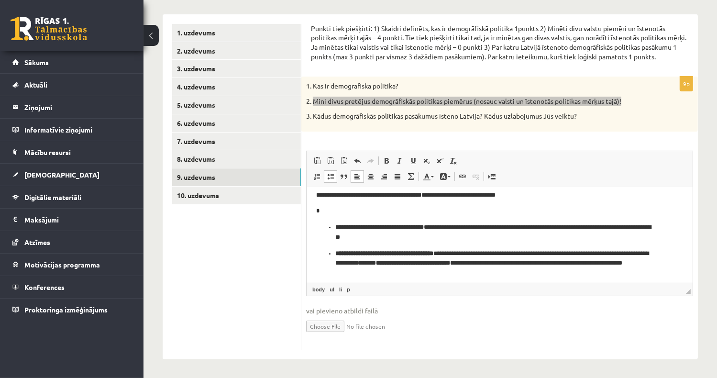
click at [333, 255] on ul "**********" at bounding box center [499, 250] width 367 height 56
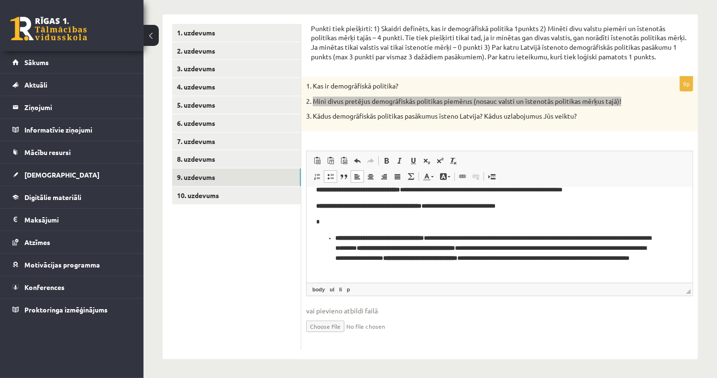
click at [333, 236] on ul "**********" at bounding box center [499, 253] width 367 height 40
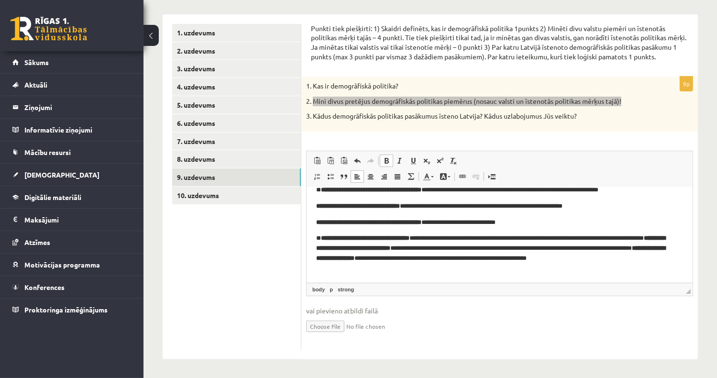
scroll to position [48, 0]
click at [343, 245] on p "**********" at bounding box center [496, 253] width 360 height 40
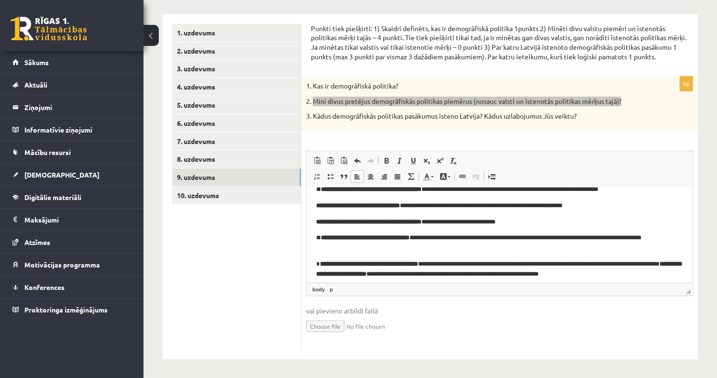
scroll to position [64, 0]
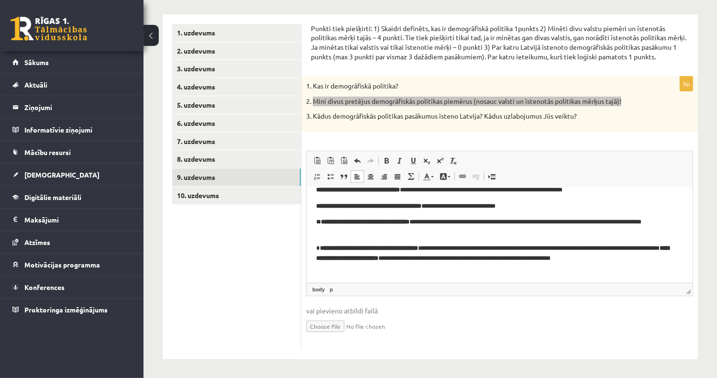
click at [387, 256] on p "**********" at bounding box center [496, 258] width 360 height 30
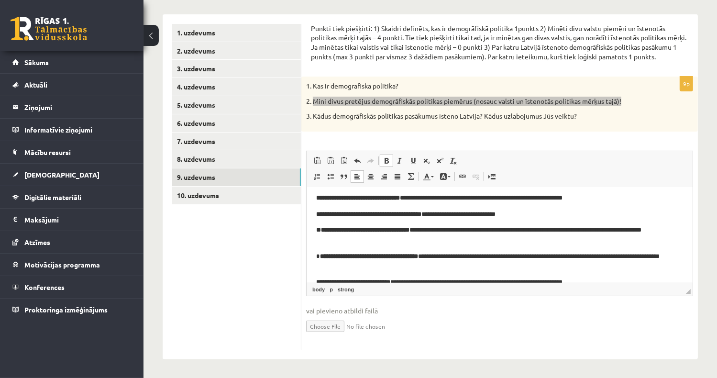
scroll to position [70, 0]
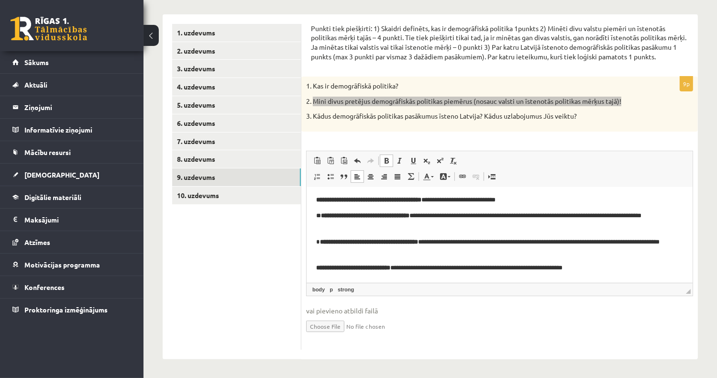
click at [612, 266] on p "**********" at bounding box center [496, 268] width 360 height 10
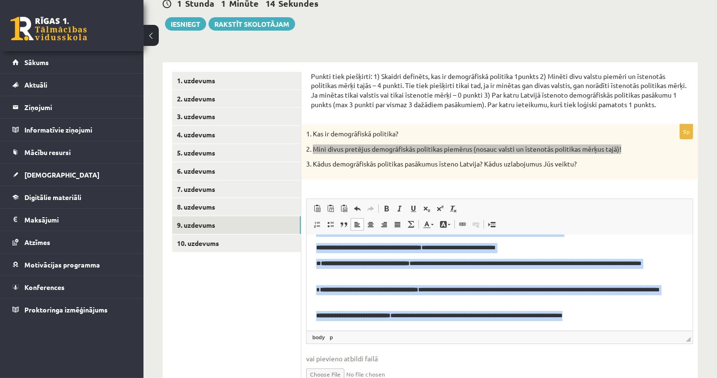
drag, startPoint x: 316, startPoint y: 282, endPoint x: 626, endPoint y: 318, distance: 312.1
click at [628, 319] on html "**********" at bounding box center [499, 248] width 386 height 166
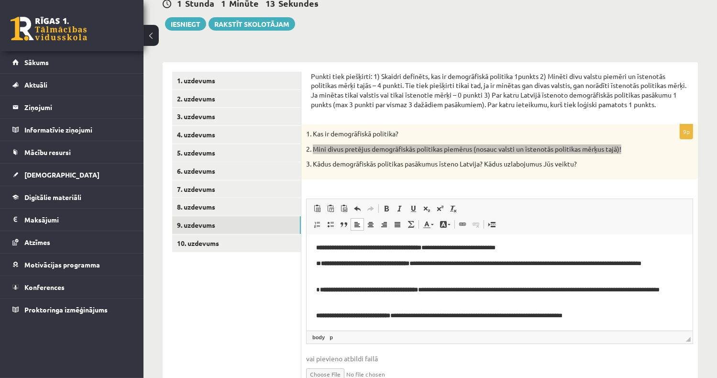
scroll to position [0, 0]
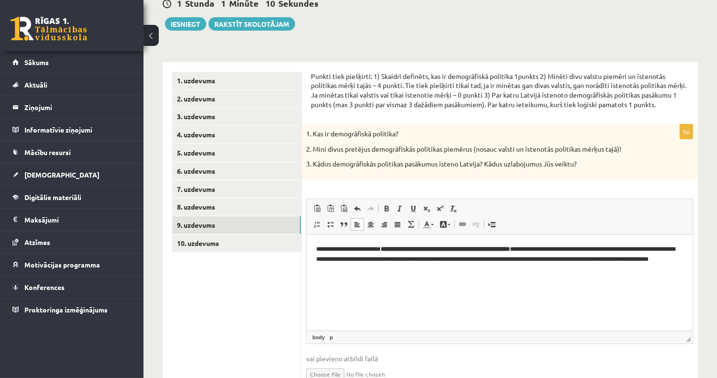
drag, startPoint x: 235, startPoint y: 316, endPoint x: 232, endPoint y: 287, distance: 29.4
click at [234, 314] on ul "1. uzdevums 2. uzdevums 3. uzdevums 4. uzdevums 5. uzdevums 6. uzdevums 7. uzde…" at bounding box center [236, 235] width 129 height 326
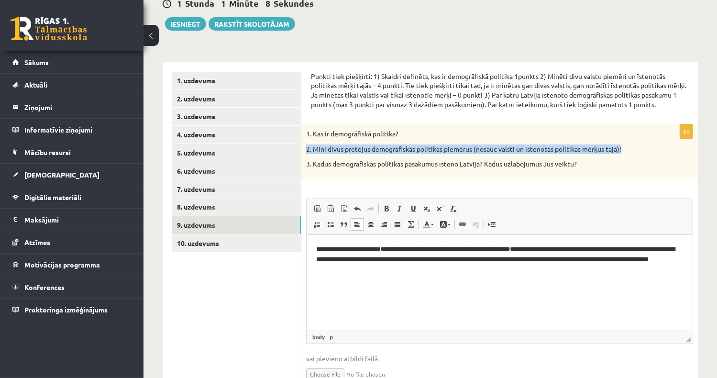
drag, startPoint x: 306, startPoint y: 147, endPoint x: 627, endPoint y: 144, distance: 321.5
click at [627, 144] on div "1. Kas ir demogrāfiskā politika? 2. Mini divus pretējus demogrāfiskās politikas…" at bounding box center [499, 151] width 397 height 55
drag, startPoint x: 627, startPoint y: 144, endPoint x: 586, endPoint y: 148, distance: 41.8
copy p "2. Mini divus pretējus demogrāfiskās politikas piemērus (nosauc valsti un īsten…"
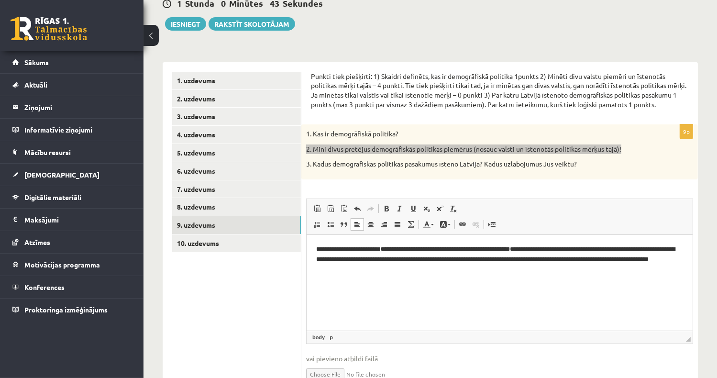
click at [405, 273] on p "**********" at bounding box center [499, 259] width 367 height 30
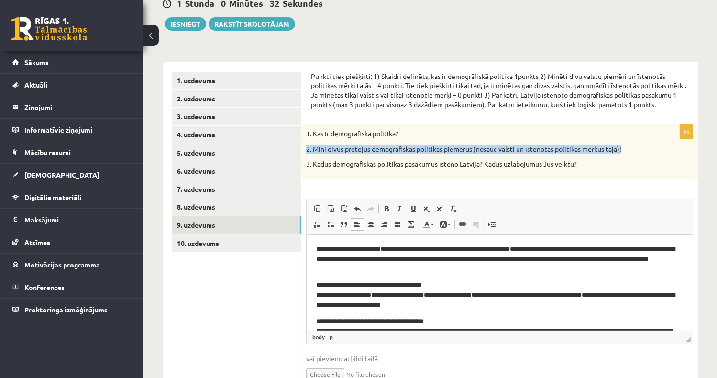
click at [333, 151] on p "2. Mini divus pretējus demogrāfiskās politikas piemērus (nosauc valsti un īsten…" at bounding box center [475, 149] width 339 height 10
drag, startPoint x: 310, startPoint y: 150, endPoint x: 475, endPoint y: 149, distance: 165.1
click at [475, 149] on p "2. Mini divus pretējus demogrāfiskās politikas piemērus (nosauc valsti un īsten…" at bounding box center [475, 149] width 339 height 10
drag, startPoint x: 475, startPoint y: 149, endPoint x: 462, endPoint y: 148, distance: 13.5
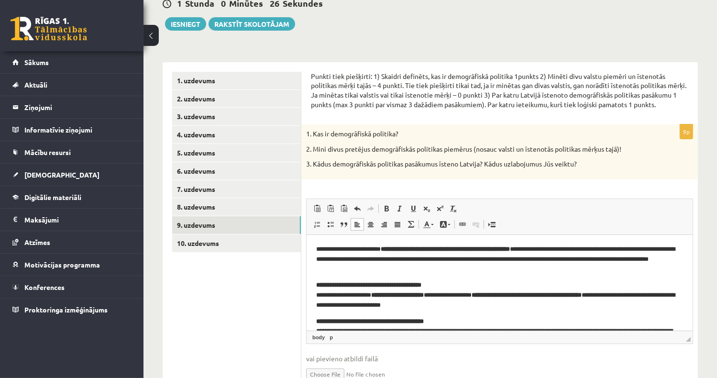
drag, startPoint x: 462, startPoint y: 148, endPoint x: 363, endPoint y: 159, distance: 99.6
click at [363, 159] on div "1. Kas ir demogrāfiskā politika? 2. Mini divus pretējus demogrāfiskās politikas…" at bounding box center [499, 151] width 397 height 55
drag, startPoint x: 327, startPoint y: 147, endPoint x: 466, endPoint y: 150, distance: 138.8
click at [466, 150] on p "2. Mini divus pretējus demogrāfiskās politikas piemērus (nosauc valsti un īsten…" at bounding box center [475, 149] width 339 height 10
drag, startPoint x: 314, startPoint y: 149, endPoint x: 475, endPoint y: 151, distance: 160.8
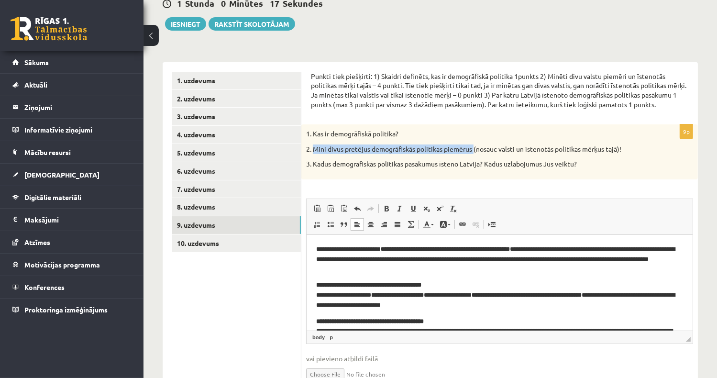
click at [475, 151] on p "2. Mini divus pretējus demogrāfiskās politikas piemērus (nosauc valsti un īsten…" at bounding box center [475, 149] width 339 height 10
drag, startPoint x: 475, startPoint y: 151, endPoint x: 469, endPoint y: 151, distance: 5.7
copy p "Mini divus pretējus demogrāfiskās politikas piemērus"
click at [322, 277] on body "**********" at bounding box center [499, 303] width 367 height 118
click at [314, 286] on html "**********" at bounding box center [499, 302] width 386 height 137
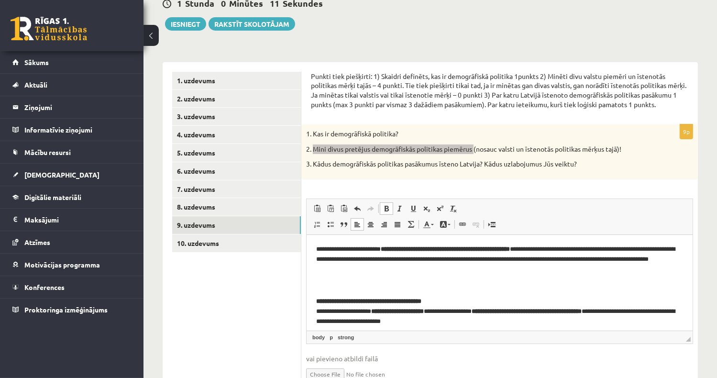
drag, startPoint x: 321, startPoint y: 283, endPoint x: 316, endPoint y: 283, distance: 5.3
click at [331, 290] on span "Paste" at bounding box center [343, 291] width 30 height 14
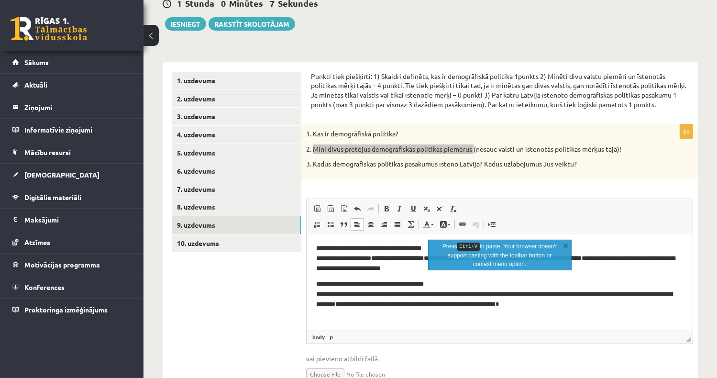
scroll to position [57, 0]
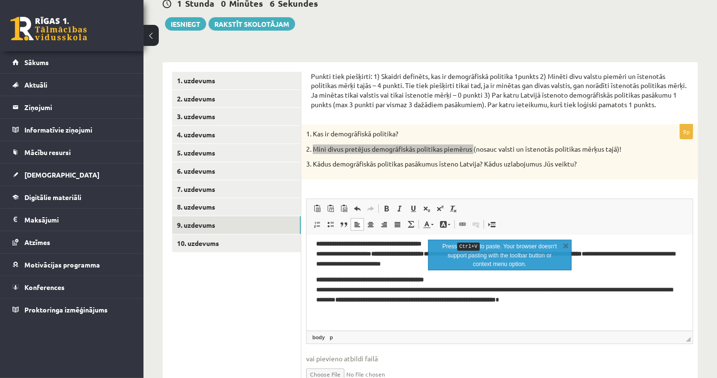
click at [619, 306] on body "**********" at bounding box center [499, 254] width 367 height 134
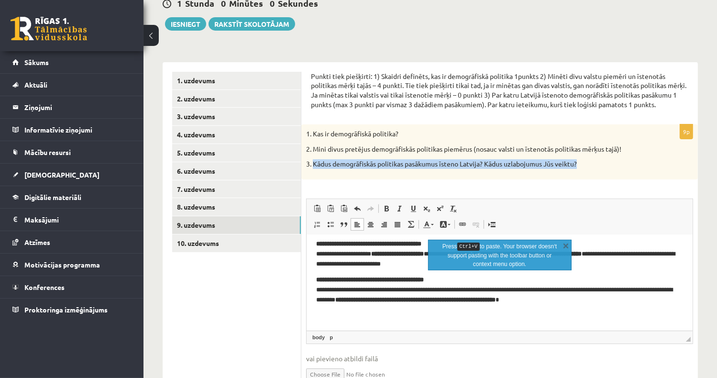
drag, startPoint x: 313, startPoint y: 164, endPoint x: 587, endPoint y: 166, distance: 273.7
click at [587, 166] on p "3. Kādus demogrāfiskās politikas pasākumus īsteno Latvija? Kādus uzlabojumus Jū…" at bounding box center [475, 164] width 339 height 10
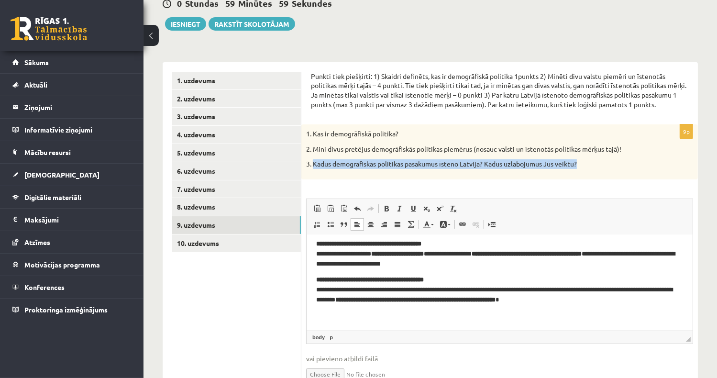
drag, startPoint x: 587, startPoint y: 166, endPoint x: 543, endPoint y: 163, distance: 43.6
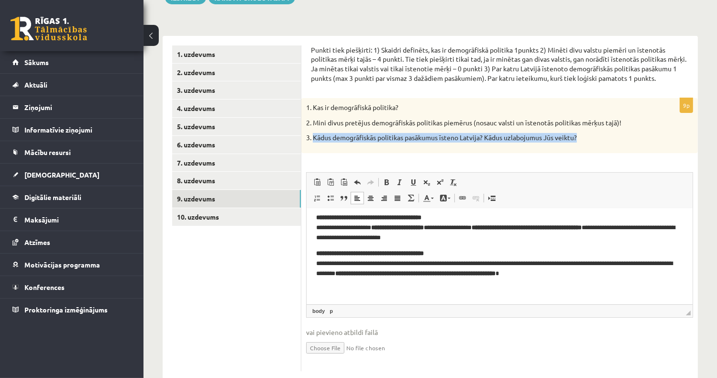
scroll to position [148, 0]
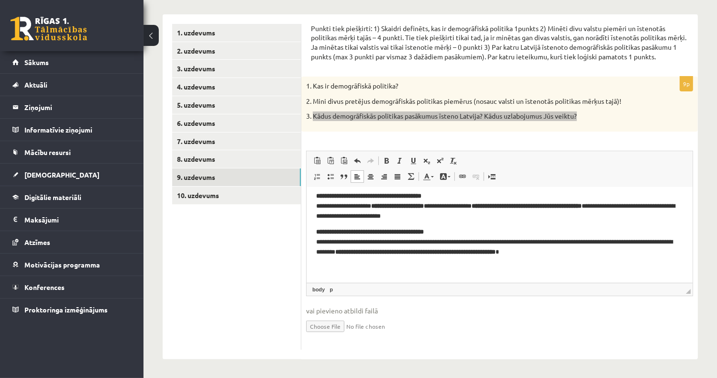
click at [325, 273] on html "**********" at bounding box center [499, 205] width 386 height 153
drag, startPoint x: 346, startPoint y: 277, endPoint x: 367, endPoint y: 361, distance: 86.3
click at [346, 277] on span "Paste" at bounding box center [354, 277] width 30 height 14
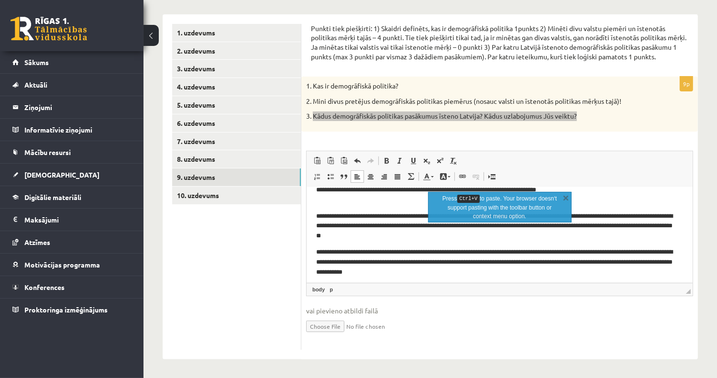
scroll to position [160, 0]
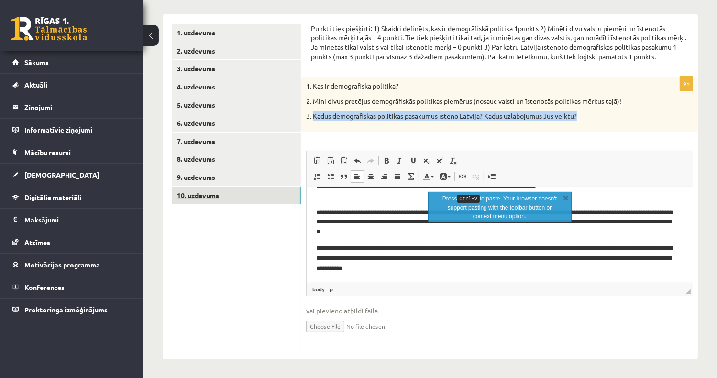
click at [206, 199] on link "10. uzdevums" at bounding box center [236, 196] width 129 height 18
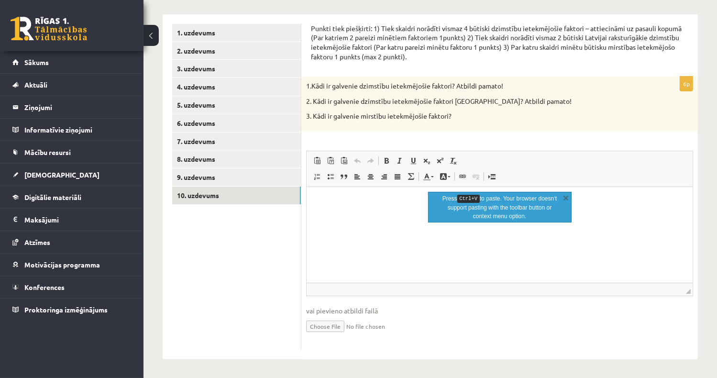
scroll to position [0, 0]
drag, startPoint x: 636, startPoint y: 230, endPoint x: 639, endPoint y: 233, distance: 5.1
click at [636, 216] on html at bounding box center [499, 201] width 386 height 29
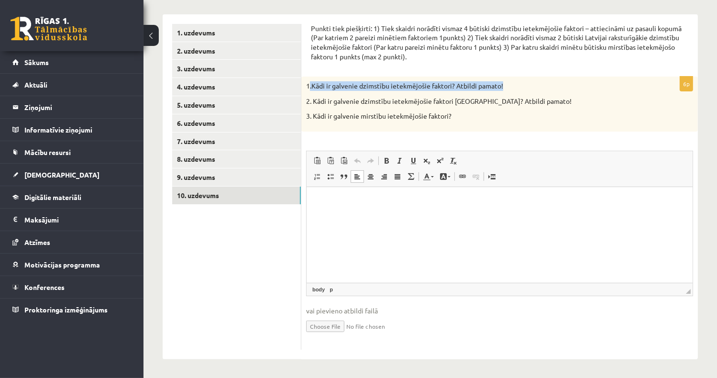
drag, startPoint x: 310, startPoint y: 86, endPoint x: 510, endPoint y: 81, distance: 200.0
click at [510, 81] on div "1.Kādi ir galvenie dzimstību ietekmējošie faktori? Atbildi pamato! 2. Kādi ir g…" at bounding box center [499, 104] width 397 height 55
drag, startPoint x: 510, startPoint y: 81, endPoint x: 489, endPoint y: 87, distance: 21.5
click at [606, 67] on form "Punkti tiek piešķirti: 1) Tiek skaidri norādīti vismaz 4 būtiski dzimstību iete…" at bounding box center [499, 187] width 377 height 326
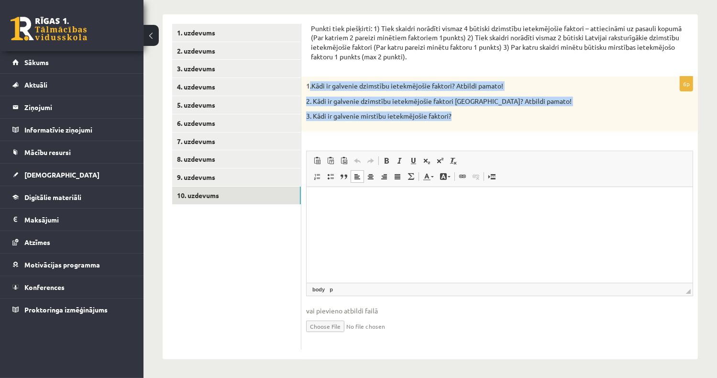
drag, startPoint x: 310, startPoint y: 83, endPoint x: 472, endPoint y: 123, distance: 167.7
click at [472, 123] on div "1.Kādi ir galvenie dzimstību ietekmējošie faktori? Atbildi pamato! 2. Kādi ir g…" at bounding box center [499, 104] width 397 height 55
drag, startPoint x: 472, startPoint y: 123, endPoint x: 396, endPoint y: 97, distance: 80.9
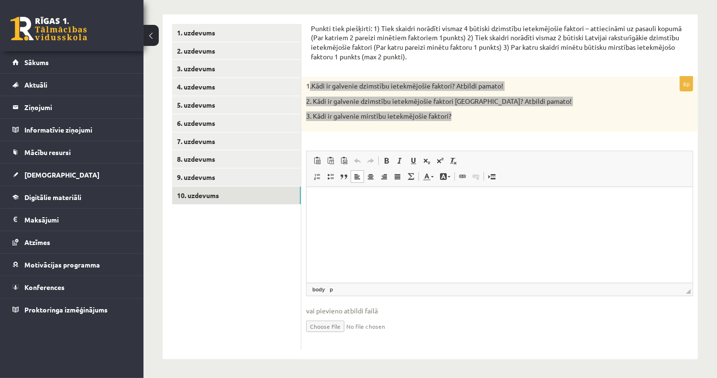
drag, startPoint x: 352, startPoint y: 230, endPoint x: 327, endPoint y: 202, distance: 37.6
click at [353, 208] on span "Paste" at bounding box center [354, 210] width 30 height 14
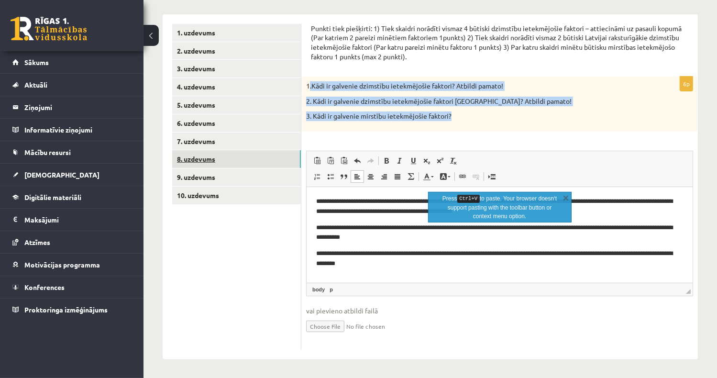
click at [209, 161] on link "8. uzdevums" at bounding box center [236, 159] width 129 height 18
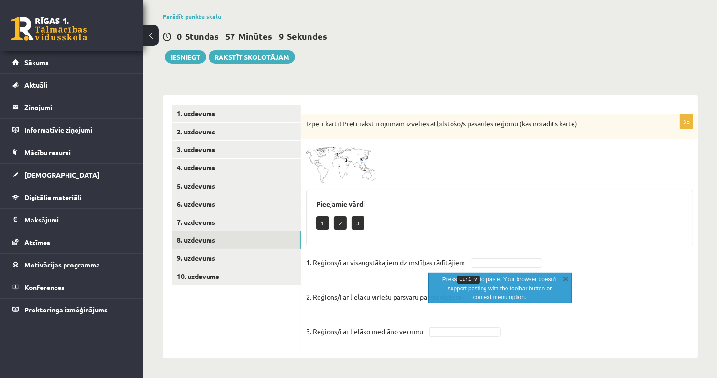
scroll to position [67, 0]
drag, startPoint x: 618, startPoint y: 176, endPoint x: 452, endPoint y: 186, distance: 166.8
click at [618, 178] on div at bounding box center [499, 164] width 387 height 40
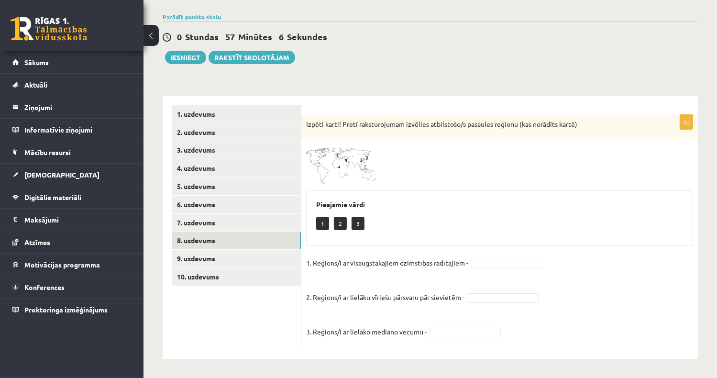
click at [339, 167] on span at bounding box center [342, 166] width 15 height 15
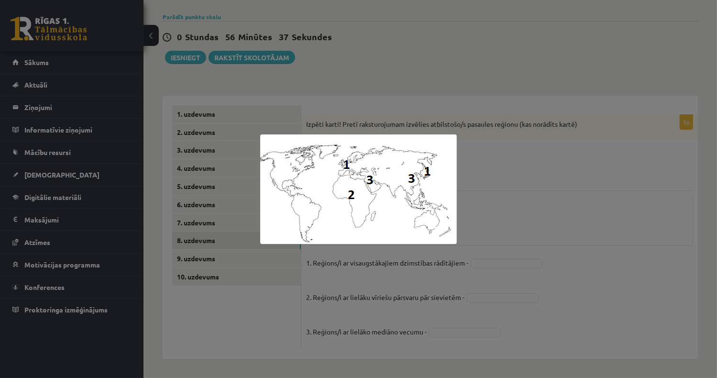
click at [570, 205] on div at bounding box center [358, 189] width 717 height 378
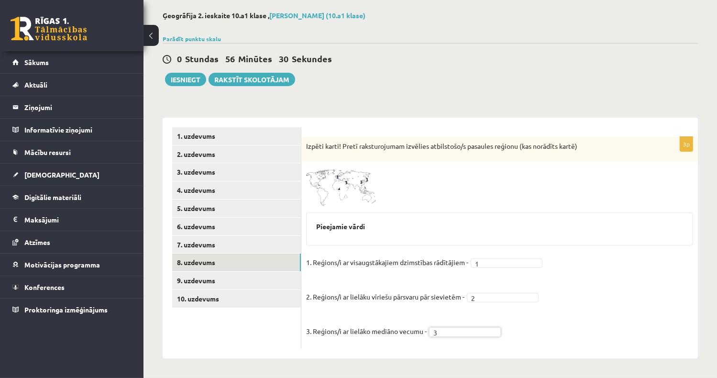
scroll to position [44, 0]
click at [183, 83] on button "Iesniegt" at bounding box center [185, 79] width 41 height 13
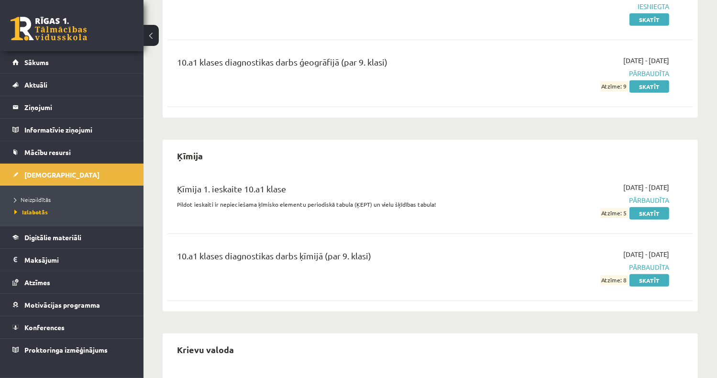
scroll to position [813, 0]
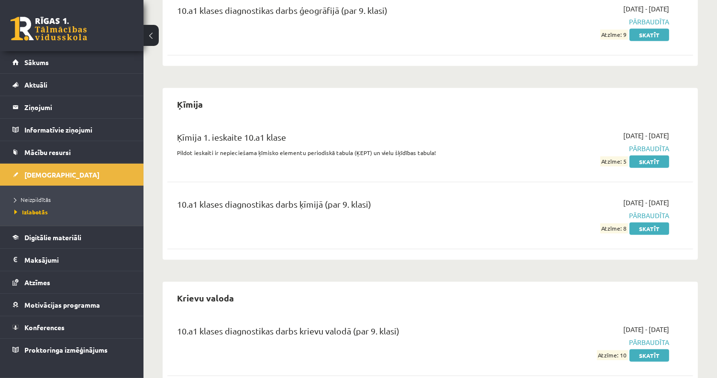
click at [62, 191] on ul "Neizpildītās Izlabotās" at bounding box center [72, 206] width 144 height 40
click at [41, 196] on span "Neizpildītās" at bounding box center [32, 200] width 36 height 8
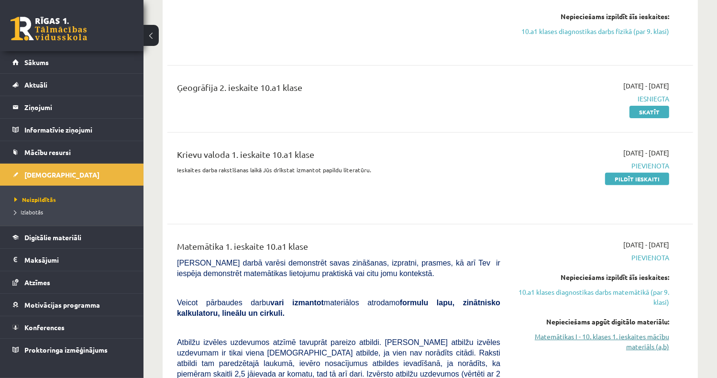
scroll to position [287, 0]
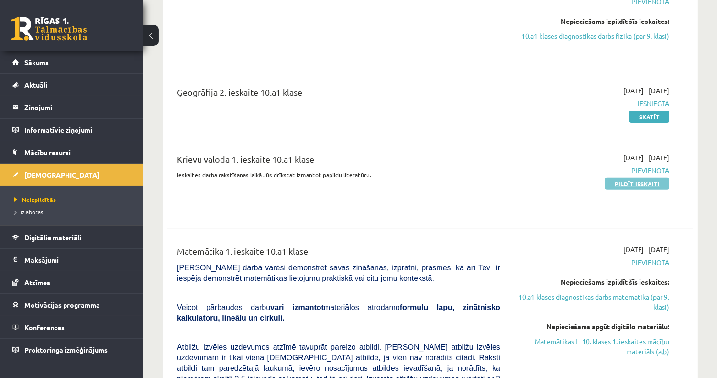
click at [647, 182] on link "Pildīt ieskaiti" at bounding box center [637, 183] width 64 height 12
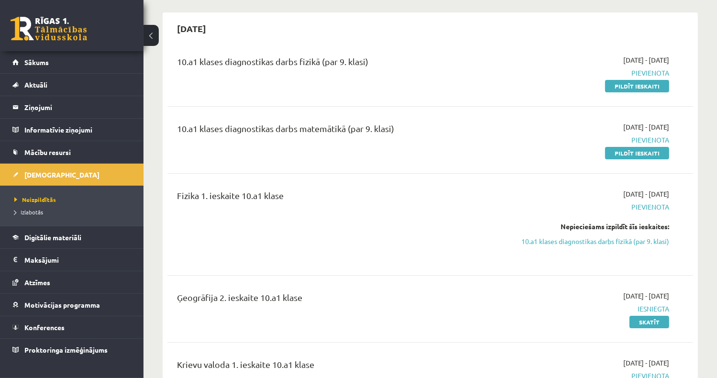
scroll to position [96, 0]
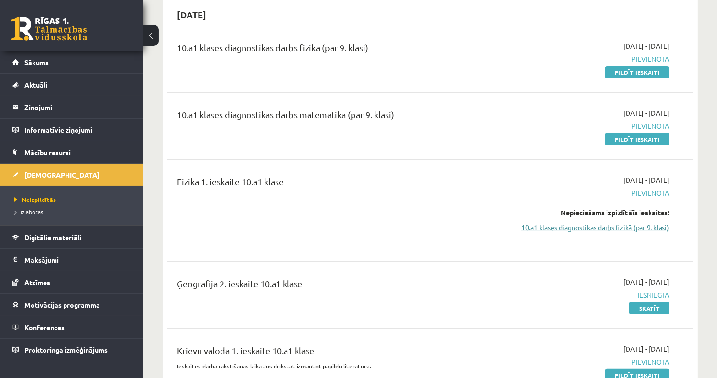
click at [586, 231] on link "10.a1 klases diagnostikas darbs fizikā (par 9. klasi)" at bounding box center [592, 227] width 155 height 10
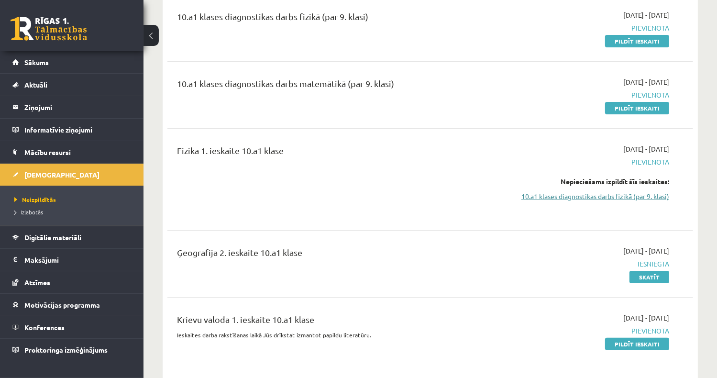
click at [572, 197] on link "10.a1 klases diagnostikas darbs fizikā (par 9. klasi)" at bounding box center [592, 196] width 155 height 10
click at [57, 236] on span "Digitālie materiāli" at bounding box center [52, 237] width 57 height 9
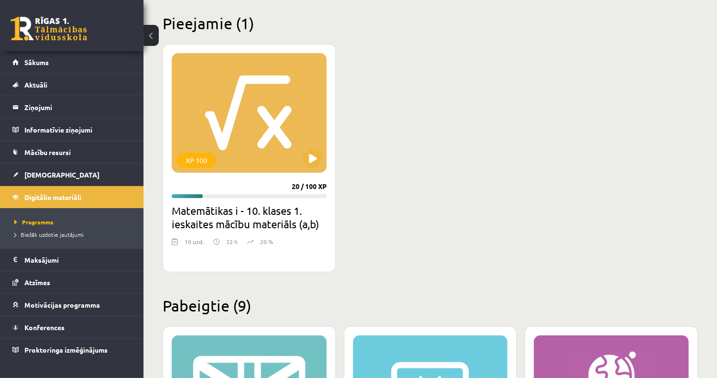
scroll to position [127, 0]
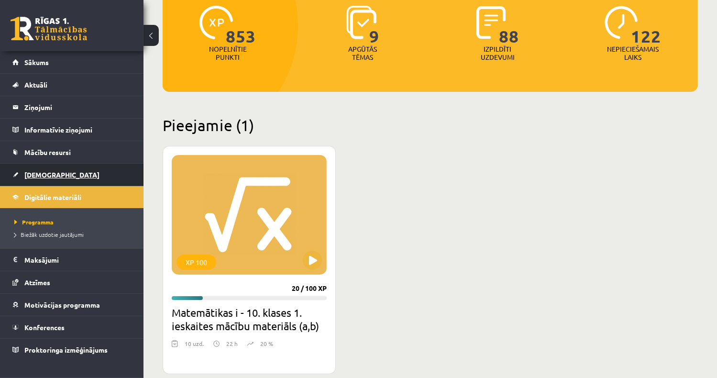
click at [46, 172] on span "[DEMOGRAPHIC_DATA]" at bounding box center [61, 174] width 75 height 9
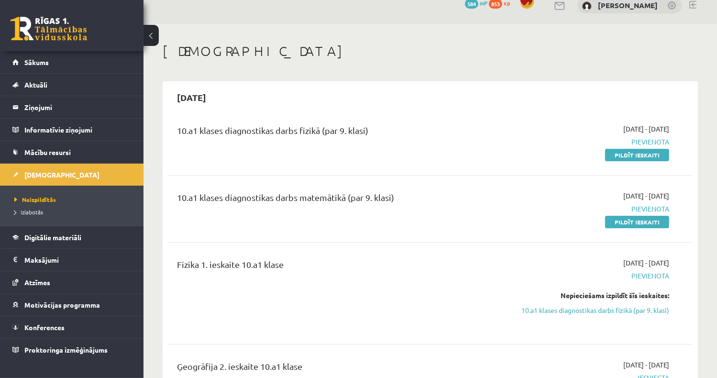
scroll to position [48, 0]
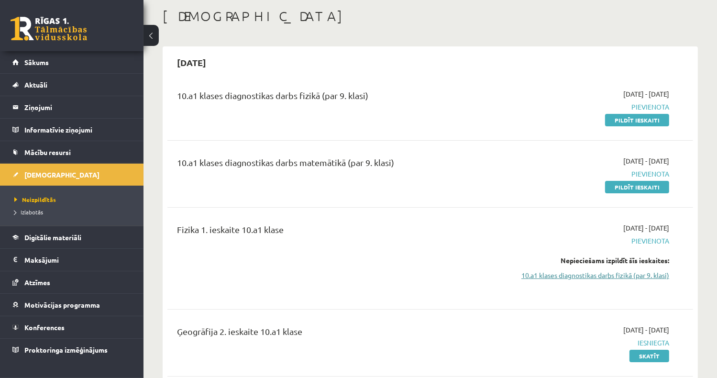
click at [610, 277] on link "10.a1 klases diagnostikas darbs fizikā (par 9. klasi)" at bounding box center [592, 275] width 155 height 10
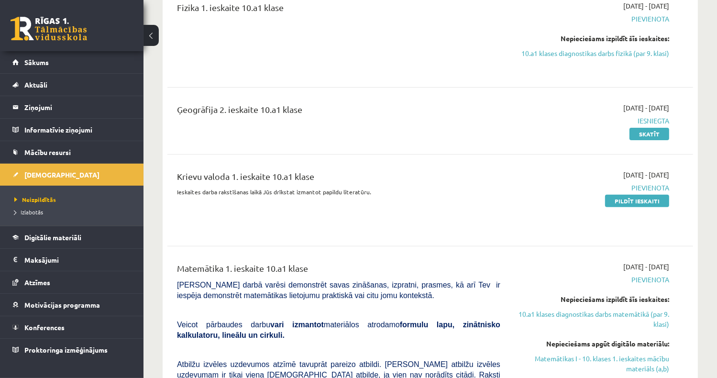
scroll to position [270, 0]
click at [38, 210] on span "Izlabotās" at bounding box center [28, 212] width 29 height 8
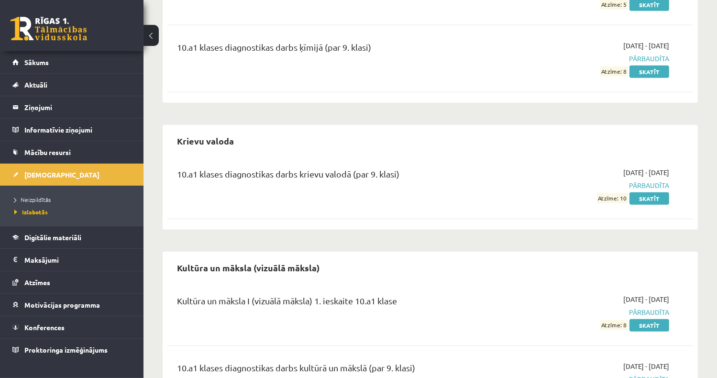
scroll to position [988, 0]
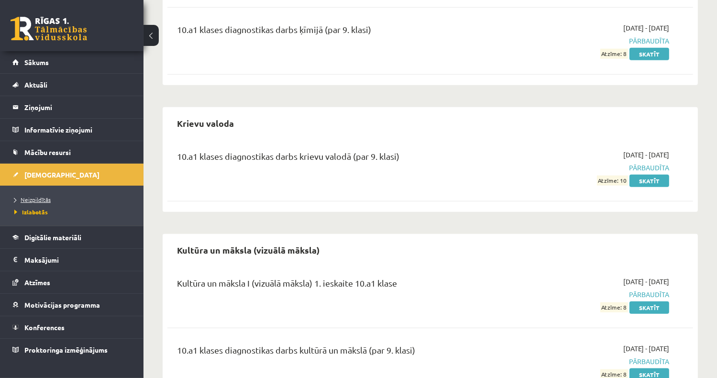
click at [36, 197] on span "Neizpildītās" at bounding box center [32, 200] width 36 height 8
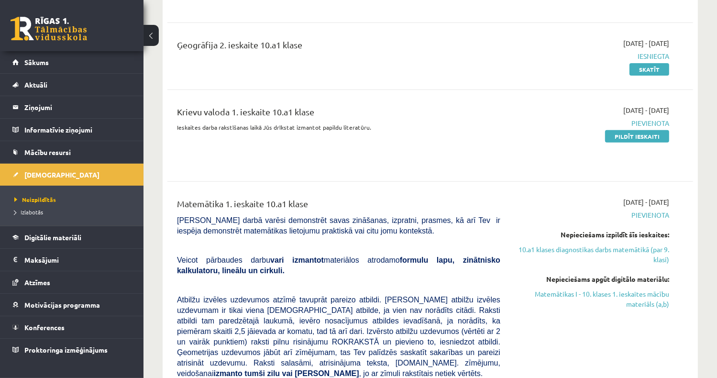
scroll to position [318, 0]
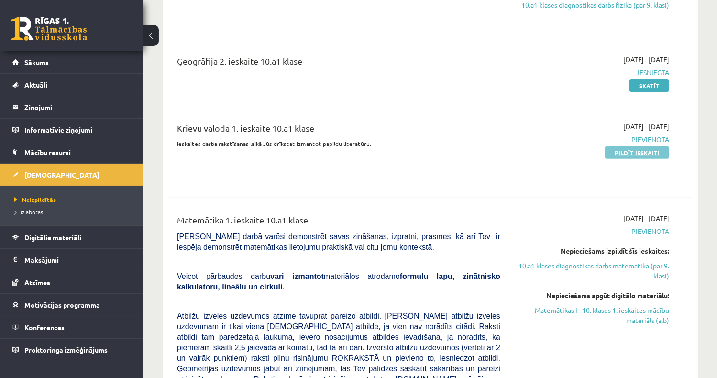
click at [627, 151] on link "Pildīt ieskaiti" at bounding box center [637, 152] width 64 height 12
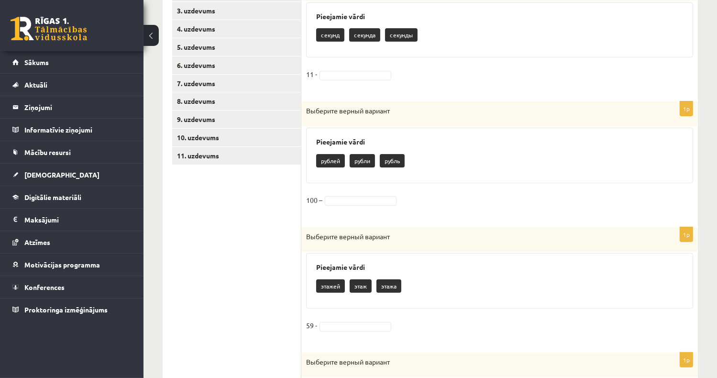
scroll to position [144, 0]
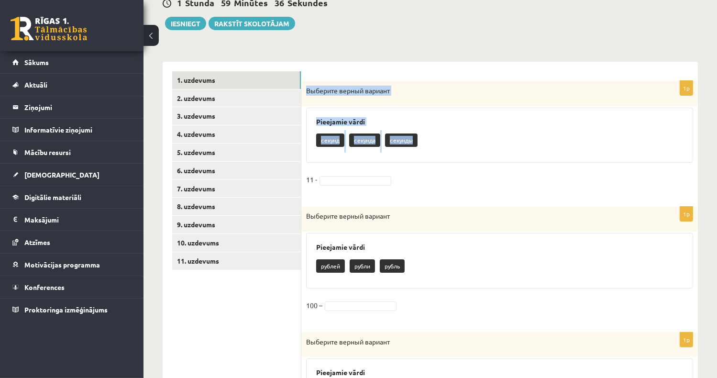
drag, startPoint x: 304, startPoint y: 89, endPoint x: 454, endPoint y: 152, distance: 162.8
click at [454, 152] on div "1p Выберите верный вариант Pieejamie vārdi секунд секунда секунды 11 -" at bounding box center [499, 139] width 397 height 117
drag, startPoint x: 454, startPoint y: 152, endPoint x: 395, endPoint y: 142, distance: 59.7
copy div "Выберите верный вариант Pieejamie vārdi секунд секунда секунды"
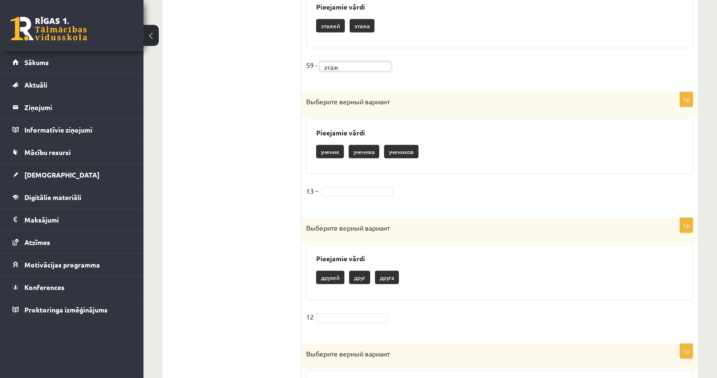
scroll to position [526, 0]
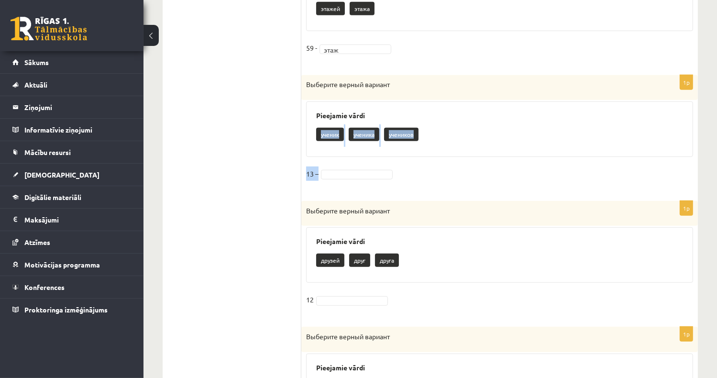
drag, startPoint x: 315, startPoint y: 134, endPoint x: 458, endPoint y: 175, distance: 148.3
click at [458, 175] on div "1p Выберите верный вариант Pieejamie vārdi ученик ученика учеников 13 –" at bounding box center [499, 133] width 397 height 116
copy div "ученик ученика учеников 13 –"
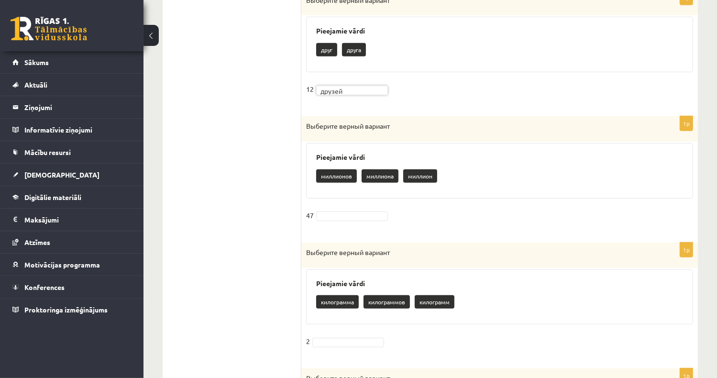
scroll to position [765, 0]
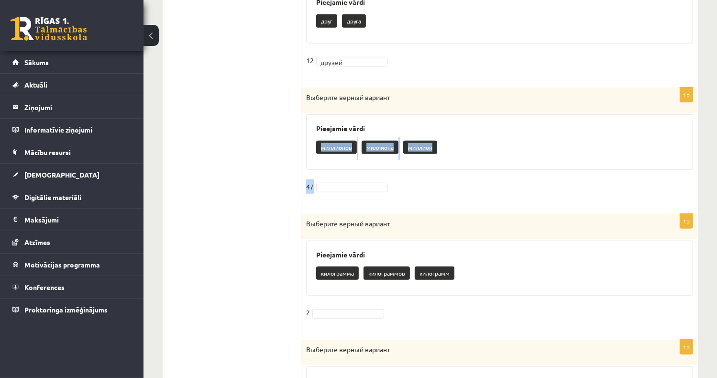
drag, startPoint x: 312, startPoint y: 147, endPoint x: 426, endPoint y: 194, distance: 123.6
click at [426, 194] on div "1p Выберите верный вариант Pieejamie vārdi миллионов миллиона миллион 47" at bounding box center [499, 146] width 397 height 117
copy div "миллионов миллиона миллион 47"
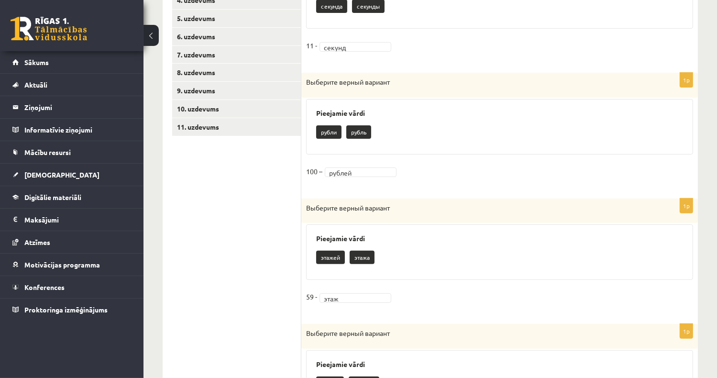
scroll to position [136, 0]
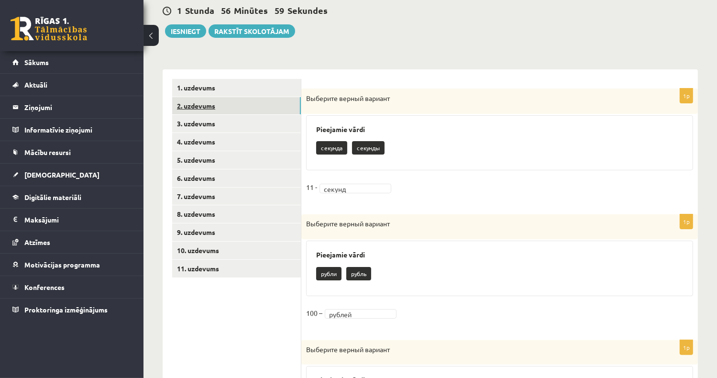
click at [199, 108] on link "2. uzdevums" at bounding box center [236, 106] width 129 height 18
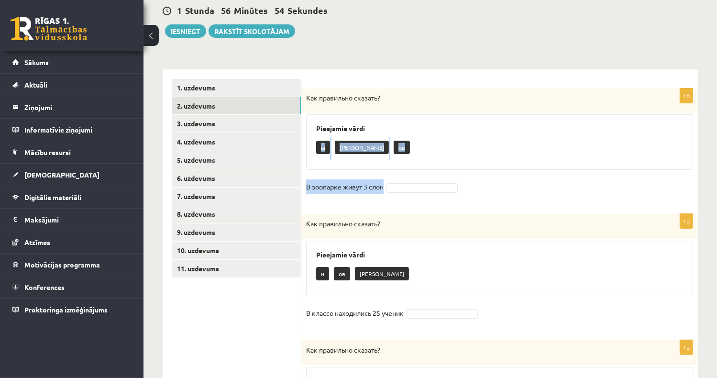
drag, startPoint x: 314, startPoint y: 144, endPoint x: 468, endPoint y: 184, distance: 159.2
click at [468, 184] on div "1p Как правильно сказать? Pieejamie vārdi ы а ов В зоопарке живут 3 слон" at bounding box center [499, 147] width 397 height 116
copy div "ы а ов В зоопарке живут 3 слон"
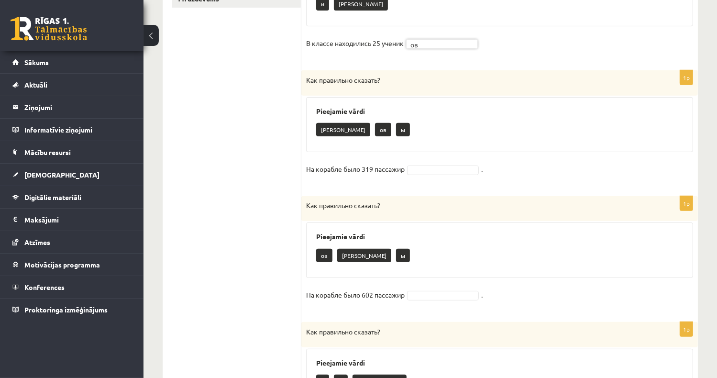
scroll to position [423, 0]
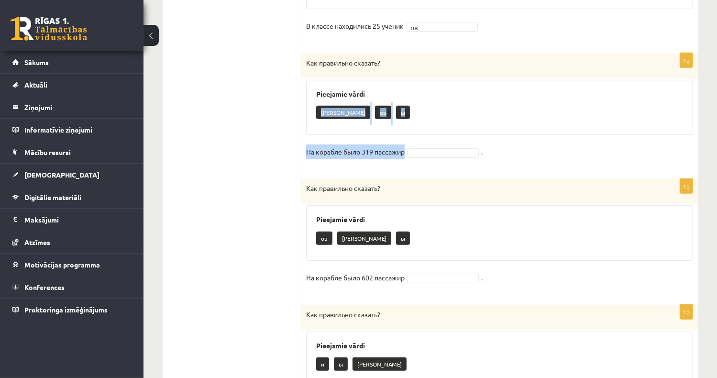
drag, startPoint x: 311, startPoint y: 113, endPoint x: 437, endPoint y: 151, distance: 131.7
click at [437, 151] on div "1p Как правильно сказать? Pieejamie vārdi а ов ы На корабле было 319 пассажир ." at bounding box center [499, 111] width 397 height 117
drag, startPoint x: 437, startPoint y: 151, endPoint x: 317, endPoint y: 117, distance: 125.3
drag, startPoint x: 311, startPoint y: 111, endPoint x: 419, endPoint y: 163, distance: 119.8
click at [419, 163] on div "1p Как правильно сказать? Pieejamie vārdi а ов ы На корабле было 319 пассажир ." at bounding box center [499, 111] width 397 height 117
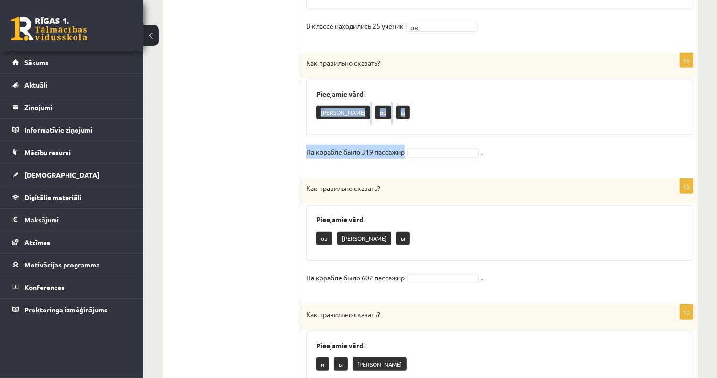
drag, startPoint x: 419, startPoint y: 163, endPoint x: 366, endPoint y: 152, distance: 53.8
copy div "а ов ы На корабле было 319 пассажир"
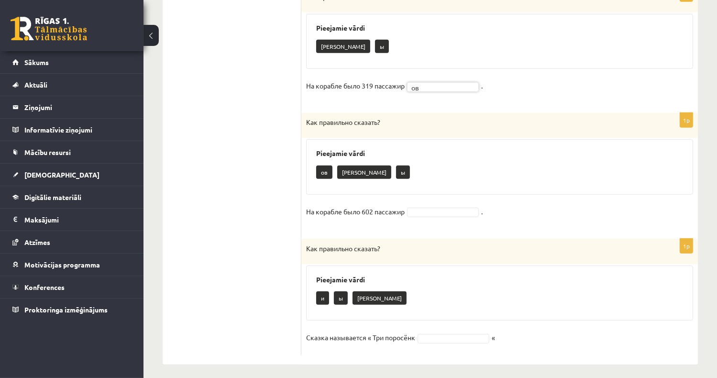
scroll to position [494, 0]
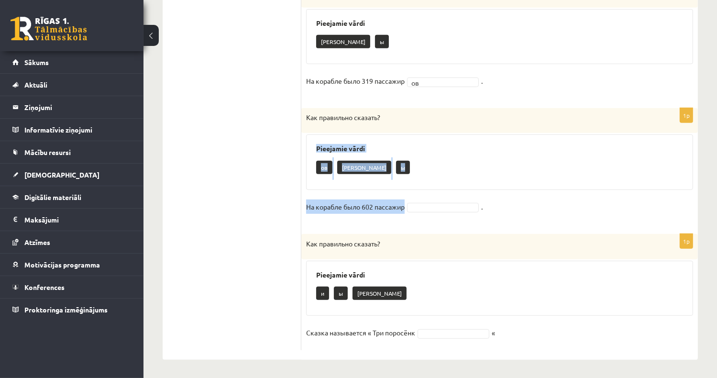
drag, startPoint x: 311, startPoint y: 148, endPoint x: 430, endPoint y: 205, distance: 132.0
click at [430, 205] on div "1p Как правильно сказать? Pieejamie vārdi ов а [PERSON_NAME] На корабле было 60…" at bounding box center [499, 166] width 397 height 116
drag, startPoint x: 430, startPoint y: 205, endPoint x: 384, endPoint y: 208, distance: 46.0
copy div "Pieejamie vārdi ов а ы На корабле было 602 пассажир"
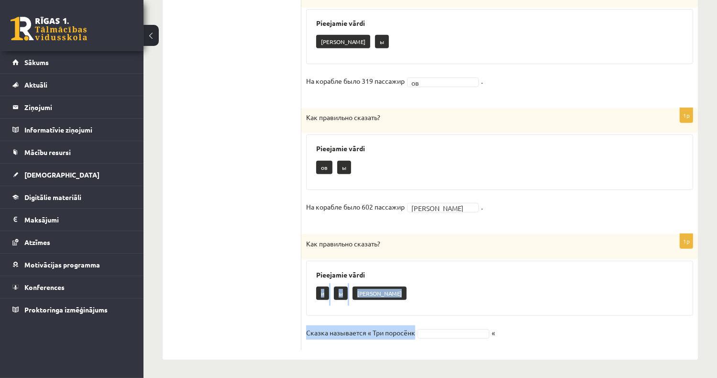
drag, startPoint x: 310, startPoint y: 288, endPoint x: 449, endPoint y: 333, distance: 146.6
click at [449, 333] on div "1p Как правильно сказать? Pieejamie vārdi и ы а Сказка называется « Три поросён…" at bounding box center [499, 292] width 397 height 117
copy div "и ы а Сказка называется « Три поросёнк"
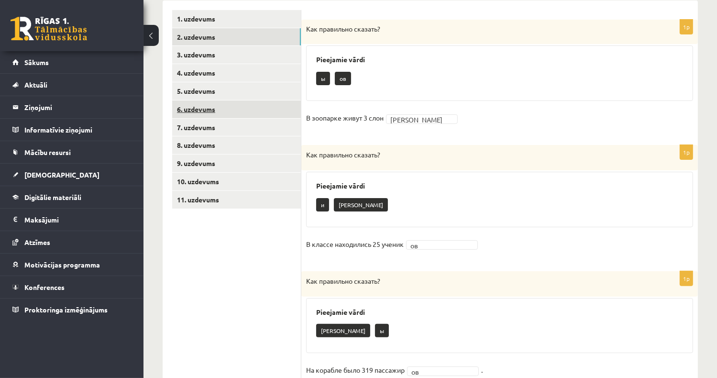
scroll to position [111, 0]
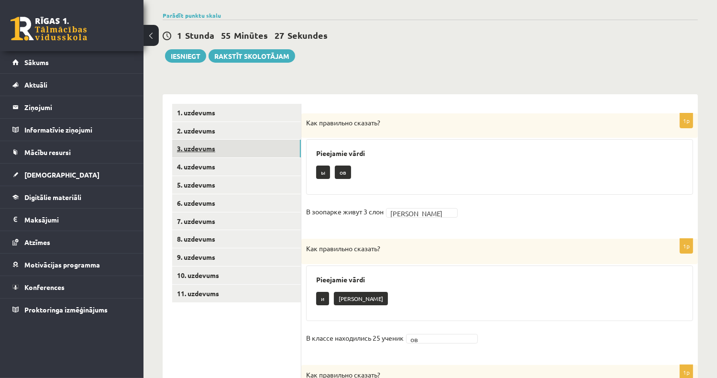
click at [207, 152] on link "3. uzdevums" at bounding box center [236, 149] width 129 height 18
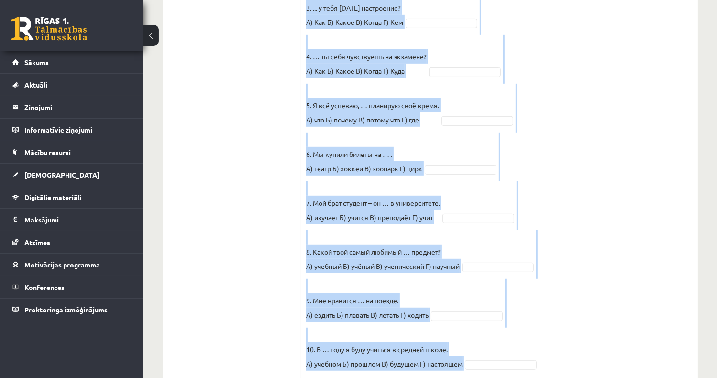
scroll to position [444, 0]
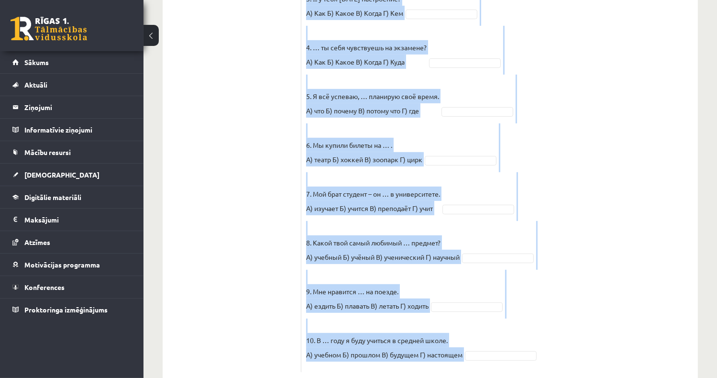
drag, startPoint x: 307, startPoint y: 209, endPoint x: 528, endPoint y: 325, distance: 250.2
click at [528, 325] on fieldset "1. Петерис, … ты всё время опаздываешь? А) откуда Б) какой В) почему Г) когда 2…" at bounding box center [499, 131] width 387 height 474
copy fieldset "4. Loremip, … do sit ametc adipiscinge? S) doeius T) incid U) labore E) dolor 3…"
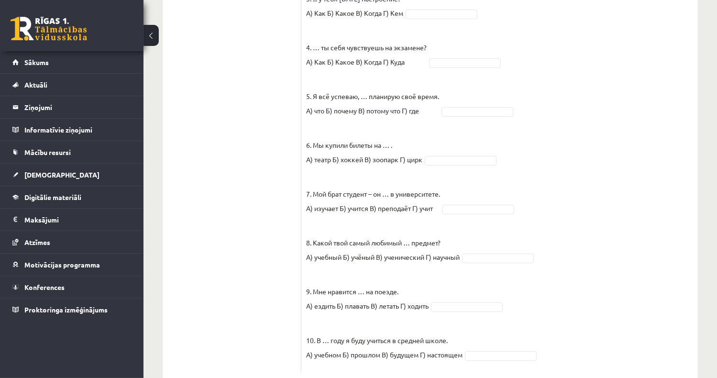
click at [222, 159] on ul "1. uzdevums 2. uzdevums 3. uzdevums 4. uzdevums 5. uzdevums 6. uzdevums 7. uzde…" at bounding box center [236, 71] width 129 height 601
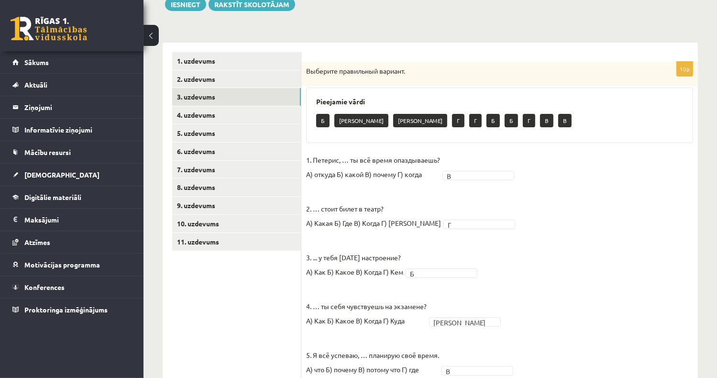
scroll to position [157, 0]
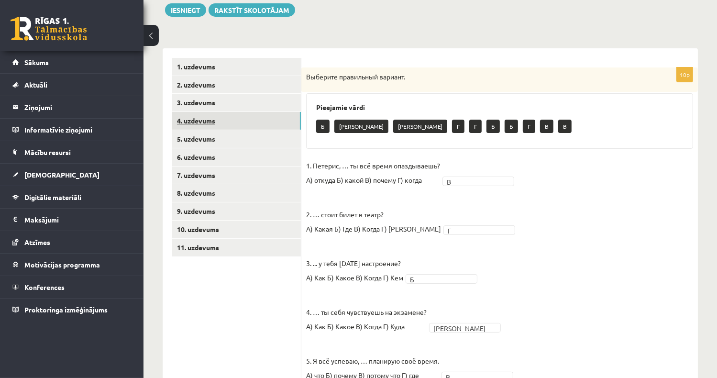
click at [232, 121] on link "4. uzdevums" at bounding box center [236, 121] width 129 height 18
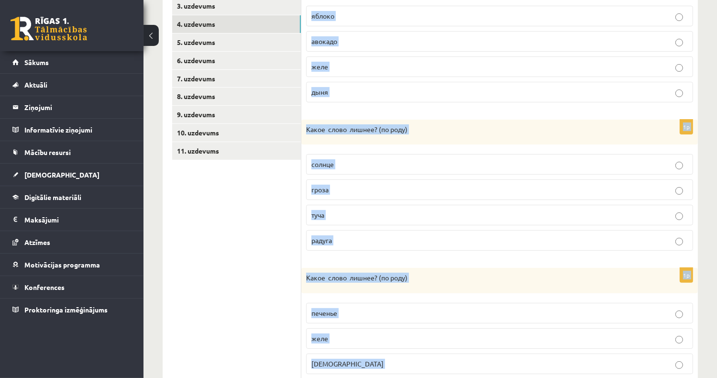
scroll to position [605, 0]
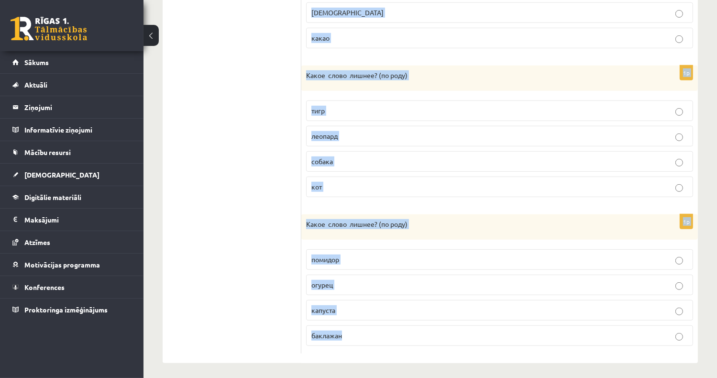
drag, startPoint x: 304, startPoint y: 75, endPoint x: 442, endPoint y: 330, distance: 289.9
drag, startPoint x: 442, startPoint y: 330, endPoint x: 388, endPoint y: 222, distance: 120.7
copy form "Какое слово лишнее? ( по родy) яблоко авокадо желе дыня 1p Какое слово лишнее? …"
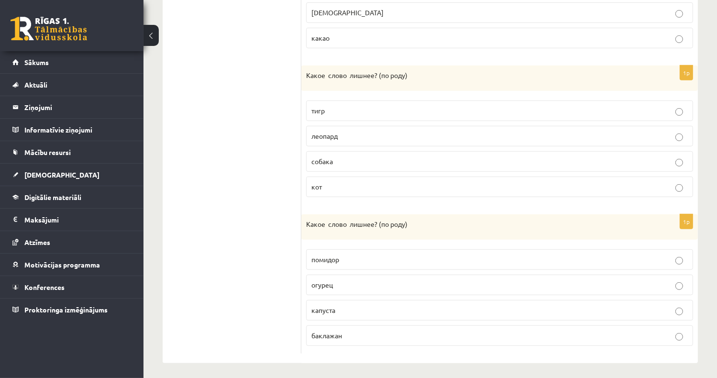
drag, startPoint x: 244, startPoint y: 174, endPoint x: 251, endPoint y: 178, distance: 7.8
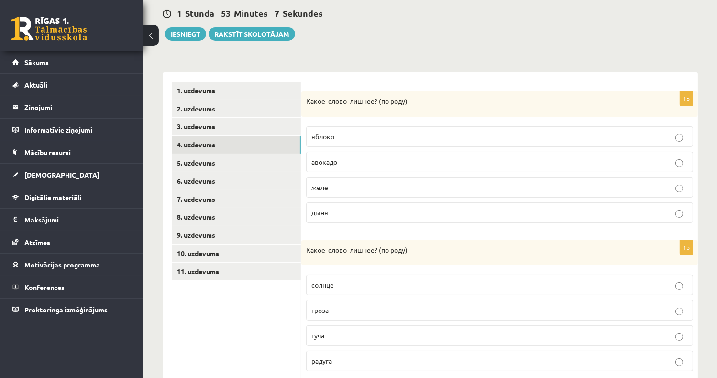
scroll to position [174, 0]
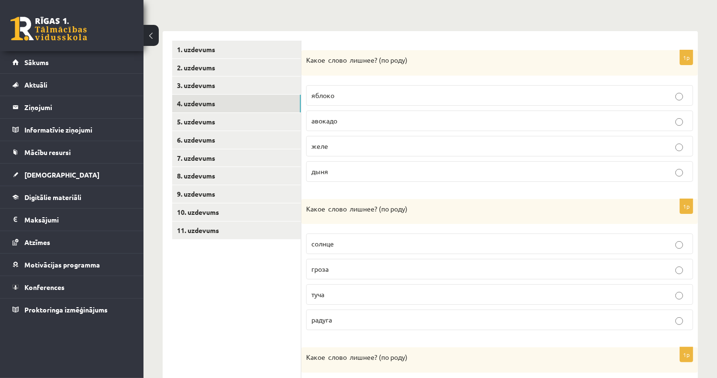
click at [324, 169] on span "дыня" at bounding box center [319, 171] width 17 height 9
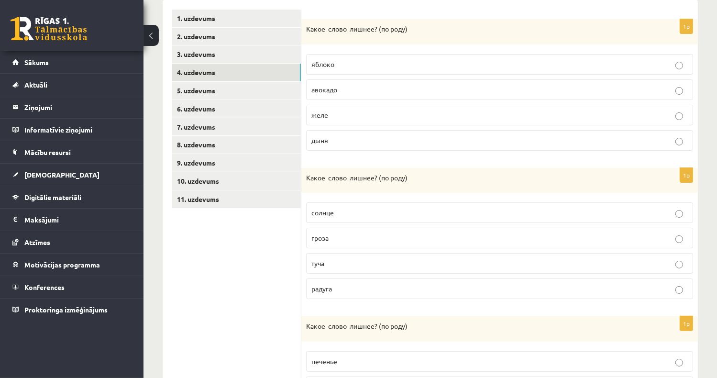
scroll to position [222, 0]
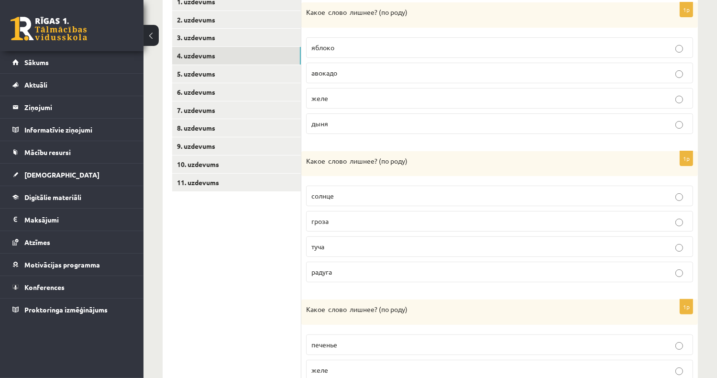
click at [365, 199] on p "солнце" at bounding box center [499, 196] width 377 height 10
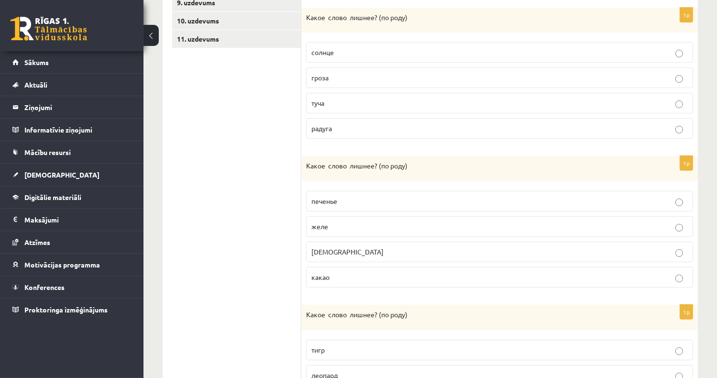
click at [356, 249] on p "[DEMOGRAPHIC_DATA]" at bounding box center [499, 252] width 377 height 10
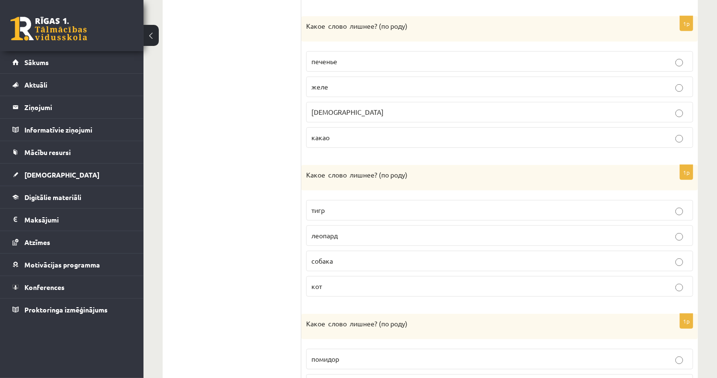
scroll to position [509, 0]
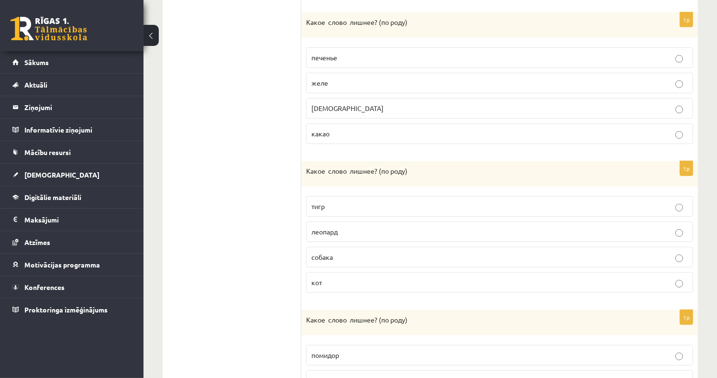
click at [366, 252] on p "собака" at bounding box center [499, 257] width 377 height 10
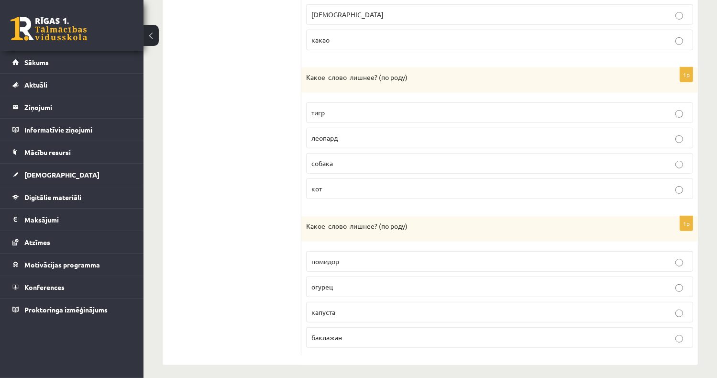
scroll to position [605, 0]
click at [352, 306] on p "капуста" at bounding box center [499, 310] width 377 height 10
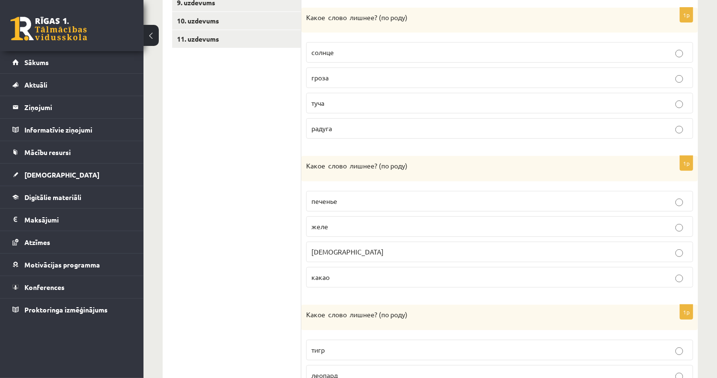
scroll to position [222, 0]
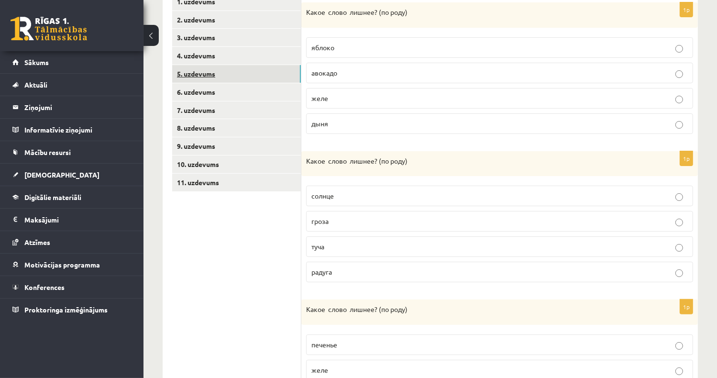
click at [214, 70] on link "5. uzdevums" at bounding box center [236, 74] width 129 height 18
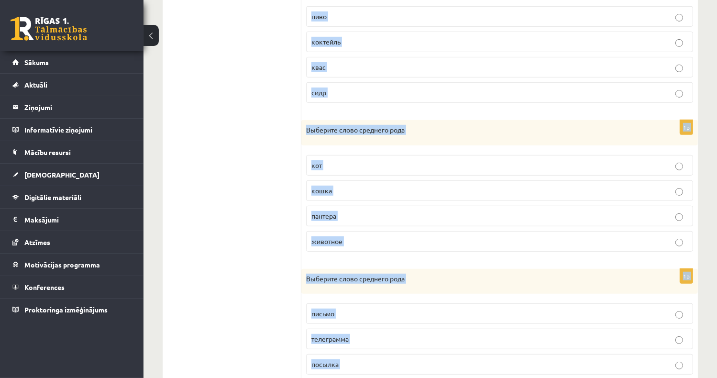
scroll to position [604, 0]
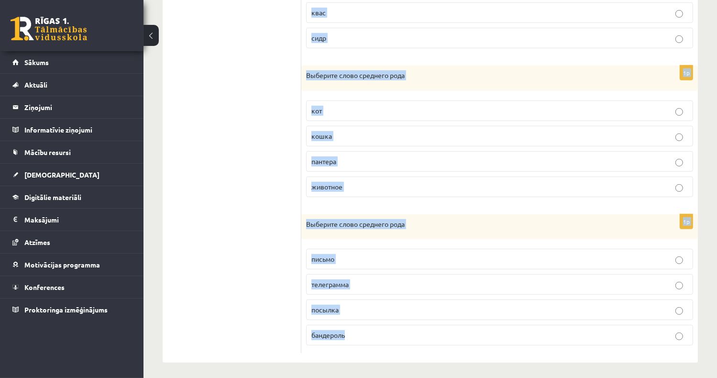
drag, startPoint x: 308, startPoint y: 60, endPoint x: 485, endPoint y: 320, distance: 314.6
copy form "Выберите слово среднего рода клён тополь дерево дуб 1p Выберите слово среднего …"
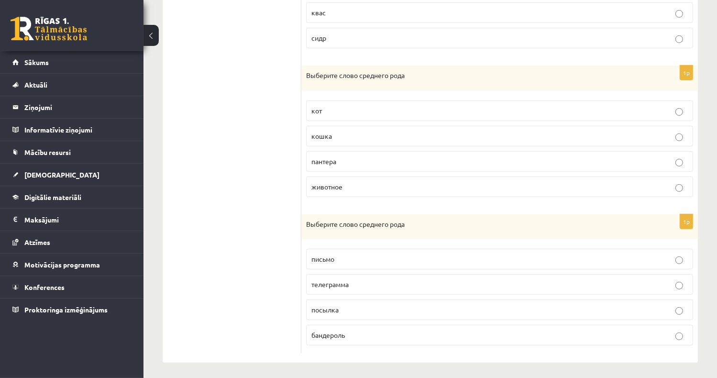
drag, startPoint x: 203, startPoint y: 176, endPoint x: 355, endPoint y: 158, distance: 153.6
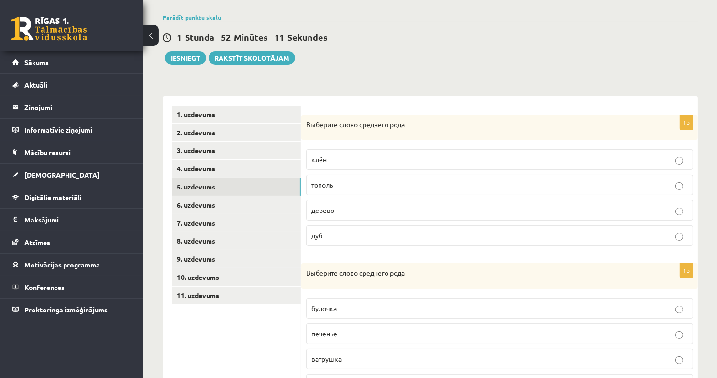
scroll to position [125, 0]
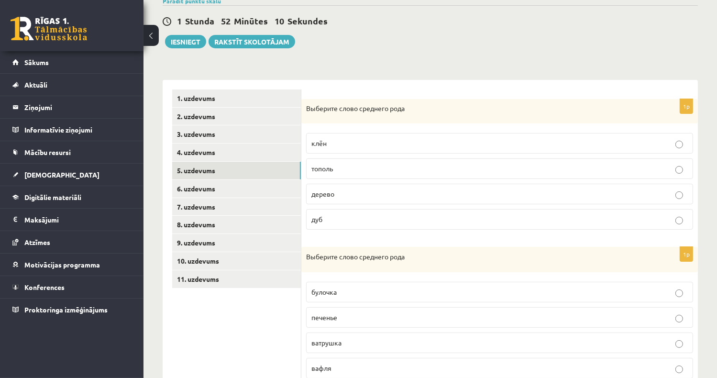
click at [353, 193] on p "дерево" at bounding box center [499, 194] width 377 height 10
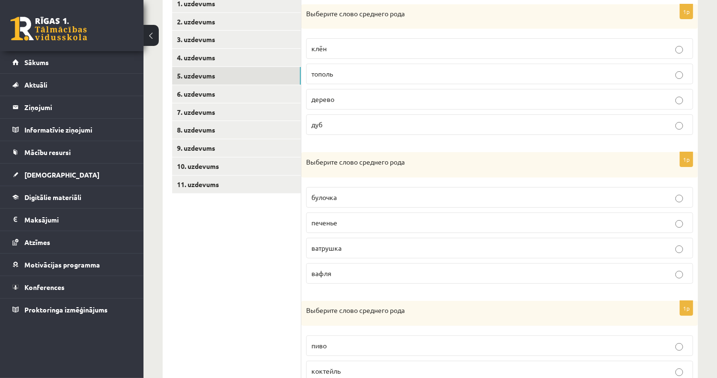
scroll to position [221, 0]
click at [357, 222] on p "печенье" at bounding box center [499, 222] width 377 height 10
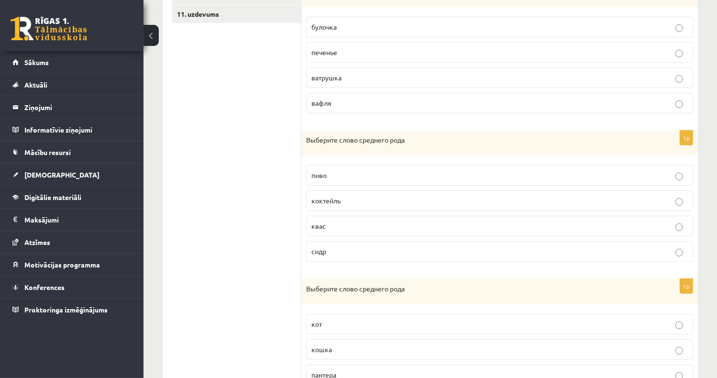
scroll to position [412, 0]
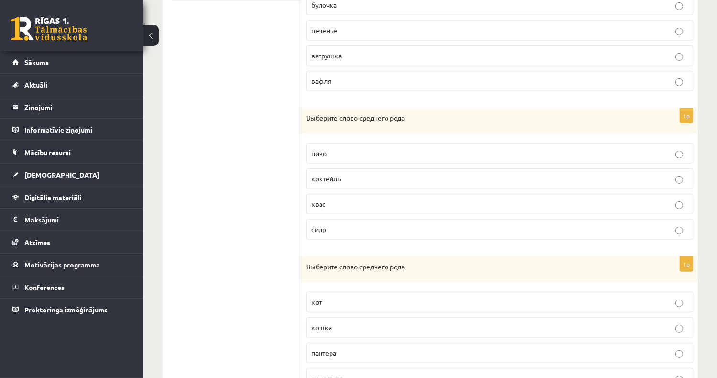
click at [347, 150] on p "пиво" at bounding box center [499, 153] width 377 height 10
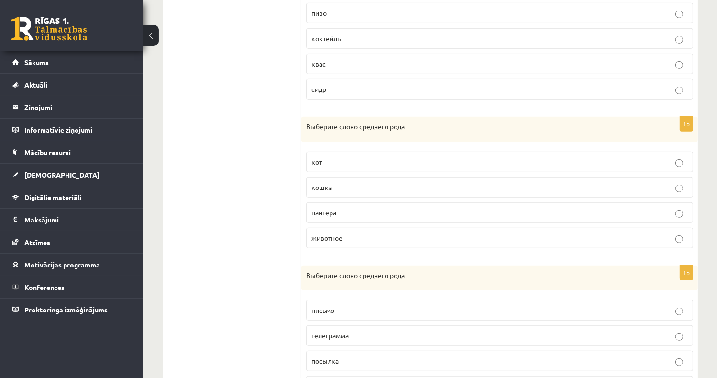
scroll to position [556, 0]
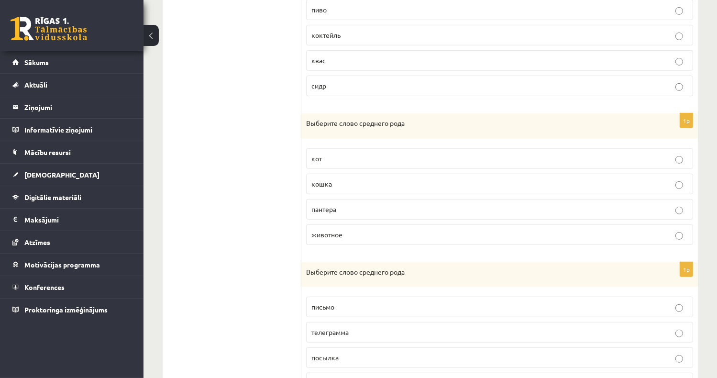
click at [362, 232] on p "животное" at bounding box center [499, 235] width 377 height 10
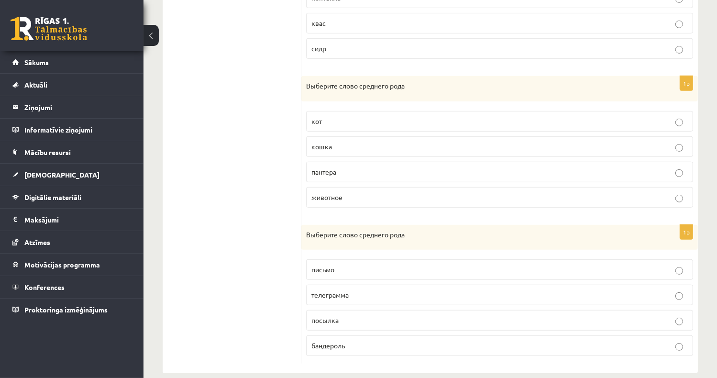
scroll to position [604, 0]
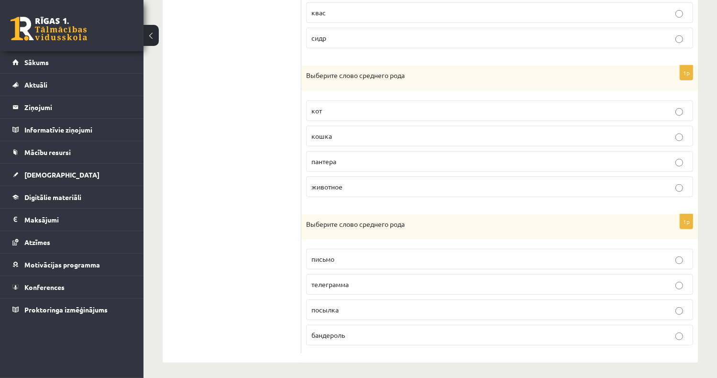
click at [345, 254] on p "письмо" at bounding box center [499, 259] width 377 height 10
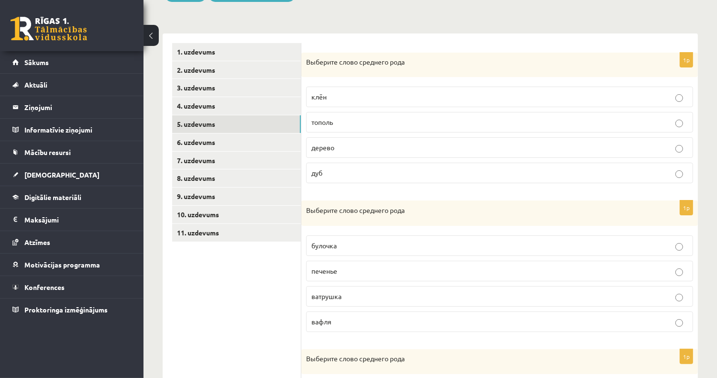
scroll to position [125, 0]
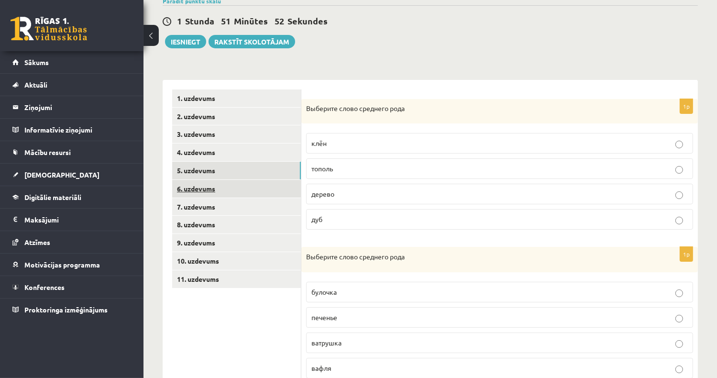
click at [249, 191] on link "6. uzdevums" at bounding box center [236, 189] width 129 height 18
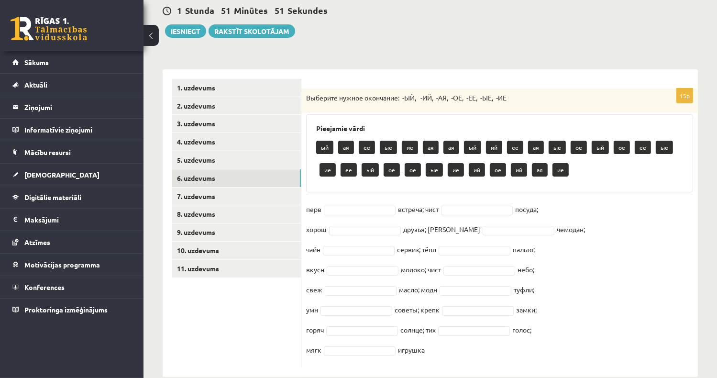
scroll to position [154, 0]
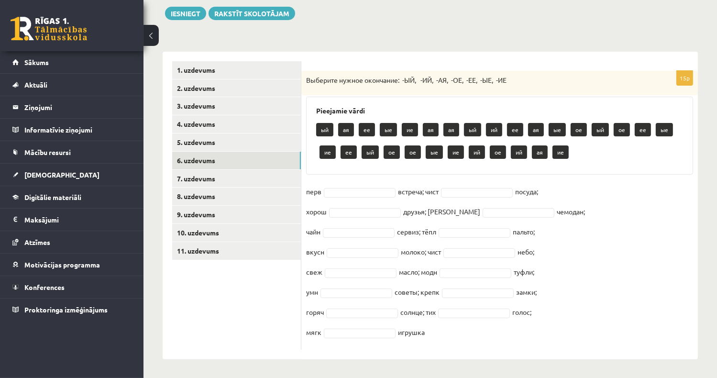
drag, startPoint x: 308, startPoint y: 123, endPoint x: 580, endPoint y: 352, distance: 355.5
click at [580, 352] on div "15p Выберите нужное окончание: -ЫЙ, -ИЙ, -АЯ, -ОЕ, -ЕЕ, -ЫЕ, -ИЕ Pieejamie vārd…" at bounding box center [499, 206] width 397 height 308
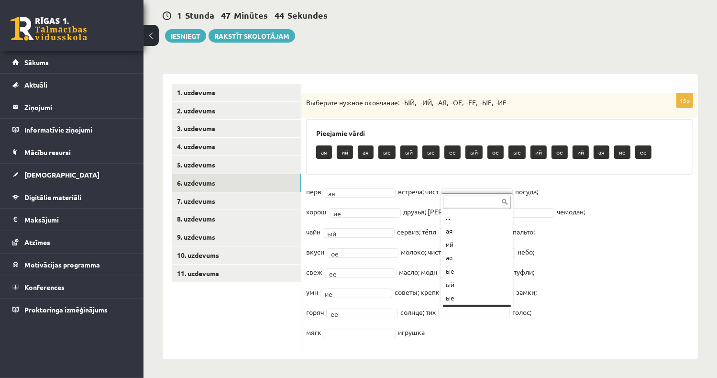
scroll to position [11, 0]
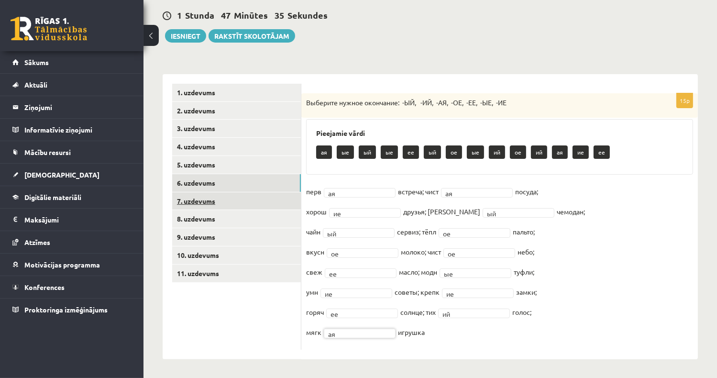
click at [200, 202] on link "7. uzdevums" at bounding box center [236, 201] width 129 height 18
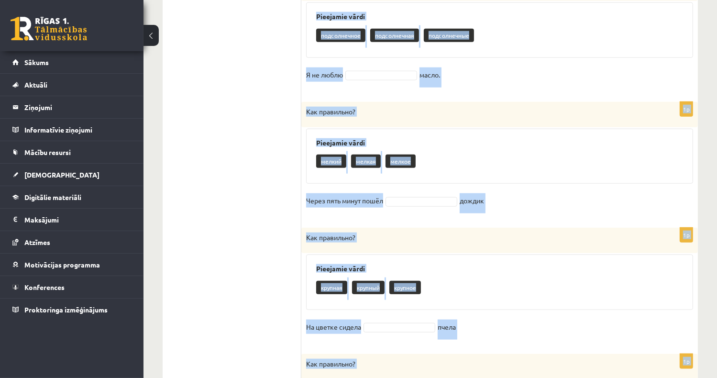
scroll to position [1118, 0]
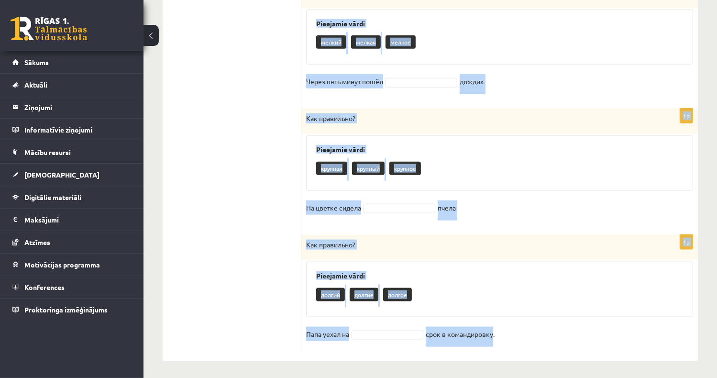
drag, startPoint x: 314, startPoint y: 146, endPoint x: 533, endPoint y: 345, distance: 296.4
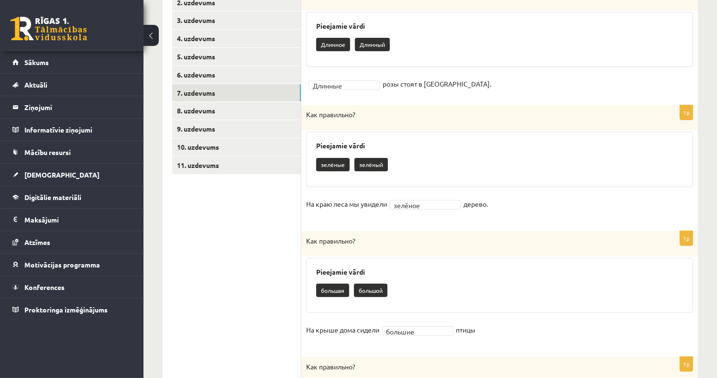
scroll to position [161, 0]
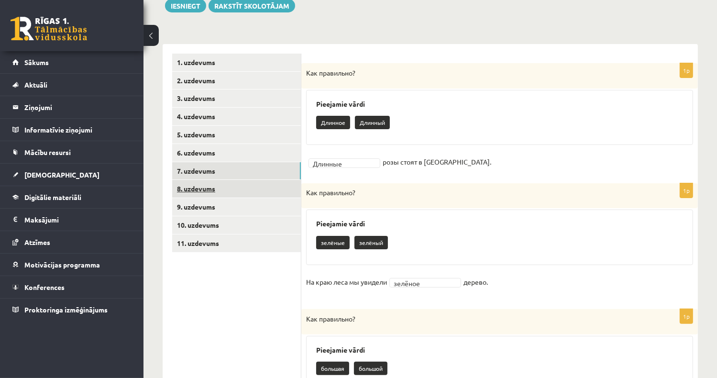
click at [232, 194] on link "8. uzdevums" at bounding box center [236, 189] width 129 height 18
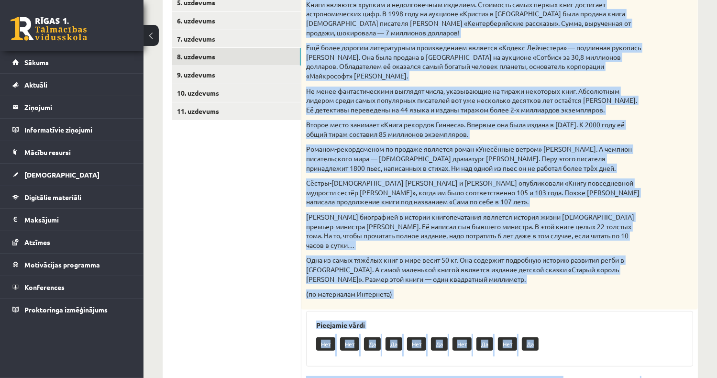
scroll to position [497, 0]
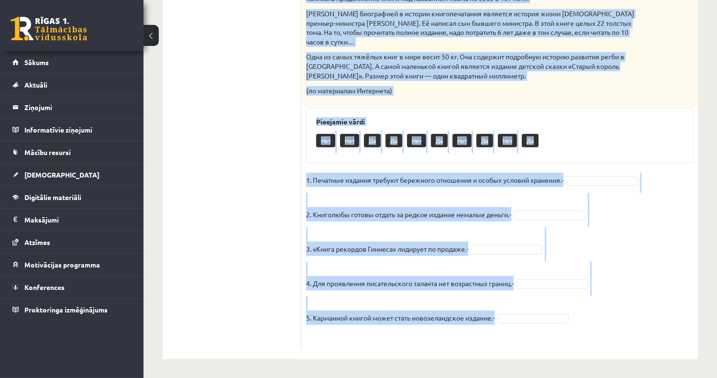
drag, startPoint x: 306, startPoint y: 70, endPoint x: 551, endPoint y: 312, distance: 344.4
click at [551, 312] on div "5p Прочитай текст. Отметь верное утверждение в соответствии с текстом. Интересн…" at bounding box center [499, 39] width 397 height 622
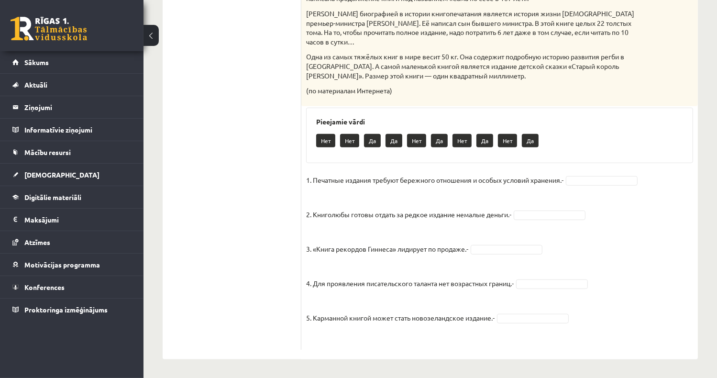
click at [268, 226] on ul "1. uzdevums 2. uzdevums 3. uzdevums 4. uzdevums 5. uzdevums 6. uzdevums 7. uzde…" at bounding box center [236, 34] width 129 height 632
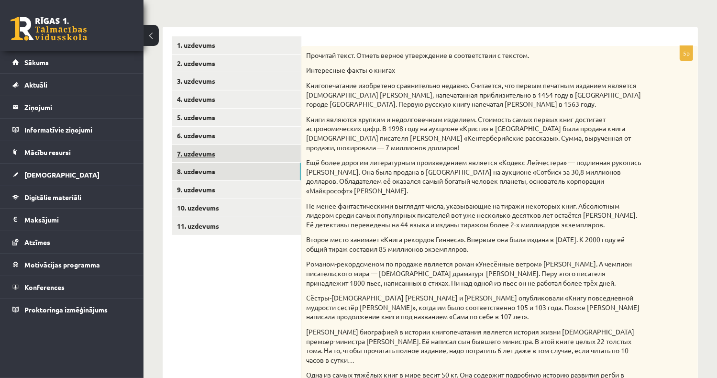
scroll to position [162, 0]
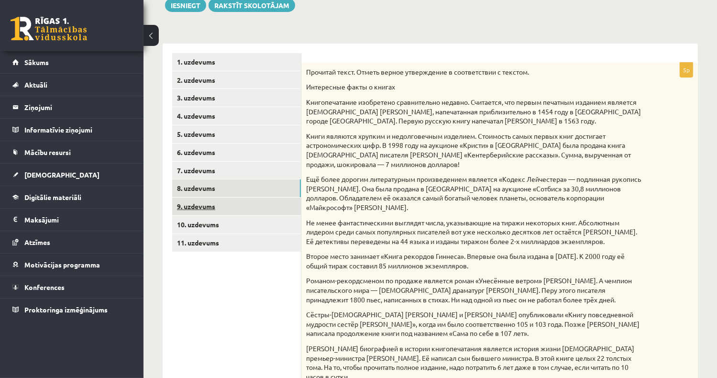
click at [234, 208] on link "9. uzdevums" at bounding box center [236, 207] width 129 height 18
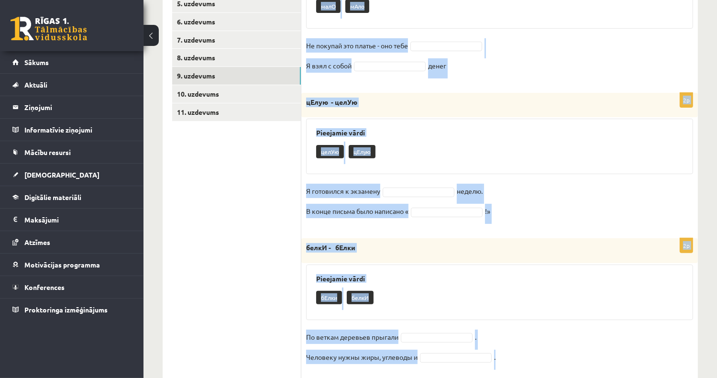
scroll to position [462, 0]
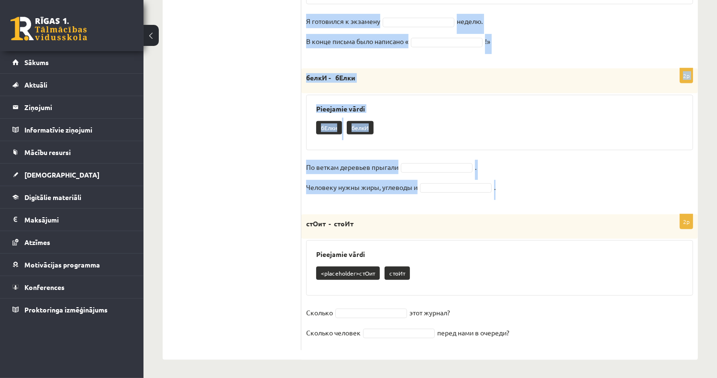
drag, startPoint x: 314, startPoint y: 129, endPoint x: 524, endPoint y: 329, distance: 290.7
click at [524, 329] on form "Выберите правильное слово! 2p мАло - малО Pieejamie vārdi малО мАло Не покупай …" at bounding box center [499, 52] width 377 height 598
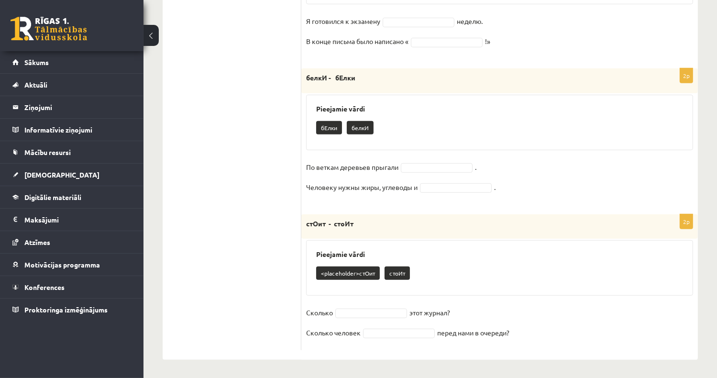
drag, startPoint x: 211, startPoint y: 171, endPoint x: 390, endPoint y: 140, distance: 181.1
click at [212, 169] on ul "1. uzdevums 2. uzdevums 3. uzdevums 4. uzdevums 5. uzdevums 6. uzdevums 7. uzde…" at bounding box center [236, 52] width 129 height 598
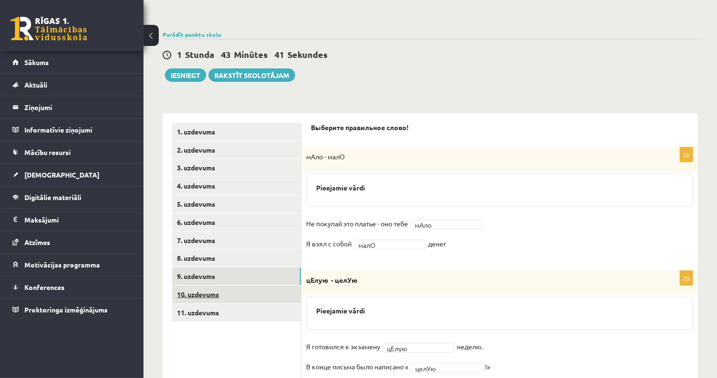
scroll to position [133, 0]
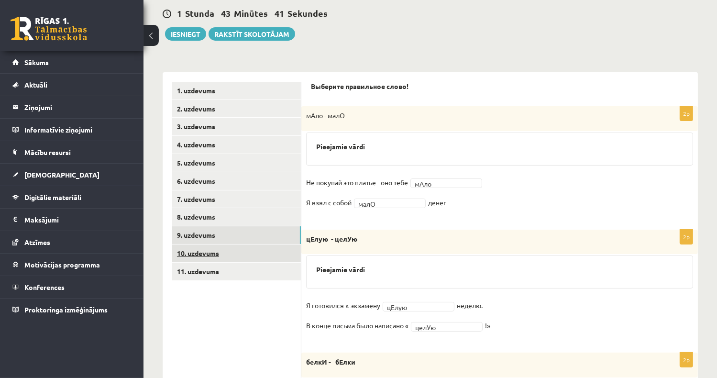
click at [228, 254] on link "10. uzdevums" at bounding box center [236, 253] width 129 height 18
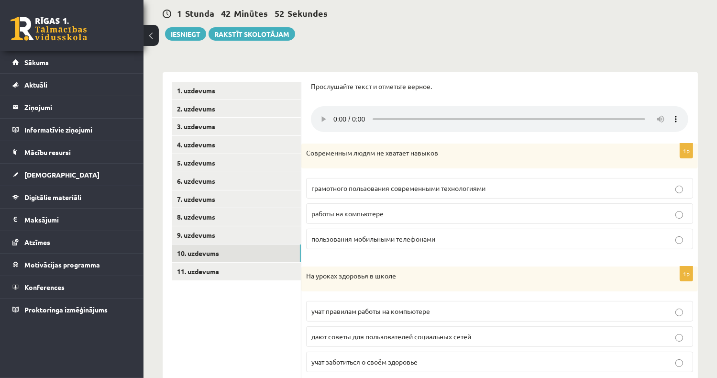
click at [486, 188] on span "грамотного пользования современными технологиями" at bounding box center [398, 188] width 174 height 9
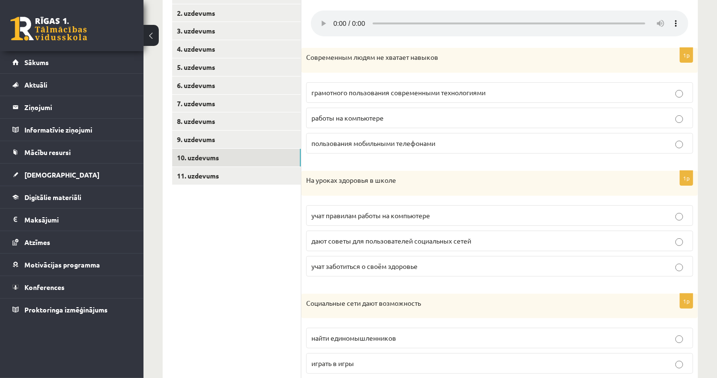
scroll to position [277, 0]
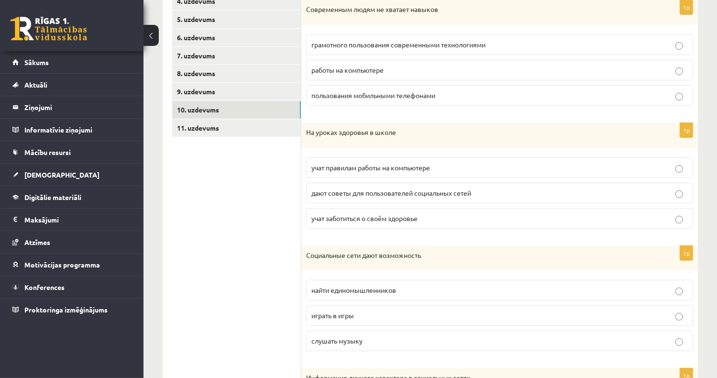
click at [421, 287] on p "найти единомышленников" at bounding box center [499, 290] width 377 height 10
click at [417, 222] on label "учат заботиться о своём здоровье" at bounding box center [499, 218] width 387 height 21
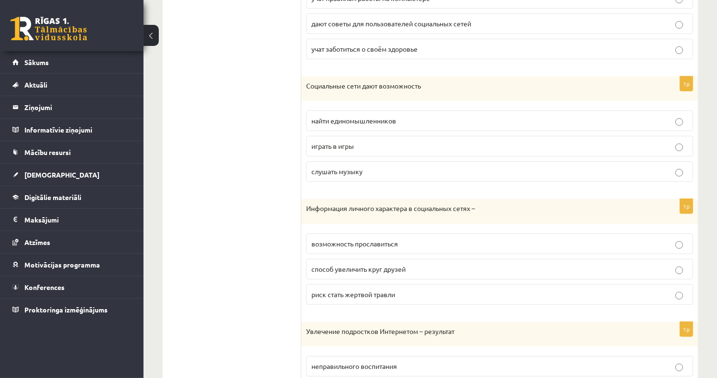
scroll to position [468, 0]
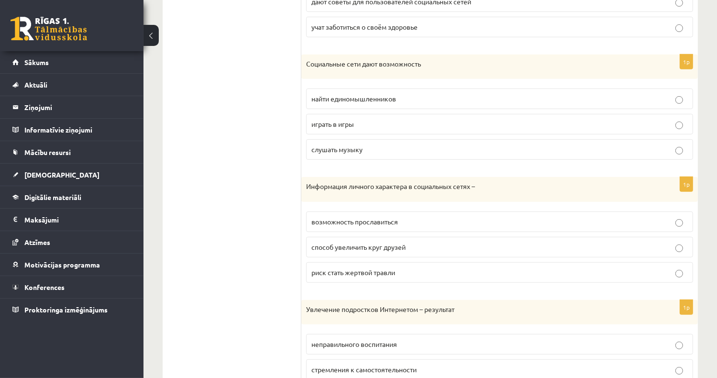
click at [413, 276] on label "риск стать жертвой травли" at bounding box center [499, 272] width 387 height 21
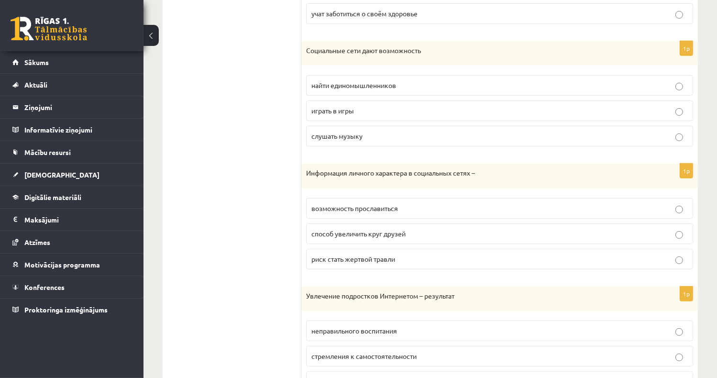
scroll to position [529, 0]
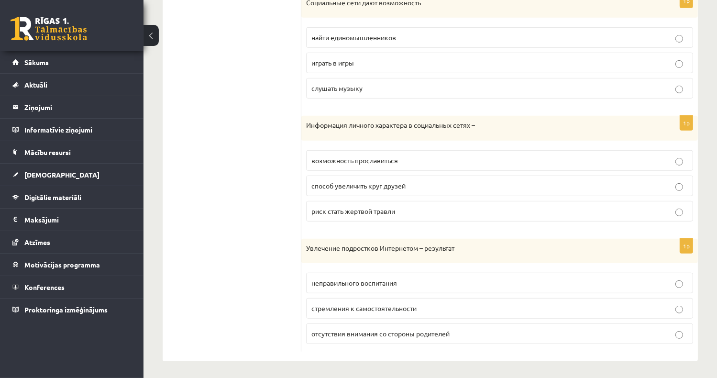
click at [428, 331] on span "отсутствия внимания со стороны родителей" at bounding box center [380, 333] width 138 height 9
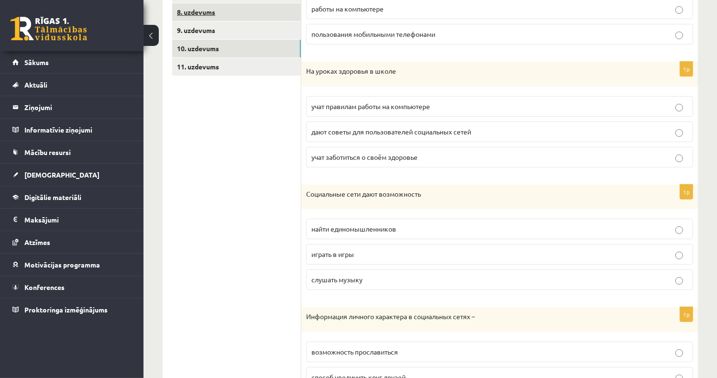
scroll to position [146, 0]
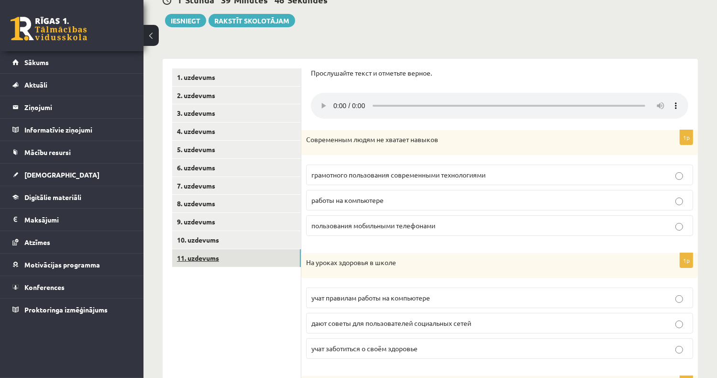
click at [198, 256] on link "11. uzdevums" at bounding box center [236, 258] width 129 height 18
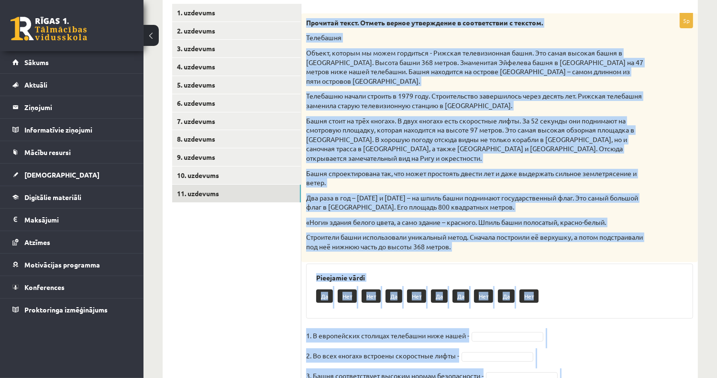
scroll to position [276, 0]
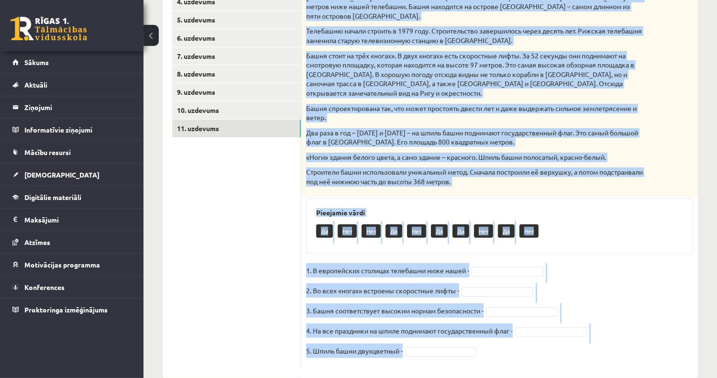
drag, startPoint x: 305, startPoint y: 41, endPoint x: 570, endPoint y: 332, distance: 393.2
click at [570, 332] on div "5p Прочитай текст. Отметь верное утверждение в соответствии с текстом. Телебашн…" at bounding box center [499, 158] width 397 height 421
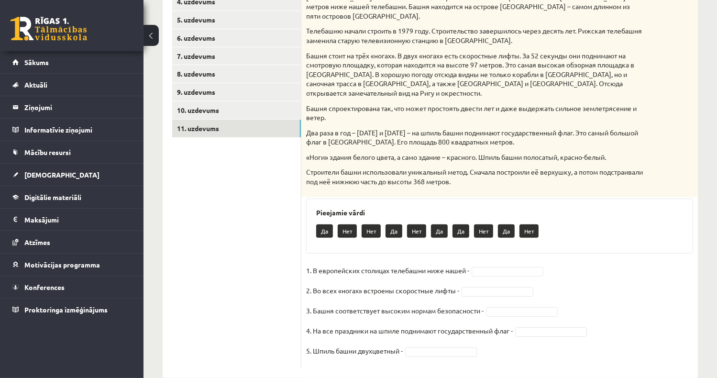
click at [219, 266] on ul "1. uzdevums 2. uzdevums 3. uzdevums 4. uzdevums 5. uzdevums 6. uzdevums 7. uzde…" at bounding box center [236, 154] width 129 height 430
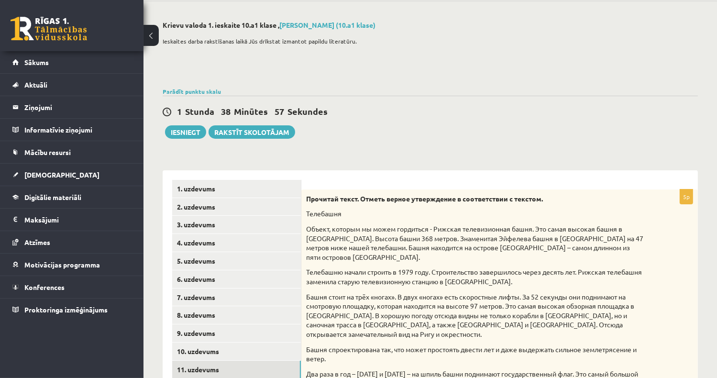
scroll to position [0, 0]
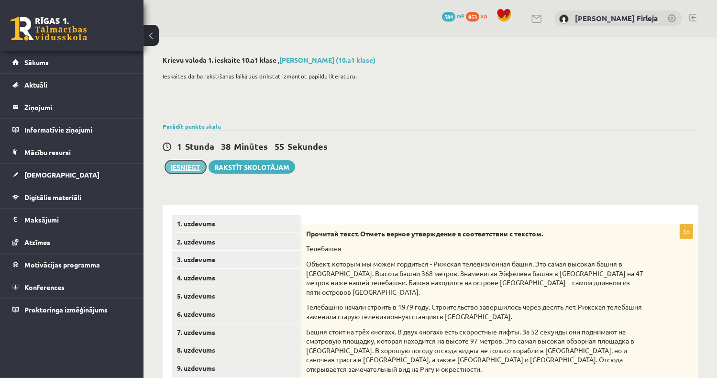
click at [176, 163] on button "Iesniegt" at bounding box center [185, 166] width 41 height 13
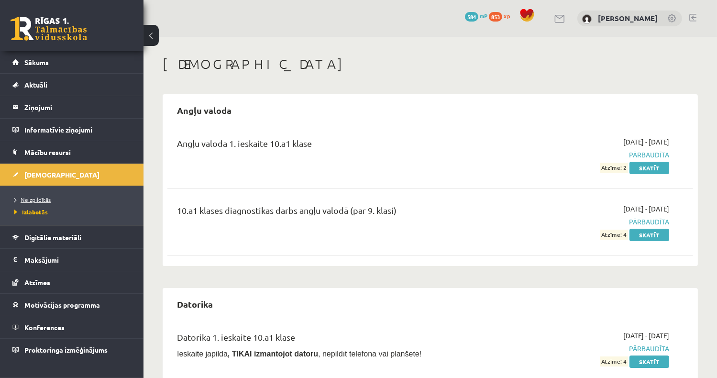
click at [40, 197] on span "Neizpildītās" at bounding box center [32, 200] width 36 height 8
